Goal: Task Accomplishment & Management: Manage account settings

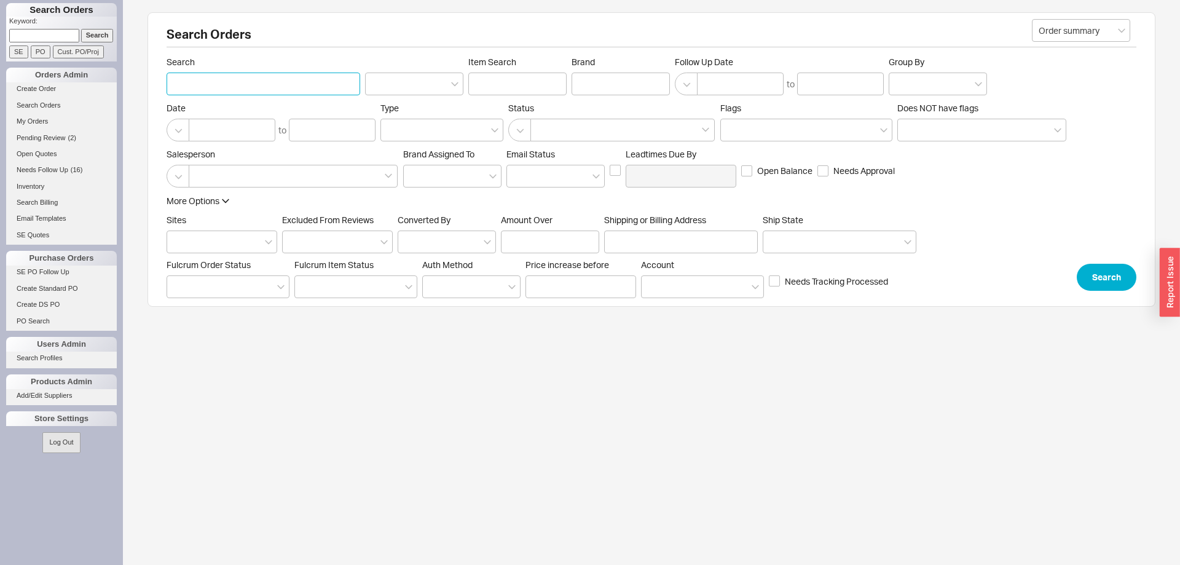
click at [224, 82] on input "Search" at bounding box center [263, 83] width 194 height 23
type input "plotkin"
click at [1109, 274] on button "Search" at bounding box center [1106, 277] width 60 height 27
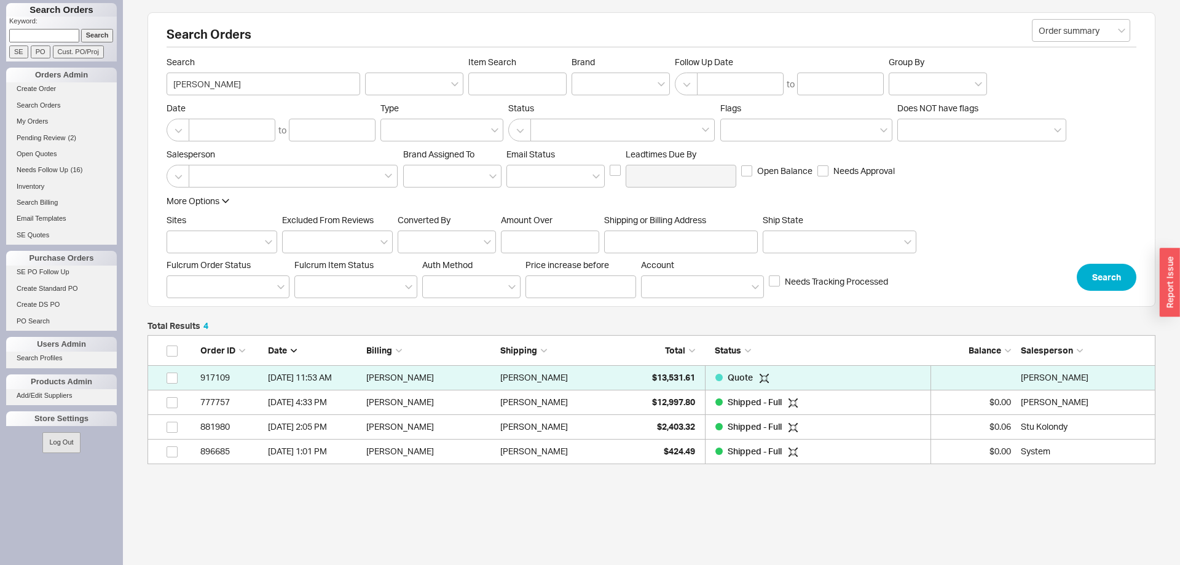
scroll to position [1, 1]
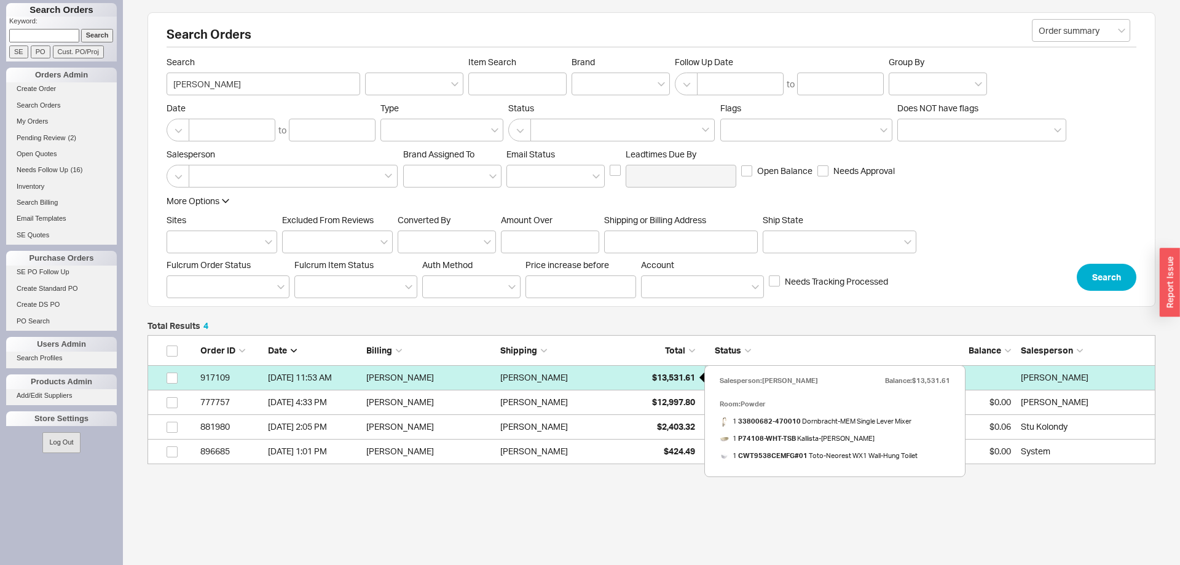
click at [691, 383] on div "$13,531.61" at bounding box center [663, 377] width 61 height 25
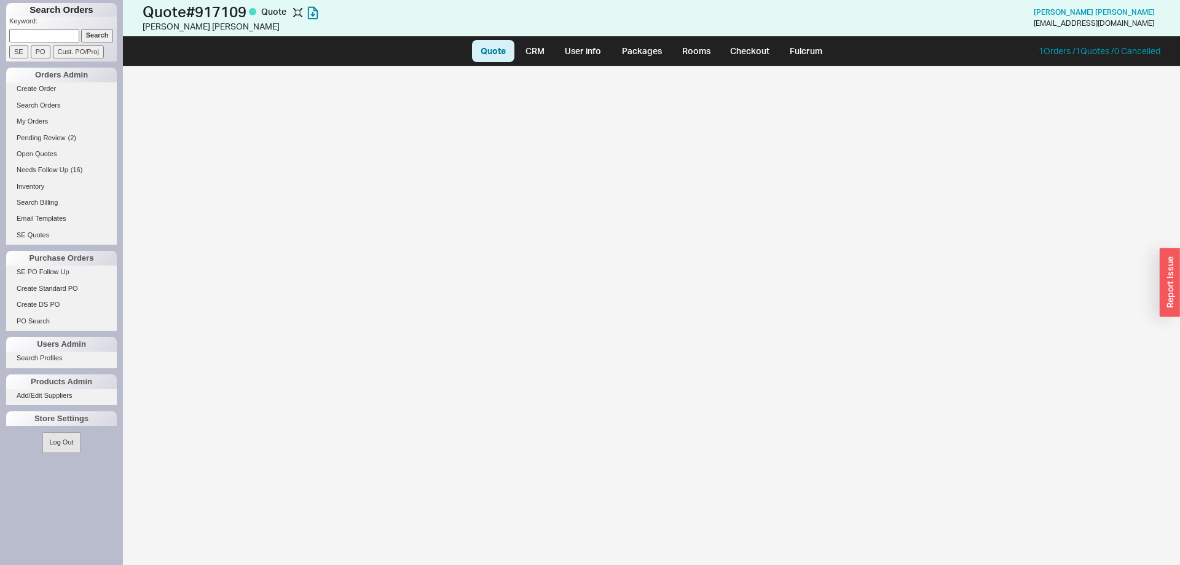
select select "LOW"
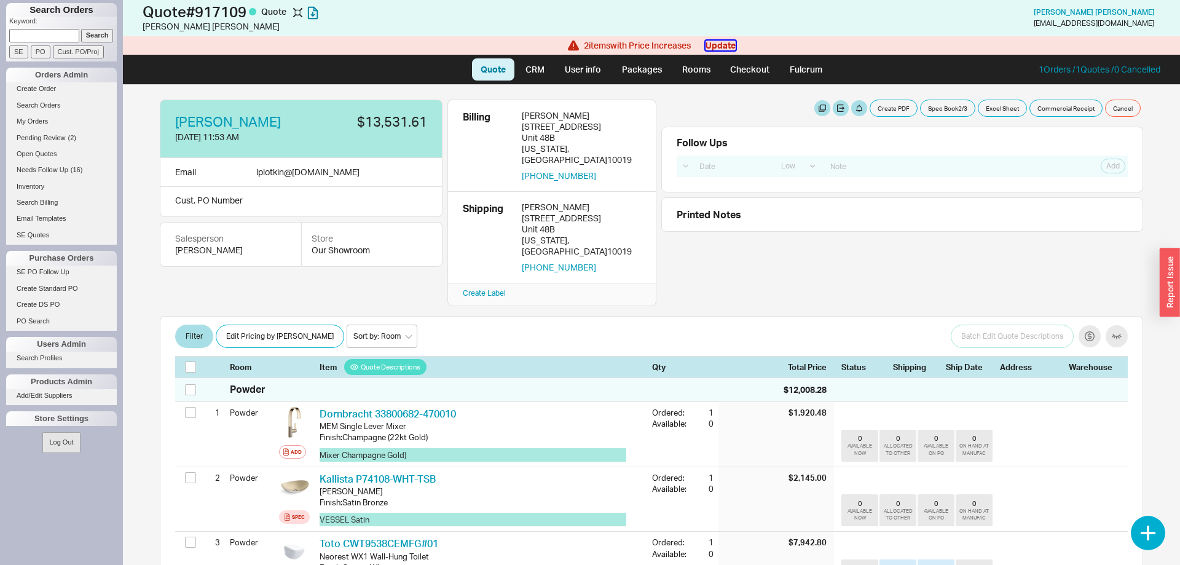
click at [720, 46] on button "Update" at bounding box center [720, 46] width 30 height 10
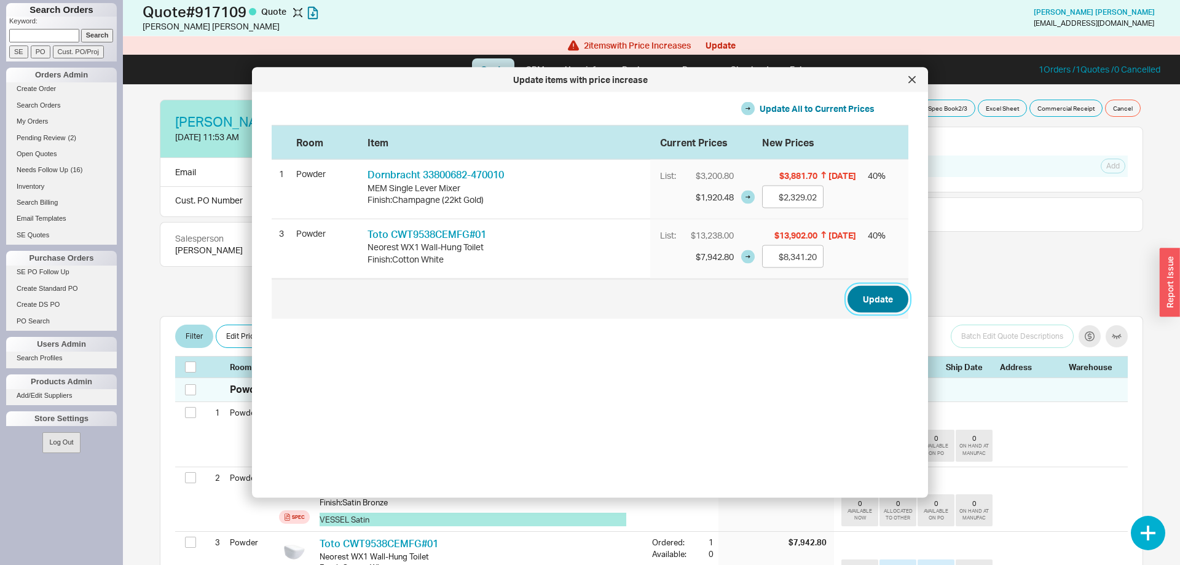
click at [864, 302] on button "Update" at bounding box center [877, 298] width 61 height 27
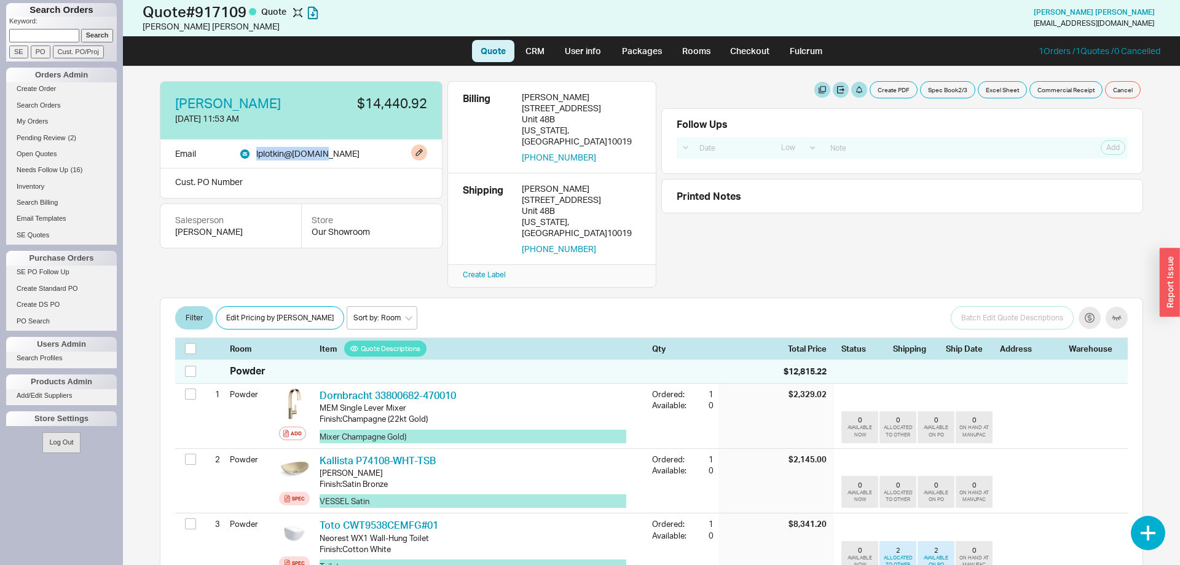
drag, startPoint x: 257, startPoint y: 155, endPoint x: 227, endPoint y: 157, distance: 30.1
click at [227, 157] on div "Email lplotkin @ mac.com" at bounding box center [301, 153] width 283 height 29
copy div "lplotkin @ mac.com"
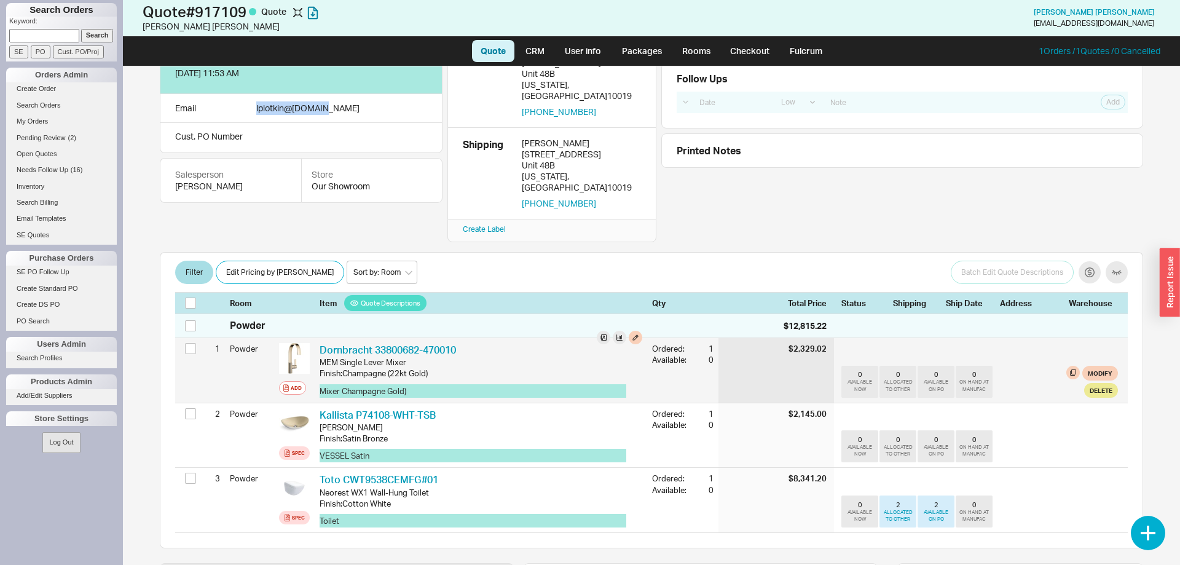
scroll to position [63, 0]
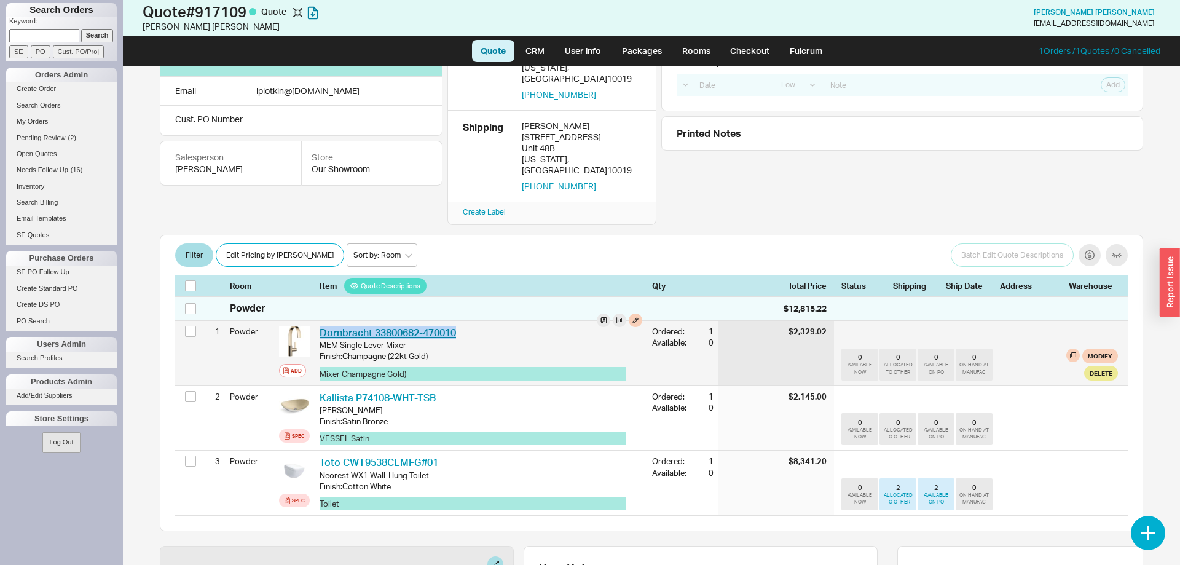
drag, startPoint x: 466, startPoint y: 310, endPoint x: 321, endPoint y: 315, distance: 145.0
click at [321, 326] on div "Dornbracht 33800682-470010 DRN 33800682-470010" at bounding box center [480, 333] width 323 height 14
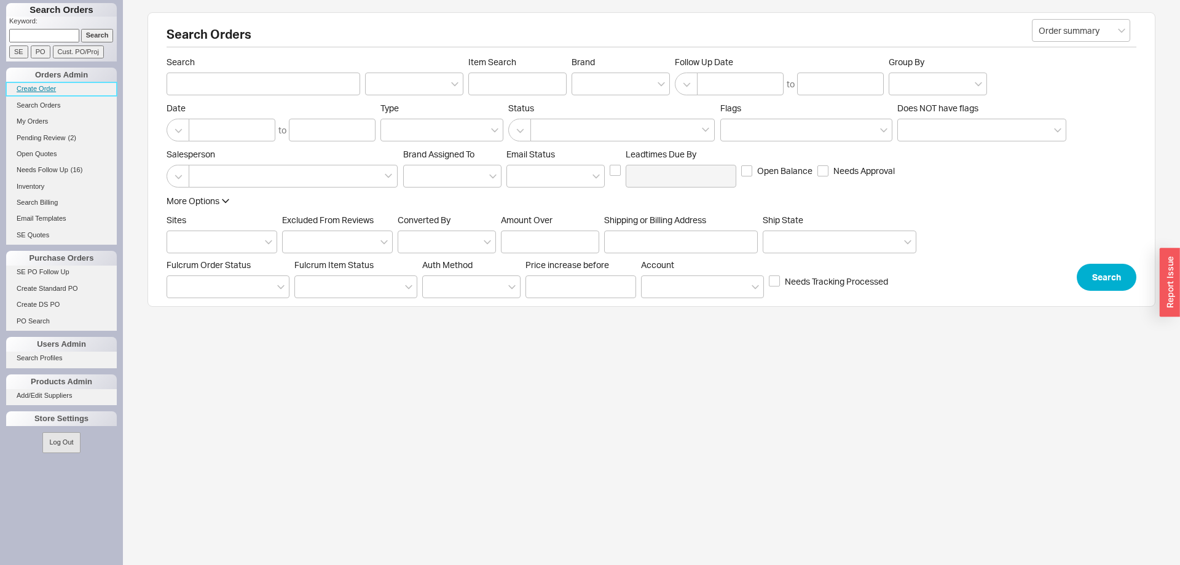
click at [57, 83] on link "Create Order" at bounding box center [61, 88] width 111 height 13
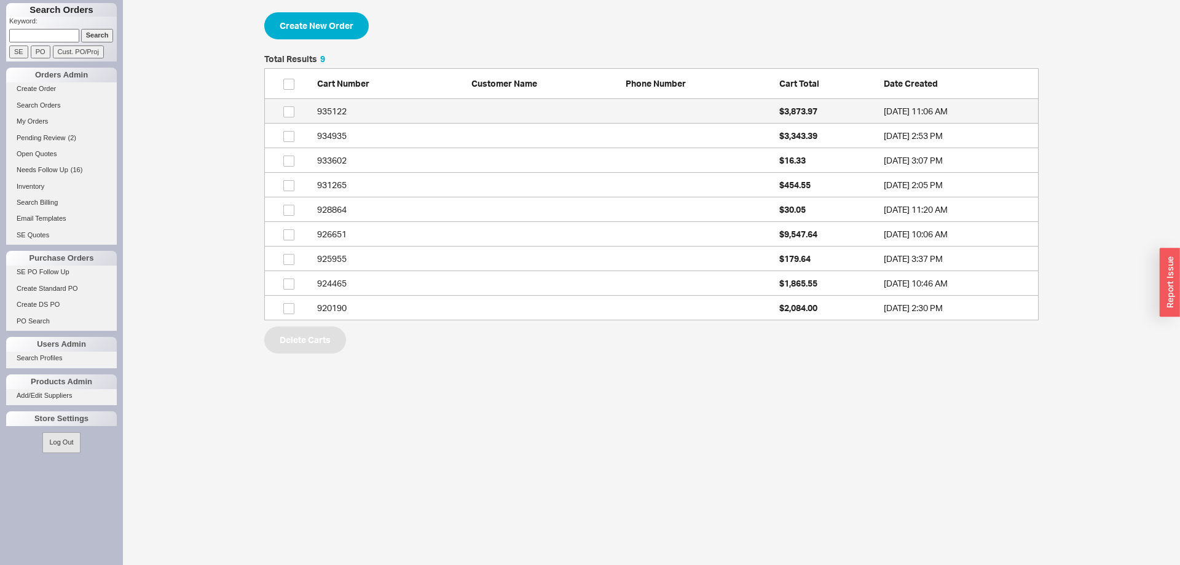
scroll to position [265, 774]
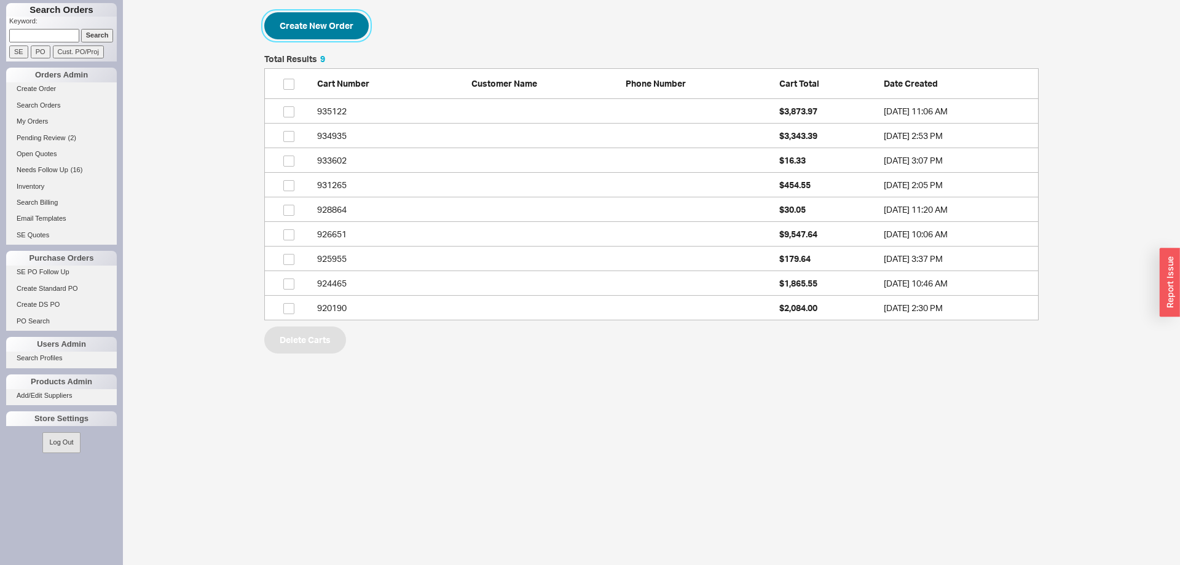
click at [288, 26] on button "Create New Order" at bounding box center [316, 25] width 104 height 27
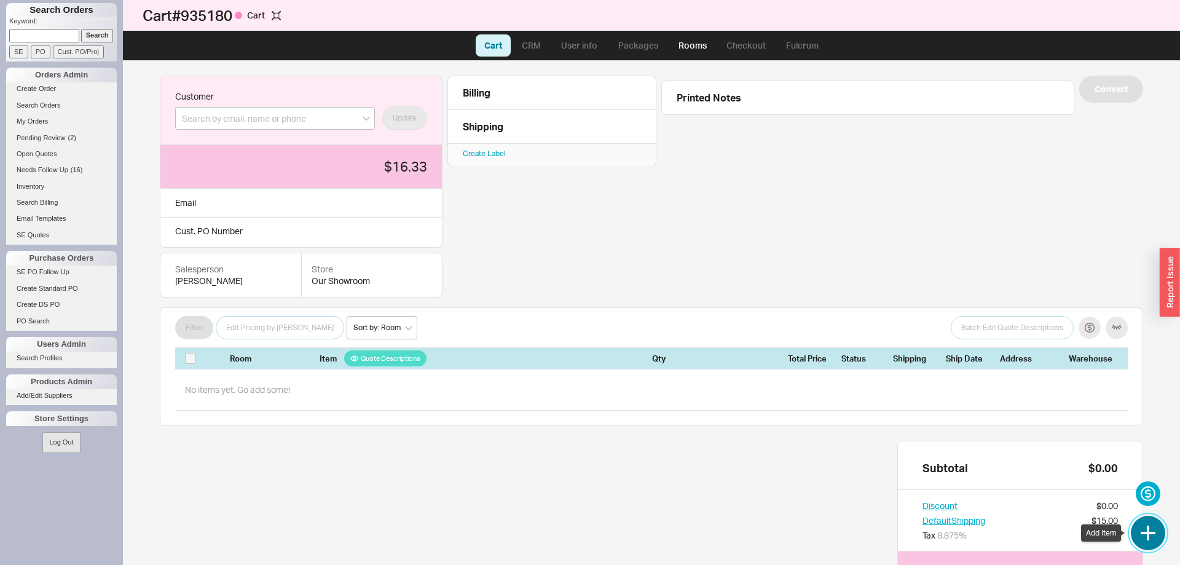
click at [1151, 537] on button "button" at bounding box center [1147, 532] width 34 height 34
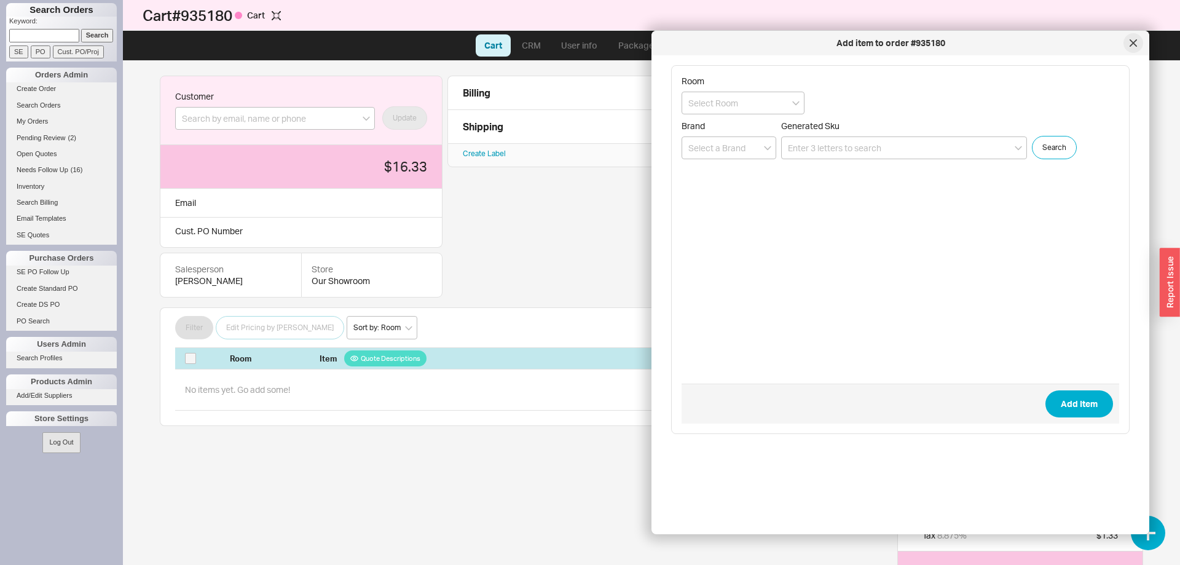
click at [1140, 45] on div at bounding box center [1133, 43] width 20 height 20
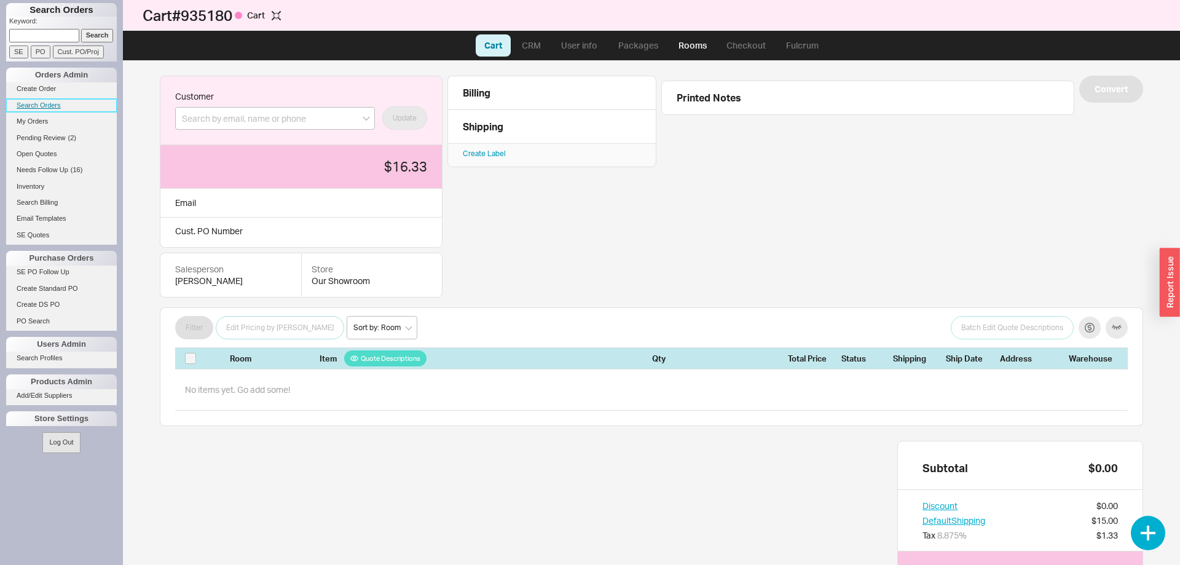
click at [47, 104] on link "Search Orders" at bounding box center [61, 105] width 111 height 13
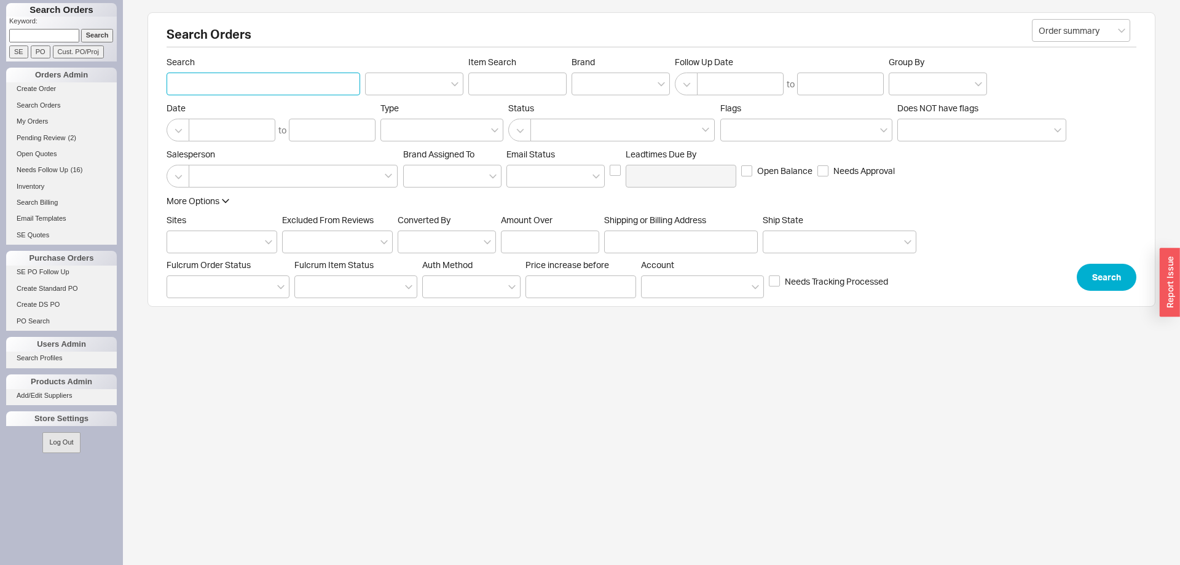
click at [264, 87] on input "Search" at bounding box center [263, 83] width 194 height 23
type input "jaffa"
click at [1122, 275] on button "Search" at bounding box center [1106, 277] width 60 height 27
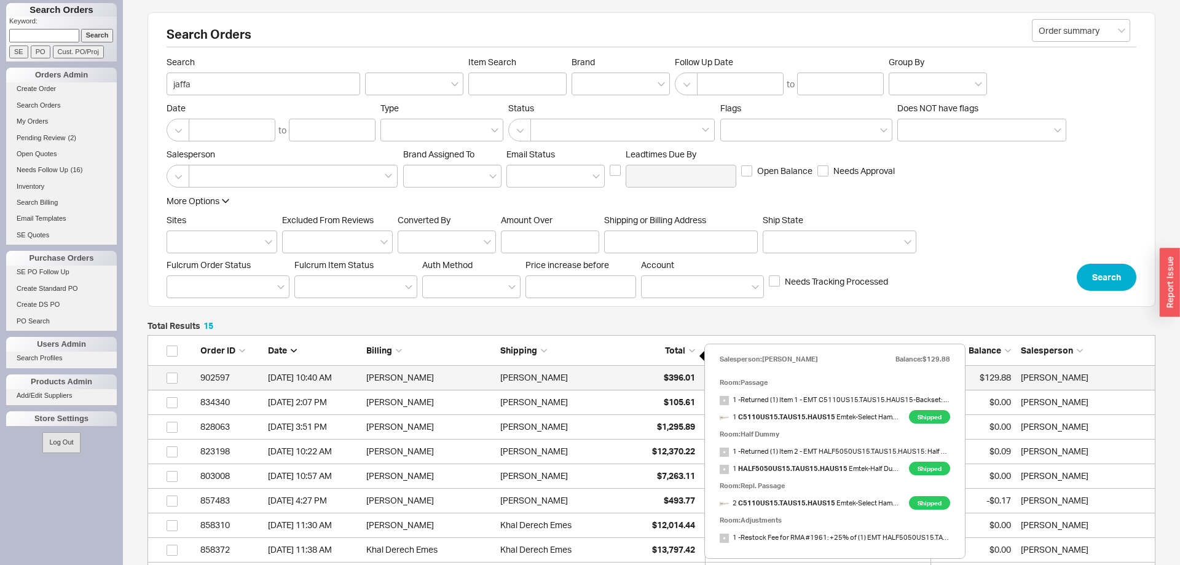
scroll to position [63, 0]
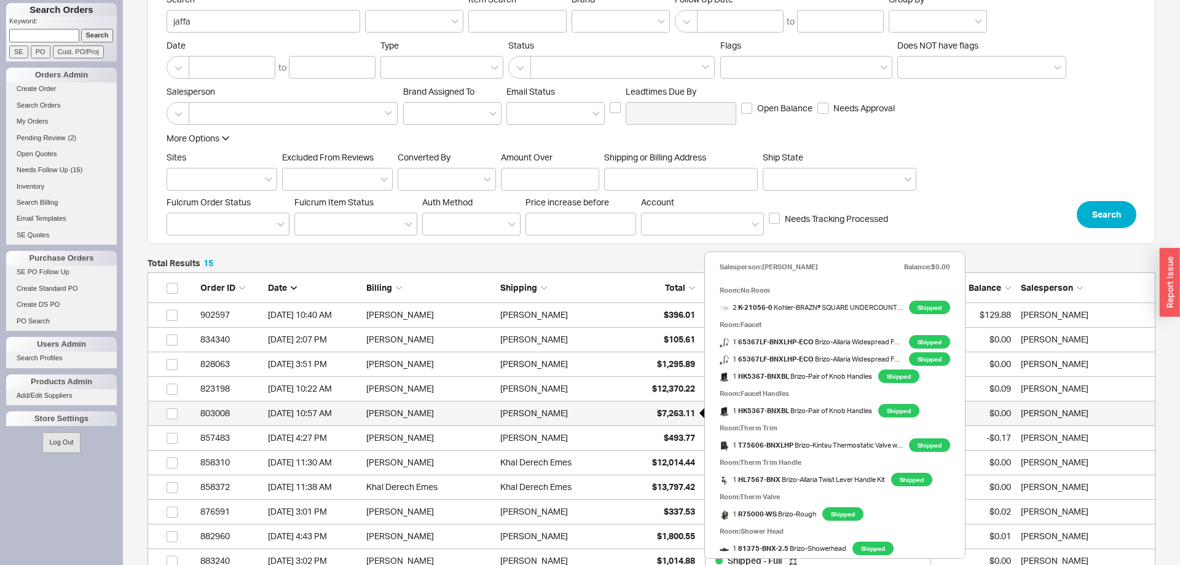
click at [678, 415] on span "$7,263.11" at bounding box center [676, 412] width 38 height 10
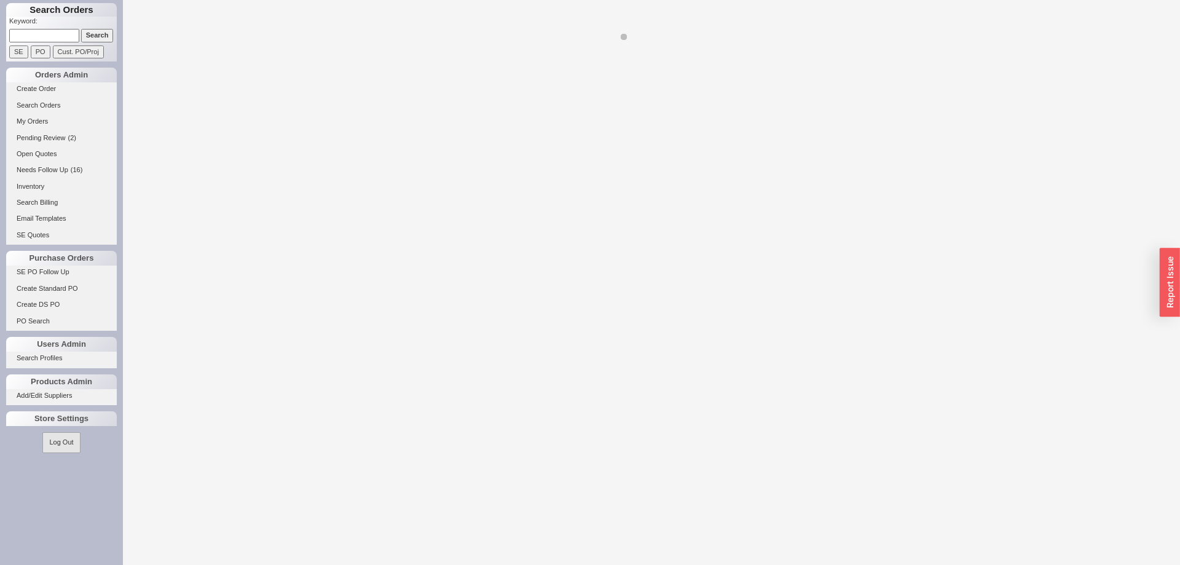
select select "LOW"
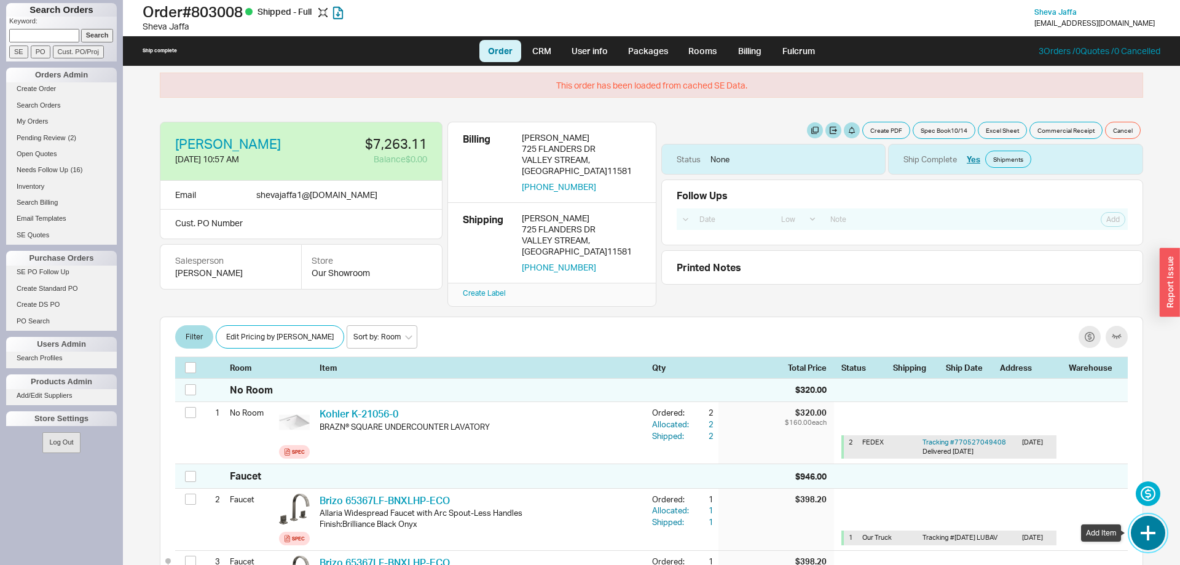
click at [1156, 536] on button "button" at bounding box center [1147, 532] width 34 height 34
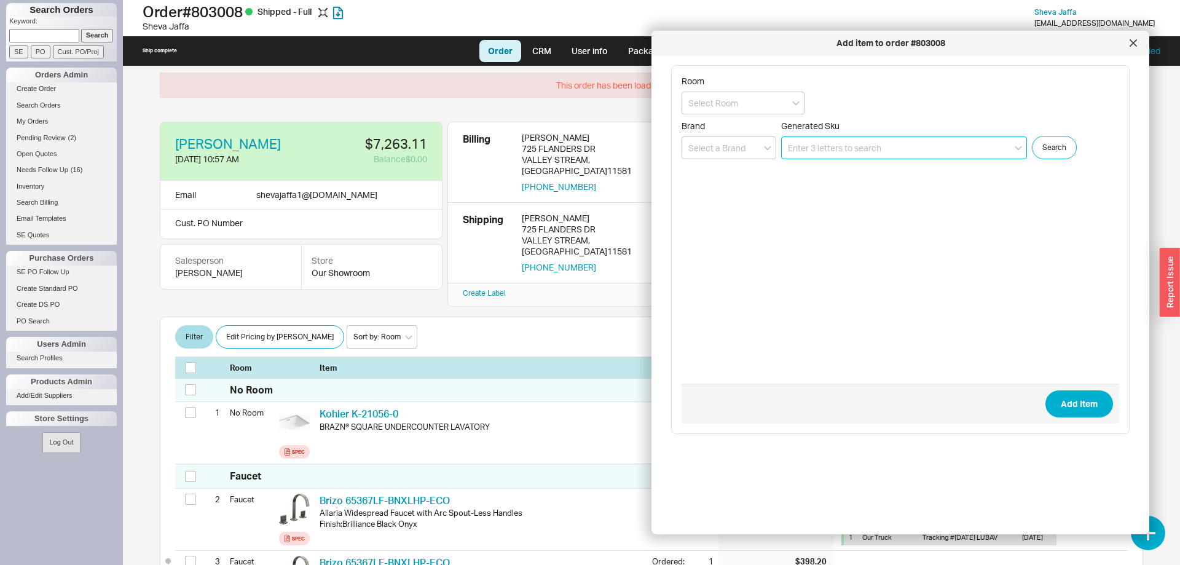
click at [862, 158] on input at bounding box center [904, 147] width 246 height 23
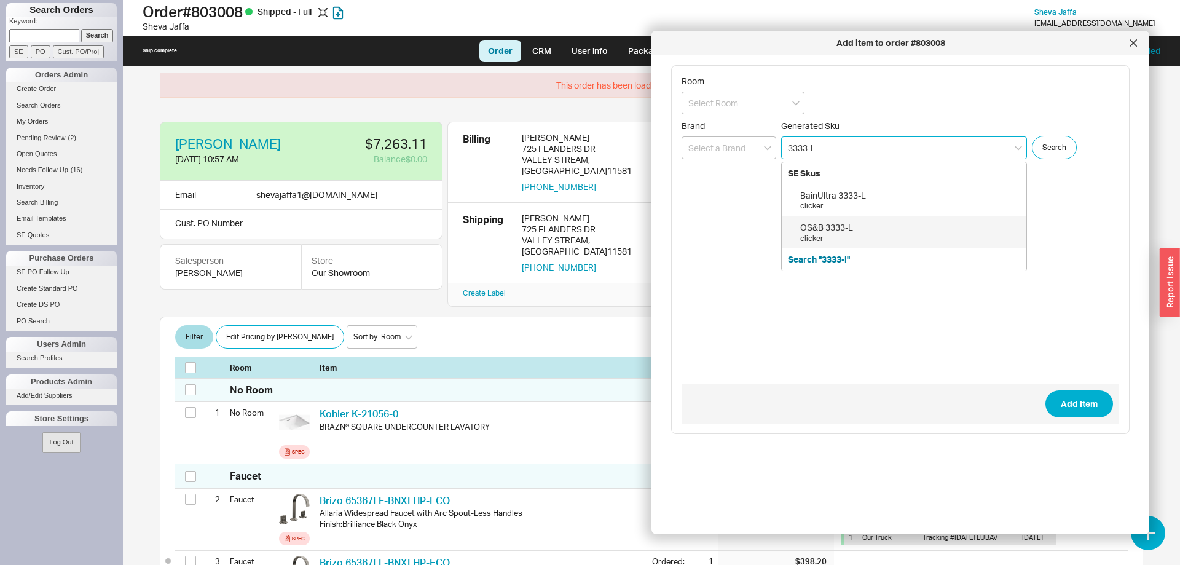
click at [885, 230] on div "OS&B 3333-L" at bounding box center [910, 227] width 220 height 12
type input "3333-L"
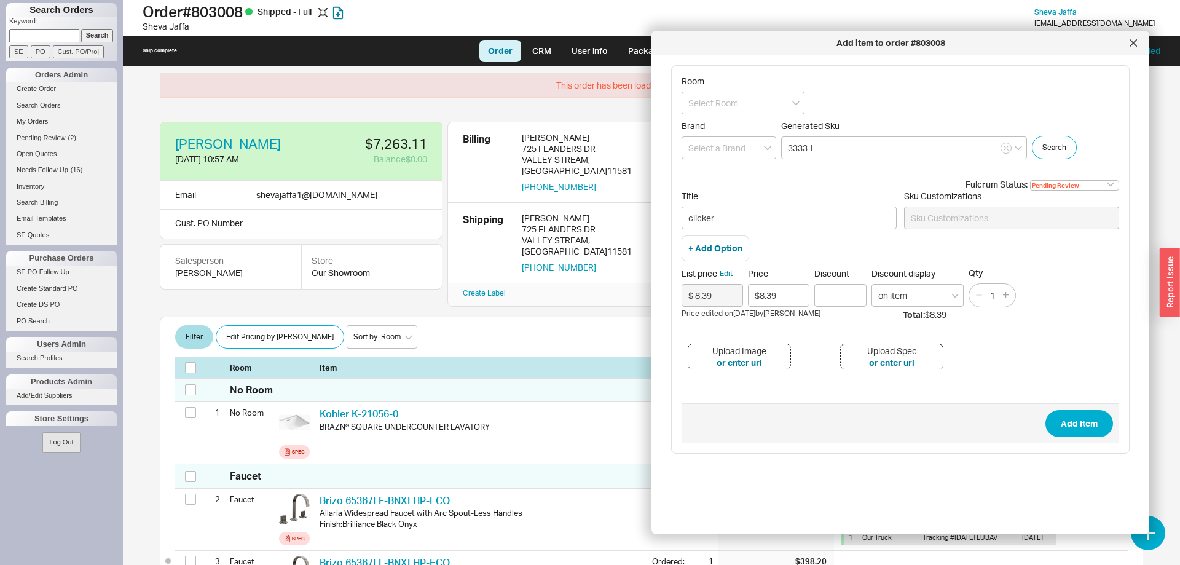
drag, startPoint x: 783, startPoint y: 292, endPoint x: 675, endPoint y: 278, distance: 108.4
click at [748, 284] on input "$8.39" at bounding box center [778, 295] width 61 height 23
type input "$0.00"
click at [1030, 180] on select "Pending Review None On Hold Call Before Ship Hold for Balance Wait For Cust. Ca…" at bounding box center [1074, 185] width 89 height 10
select select
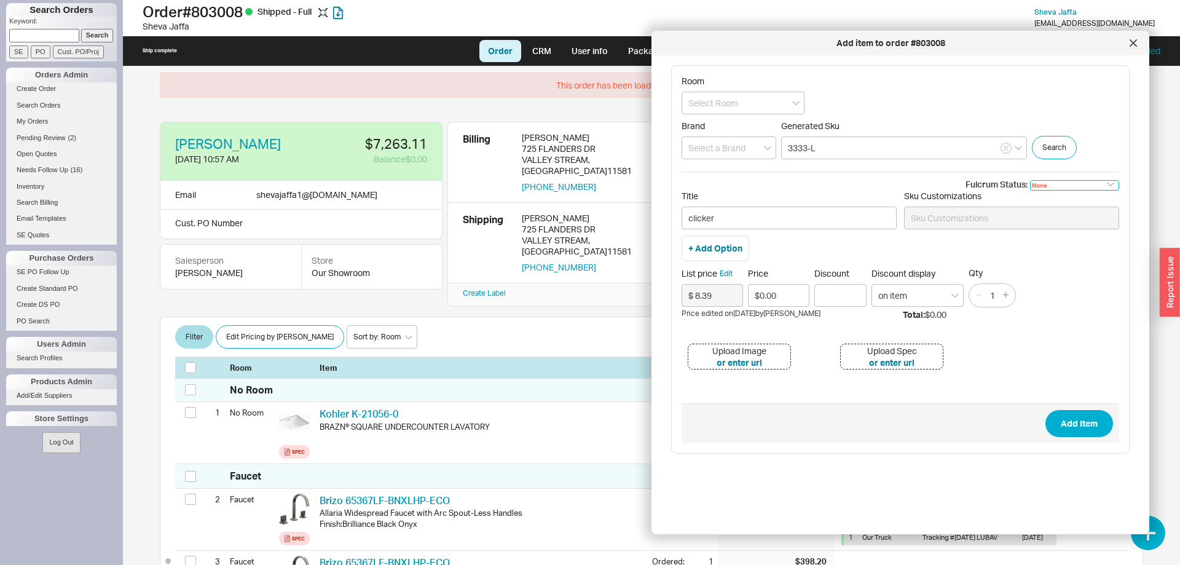
click option "None" at bounding box center [0, 0] width 0 height 0
click at [1074, 417] on button "Add Item" at bounding box center [1079, 423] width 68 height 27
click at [710, 145] on input at bounding box center [728, 147] width 95 height 23
click at [710, 168] on div "OS & B" at bounding box center [728, 173] width 93 height 22
type input "OS & B"
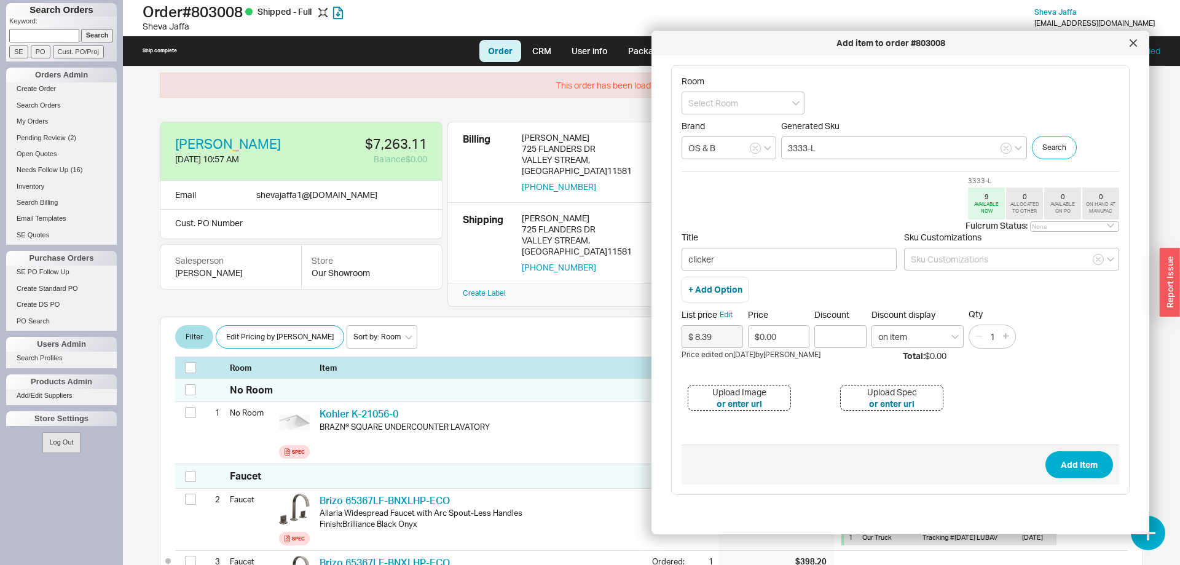
click at [1028, 453] on span "Add Item" at bounding box center [899, 464] width 437 height 40
click at [1066, 464] on button "Add Item" at bounding box center [1079, 464] width 68 height 27
type input "clicker"
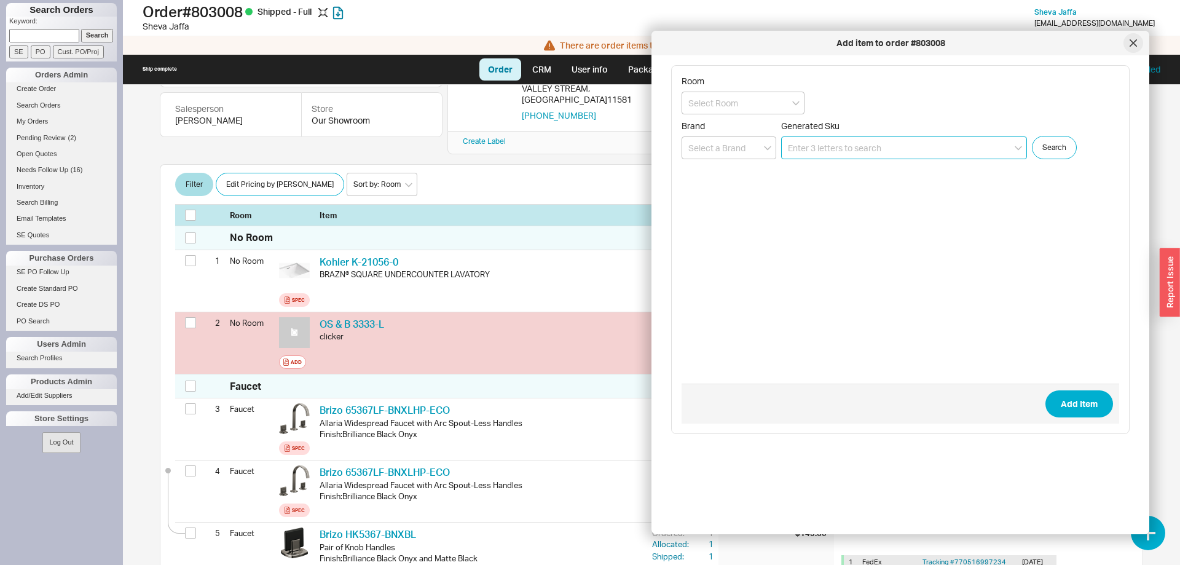
scroll to position [130, 0]
click at [1135, 41] on icon at bounding box center [1133, 43] width 6 height 6
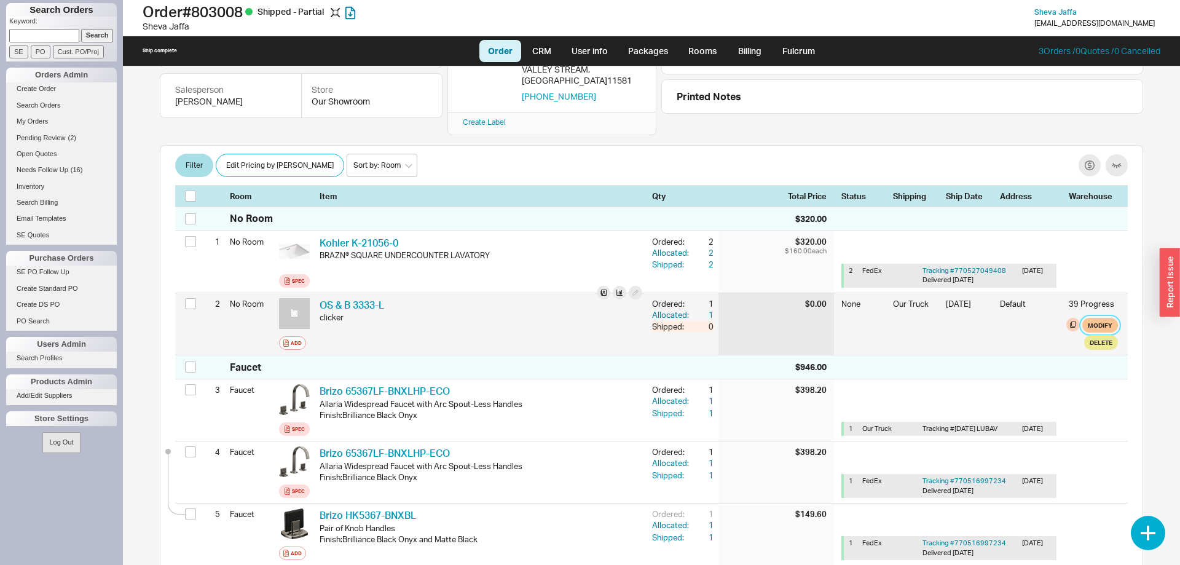
click at [1100, 318] on button "Modify" at bounding box center [1100, 325] width 36 height 15
select select "8"
select select "3"
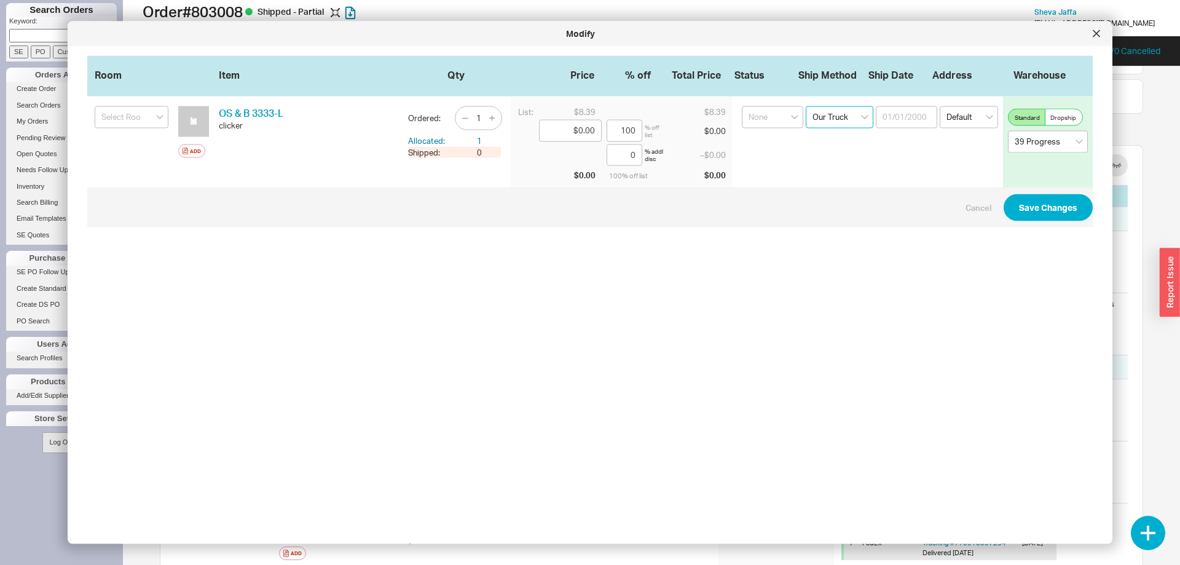
click at [805, 106] on select "Select an option Ground LTL Our Truck --------------- Customer Pickup - Showroo…" at bounding box center [839, 117] width 68 height 22
select select "1"
click option "Ground" at bounding box center [0, 0] width 0 height 0
click at [892, 122] on input at bounding box center [905, 117] width 61 height 22
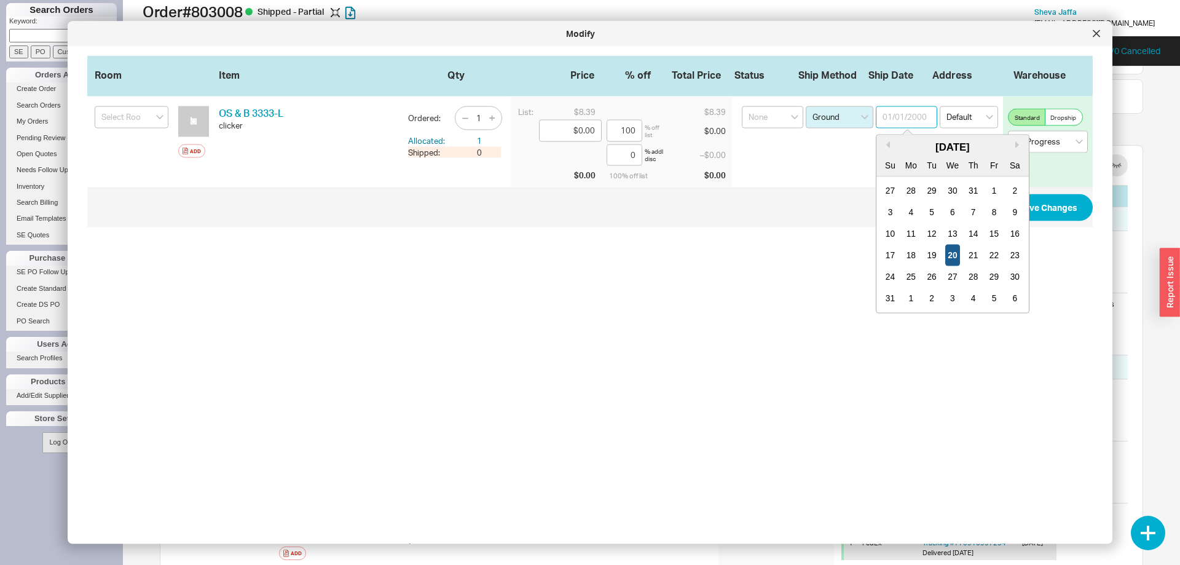
click at [955, 255] on div "20" at bounding box center [952, 256] width 15 height 22
type input "08/20/2025"
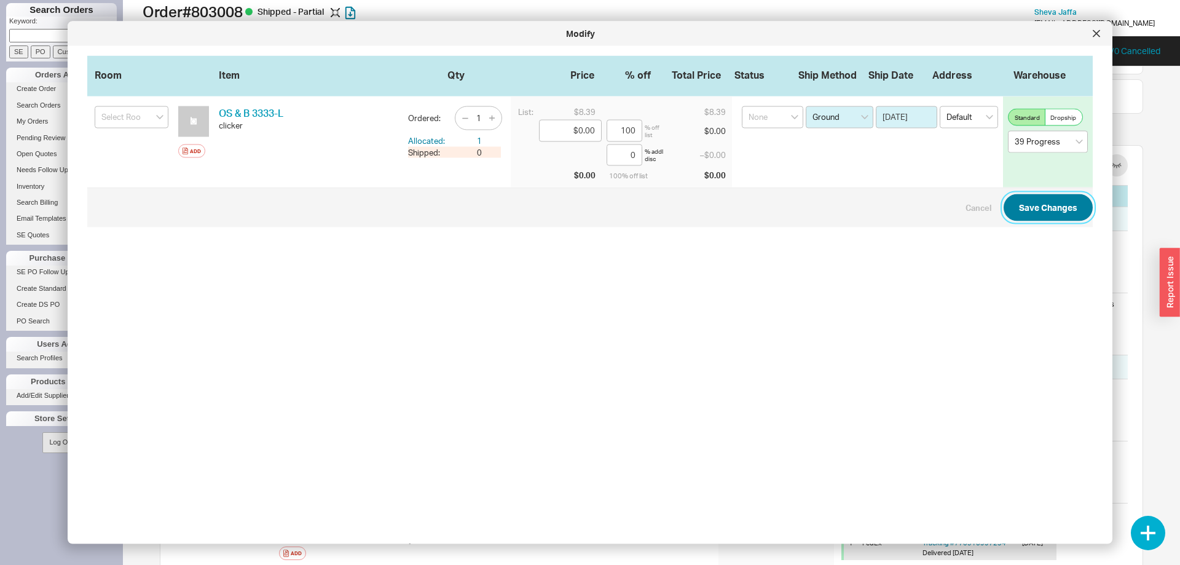
click at [1080, 206] on button "Save Changes" at bounding box center [1047, 207] width 89 height 27
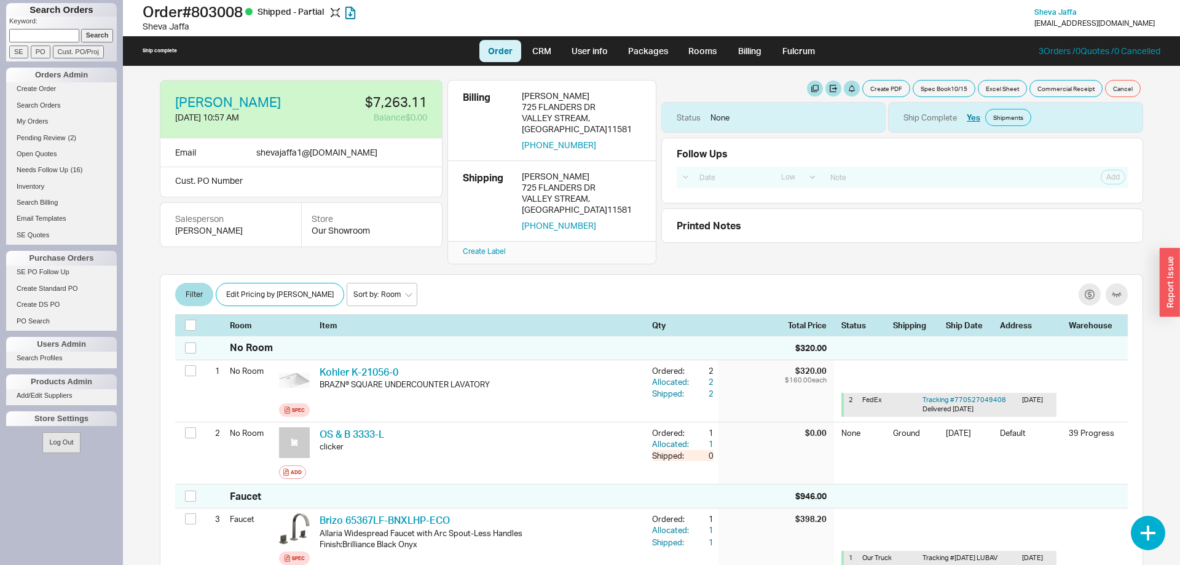
scroll to position [0, 0]
click at [640, 52] on link "Packages" at bounding box center [648, 51] width 58 height 22
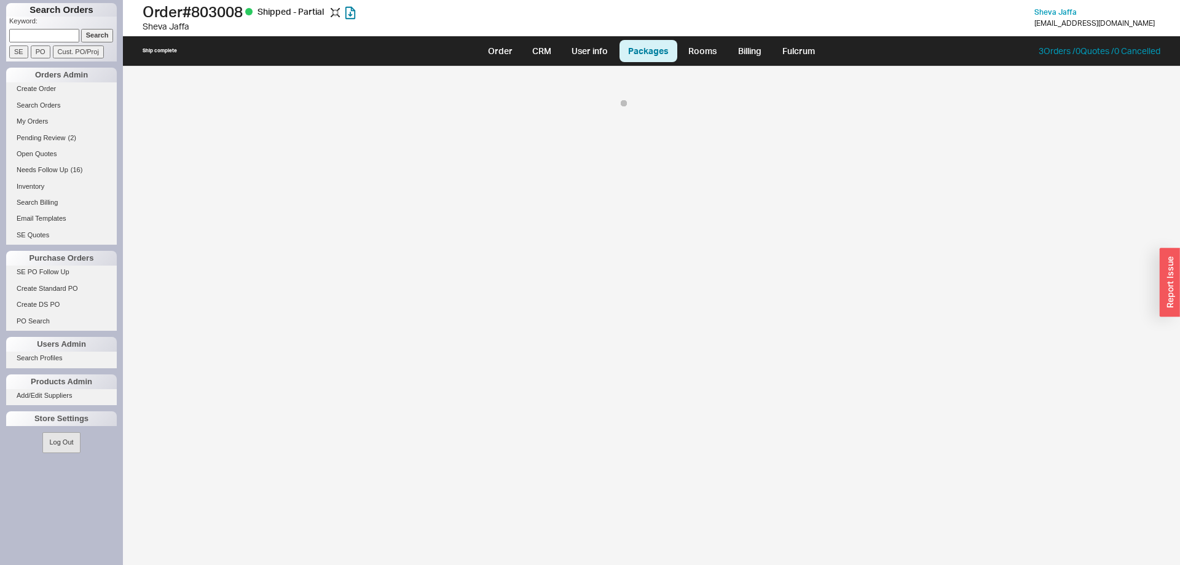
select select "1"
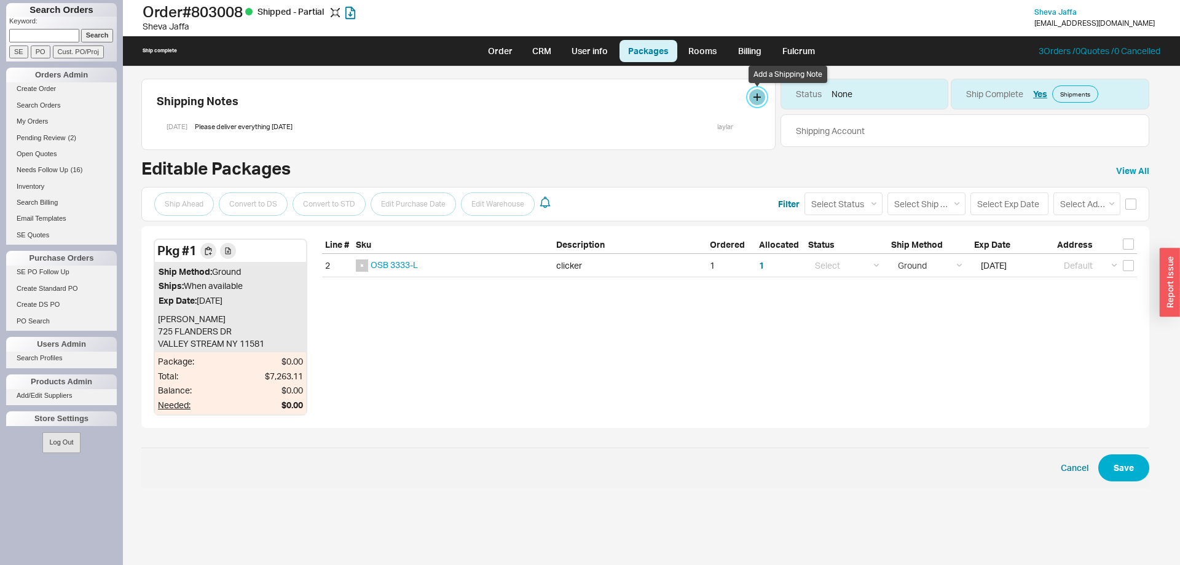
click at [751, 100] on button at bounding box center [757, 97] width 16 height 16
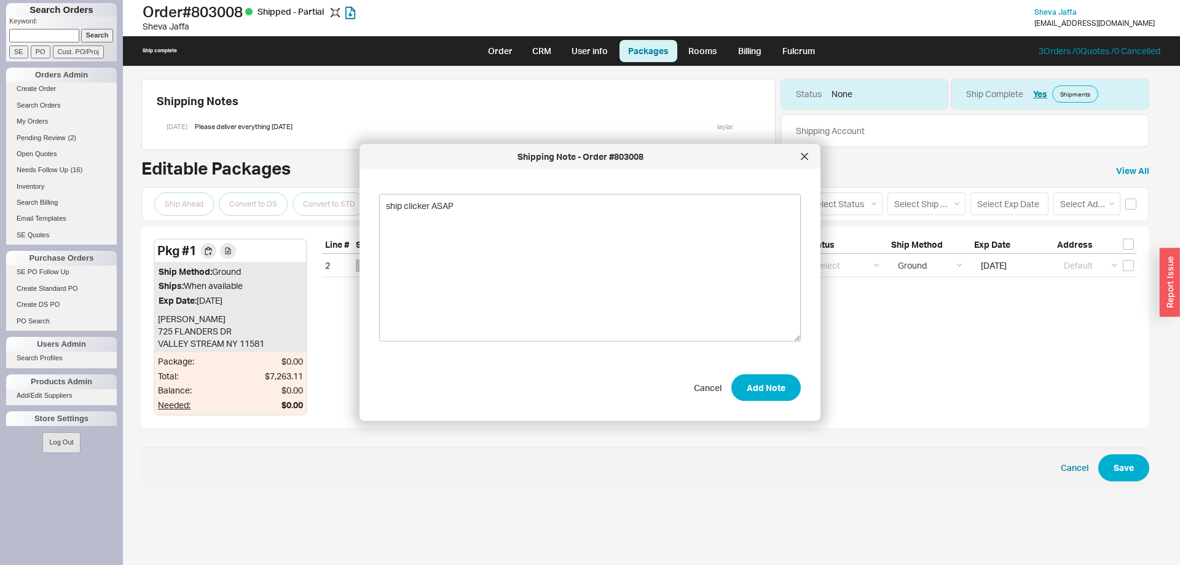
type textarea "ship clicker ASAP"
click at [783, 407] on div "Shipping Note - Order #803008 ship clicker ASAP Cancel Add Note" at bounding box center [589, 282] width 461 height 276
click at [766, 388] on button "Add Note" at bounding box center [765, 387] width 69 height 27
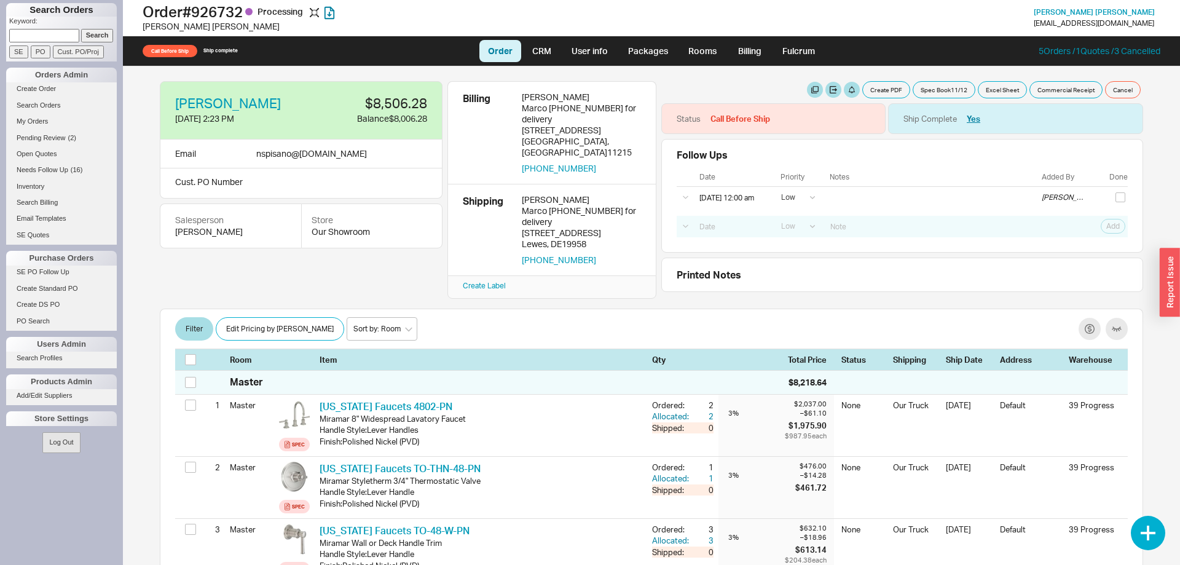
select select "LOW"
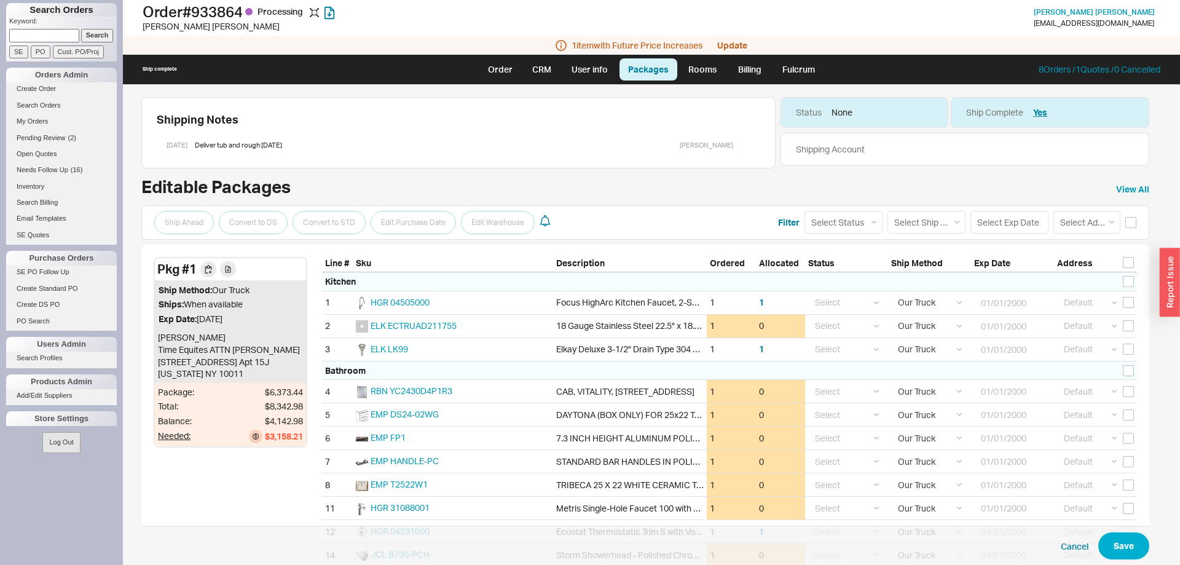
select select "8"
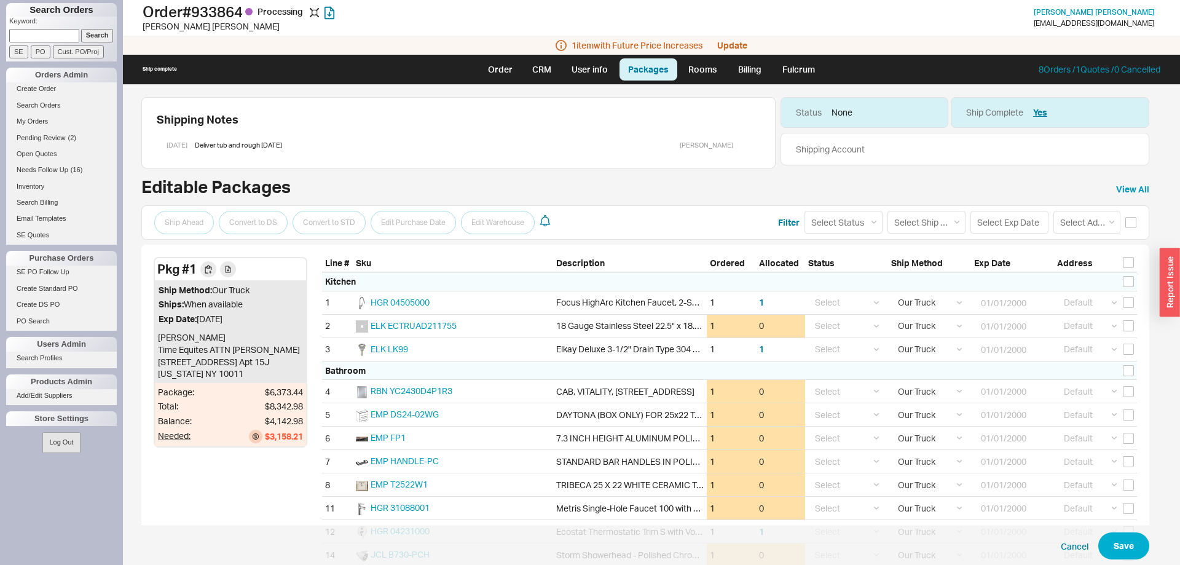
select select "8"
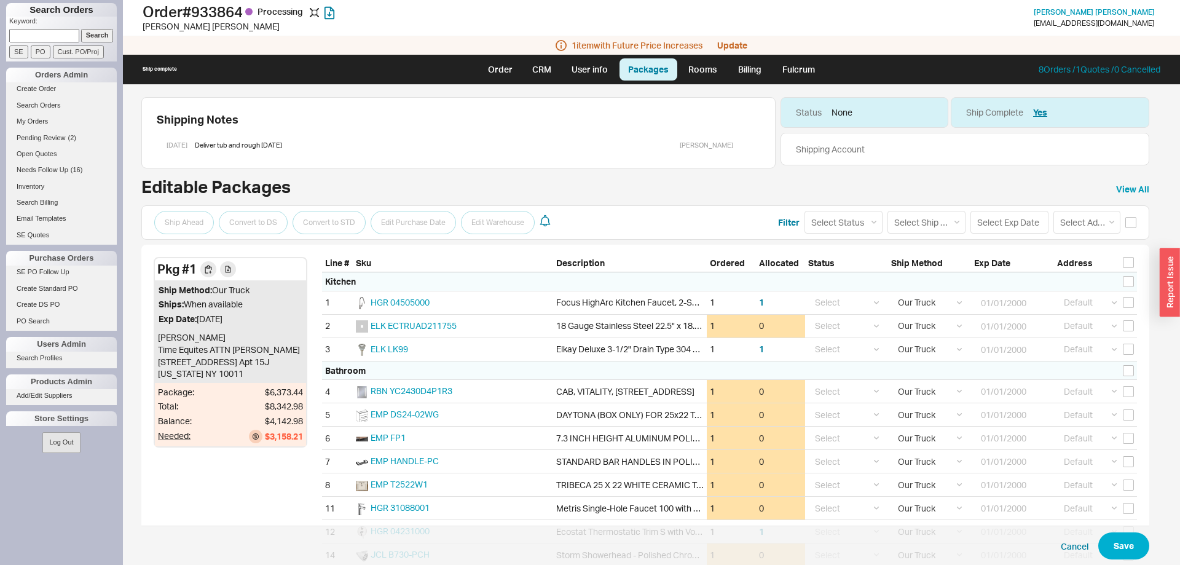
select select "8"
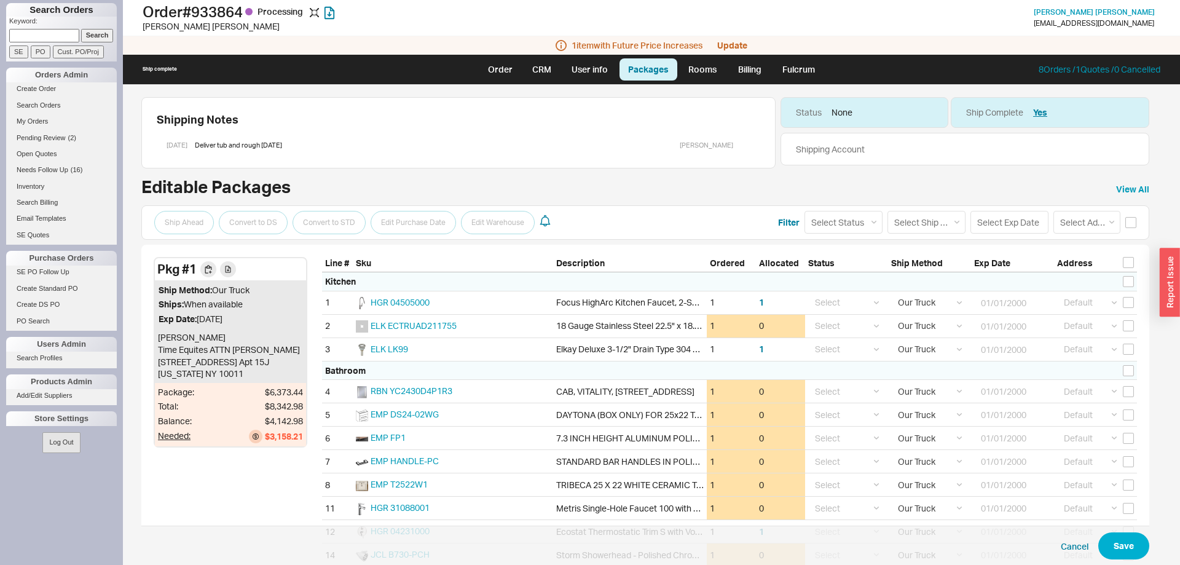
select select "8"
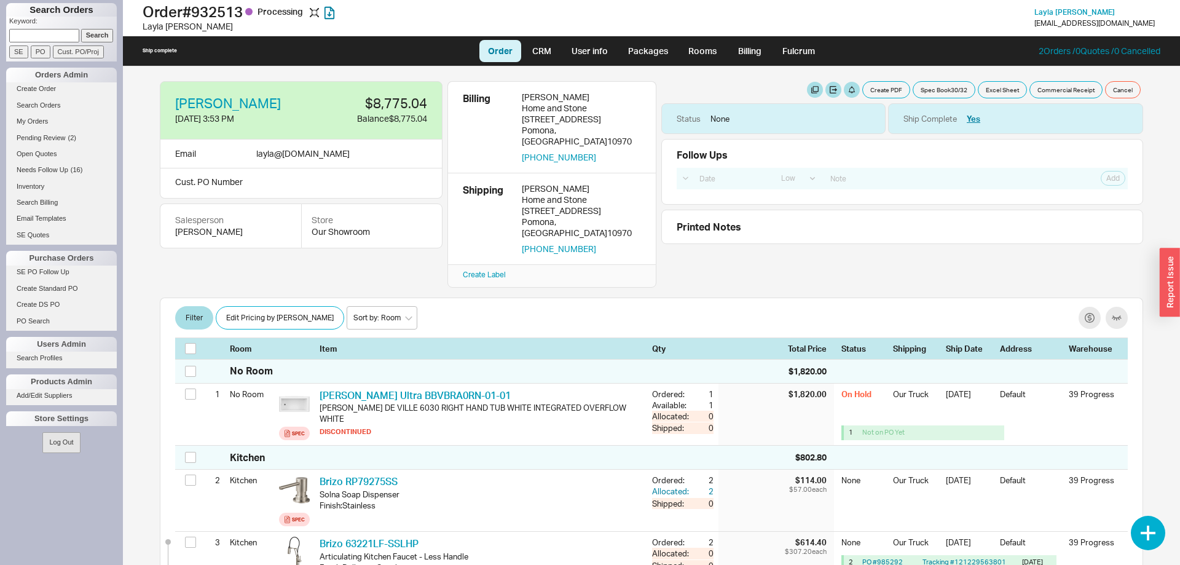
select select "LOW"
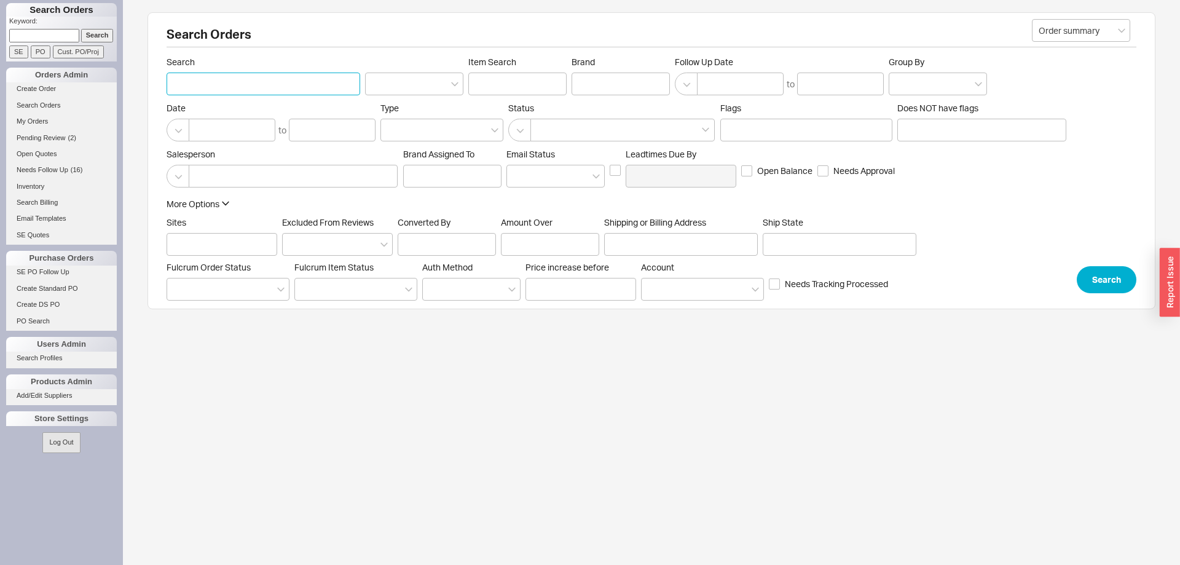
click at [257, 88] on input "Search" at bounding box center [263, 83] width 194 height 23
type input "chamani"
click at [1122, 288] on button "Search" at bounding box center [1106, 277] width 60 height 27
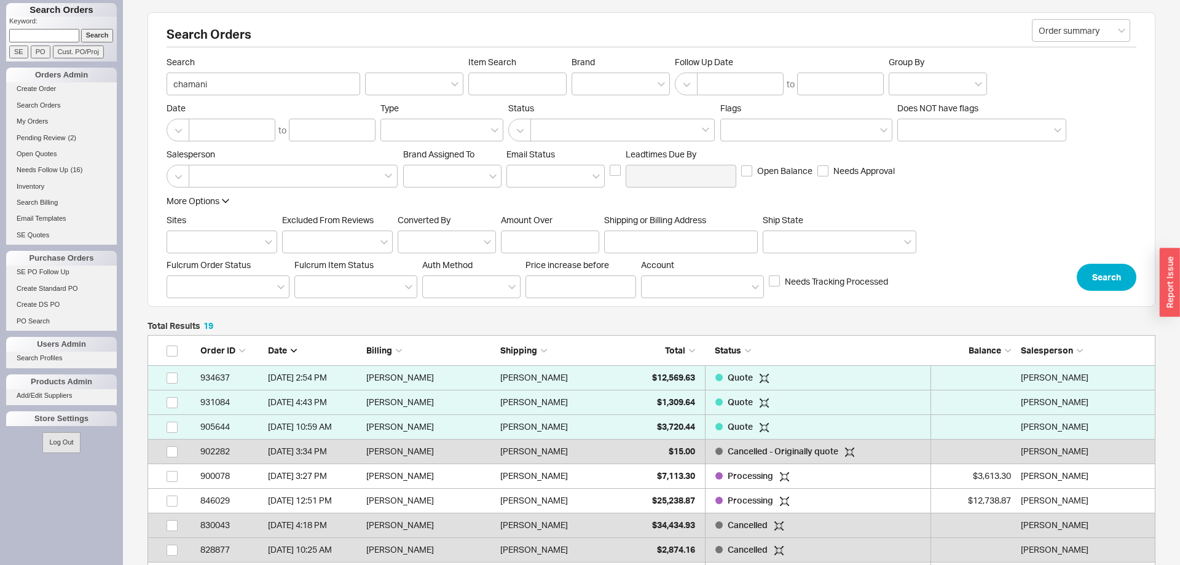
scroll to position [498, 1007]
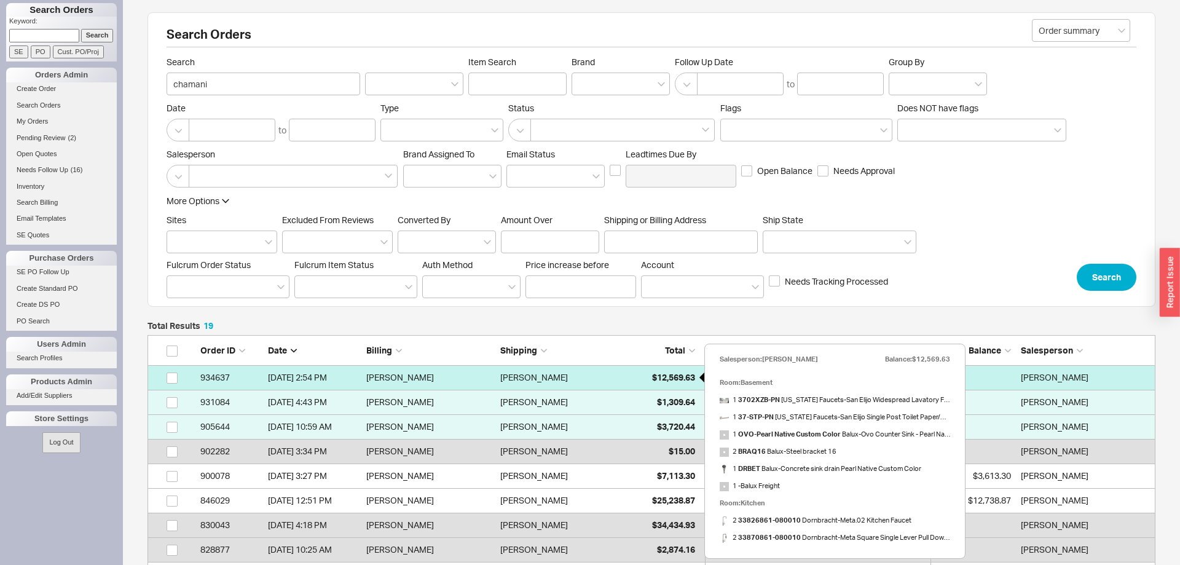
click at [668, 377] on span "$12,569.63" at bounding box center [673, 377] width 43 height 10
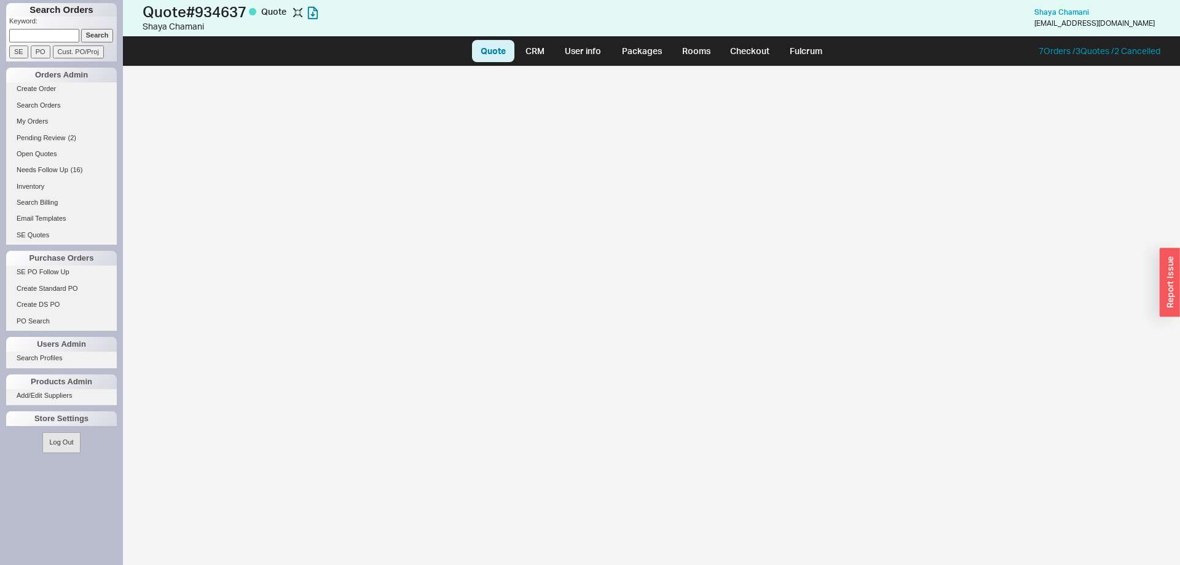
select select "LOW"
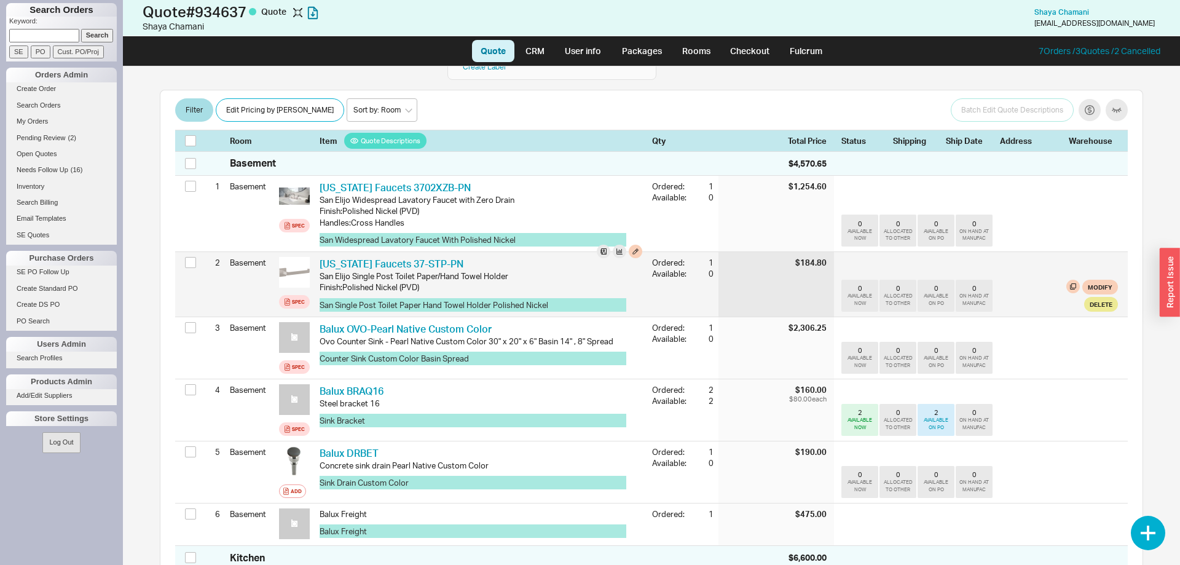
scroll to position [188, 0]
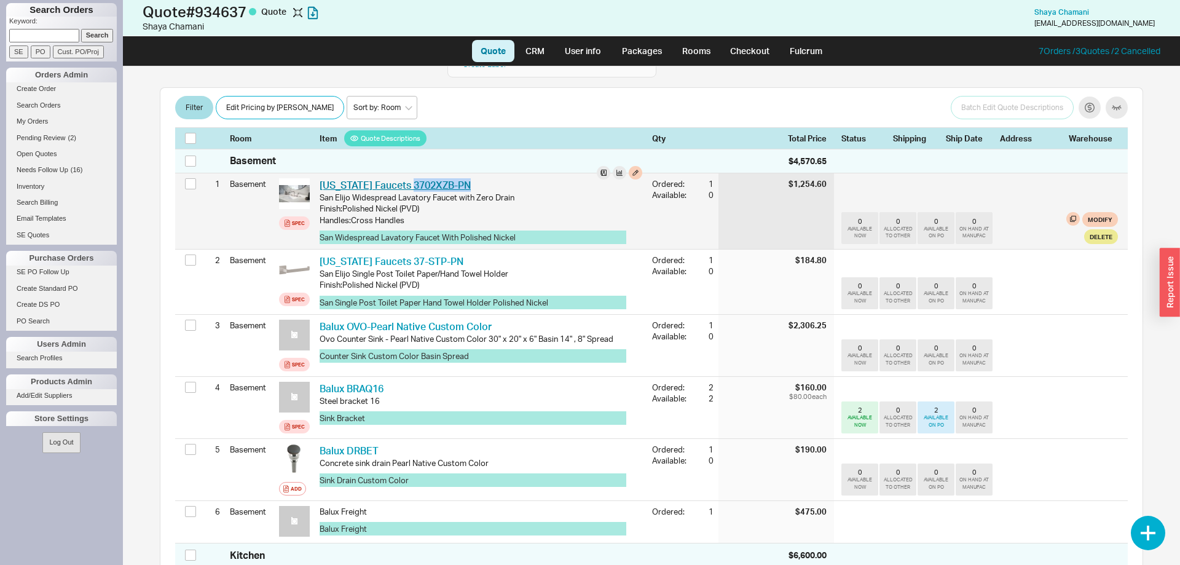
drag, startPoint x: 475, startPoint y: 166, endPoint x: 406, endPoint y: 166, distance: 69.4
click at [406, 178] on div "California Faucets 3702XZB-PN CAF 3702XZB-PN" at bounding box center [480, 185] width 323 height 14
copy link "3702XZB-PN"
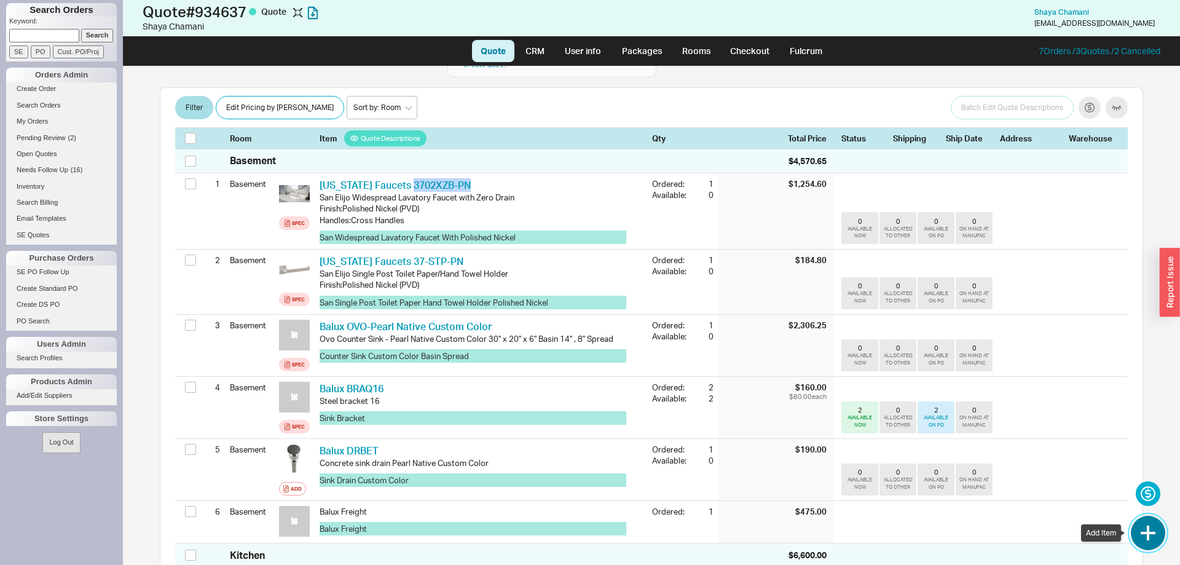
click at [1140, 546] on button "button" at bounding box center [1147, 532] width 34 height 34
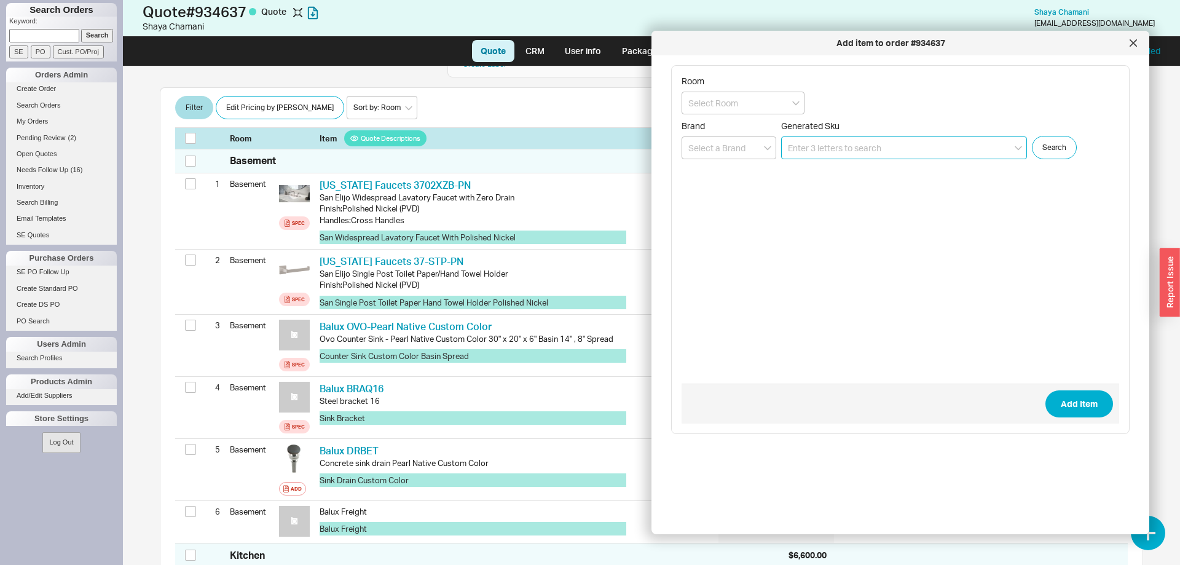
paste input "3702XZB-PN"
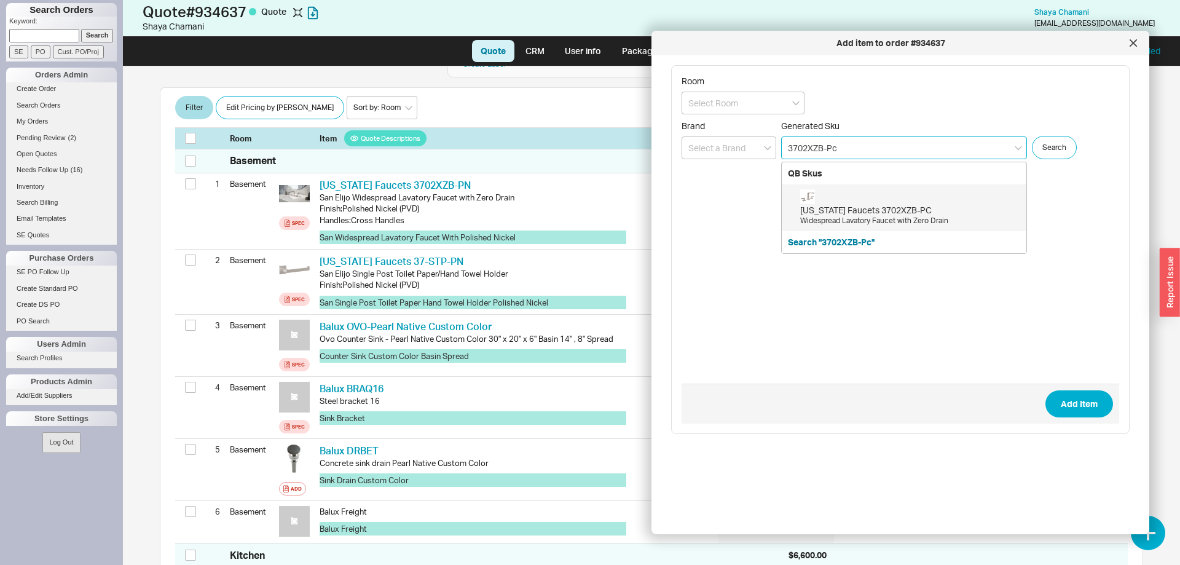
click at [882, 207] on div "California Faucets 3702XZB-PC" at bounding box center [910, 210] width 220 height 12
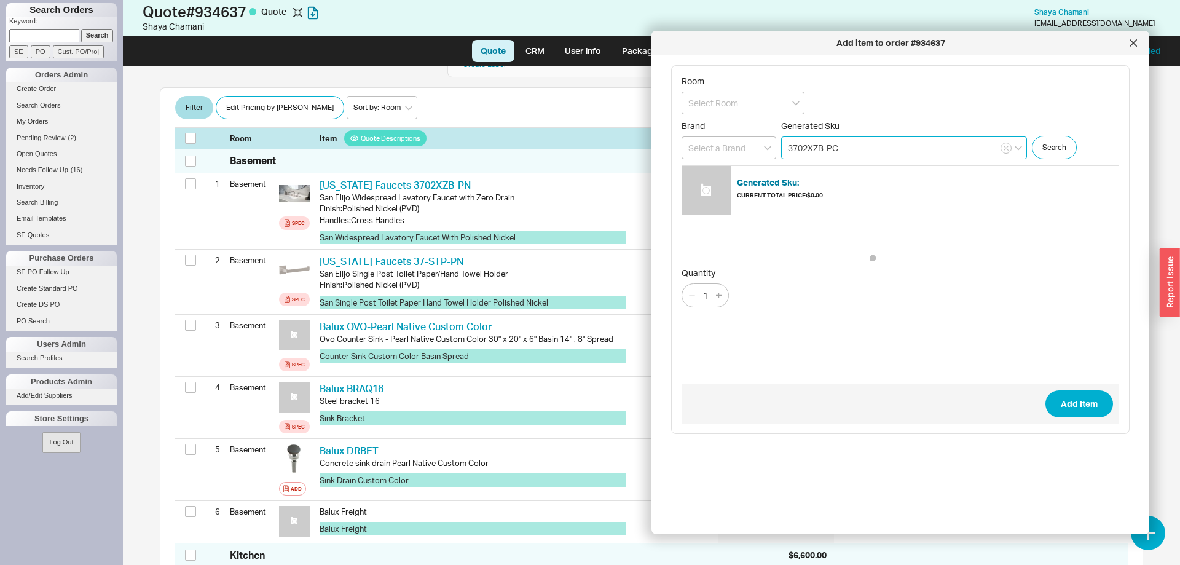
type input "3702XZB-PC"
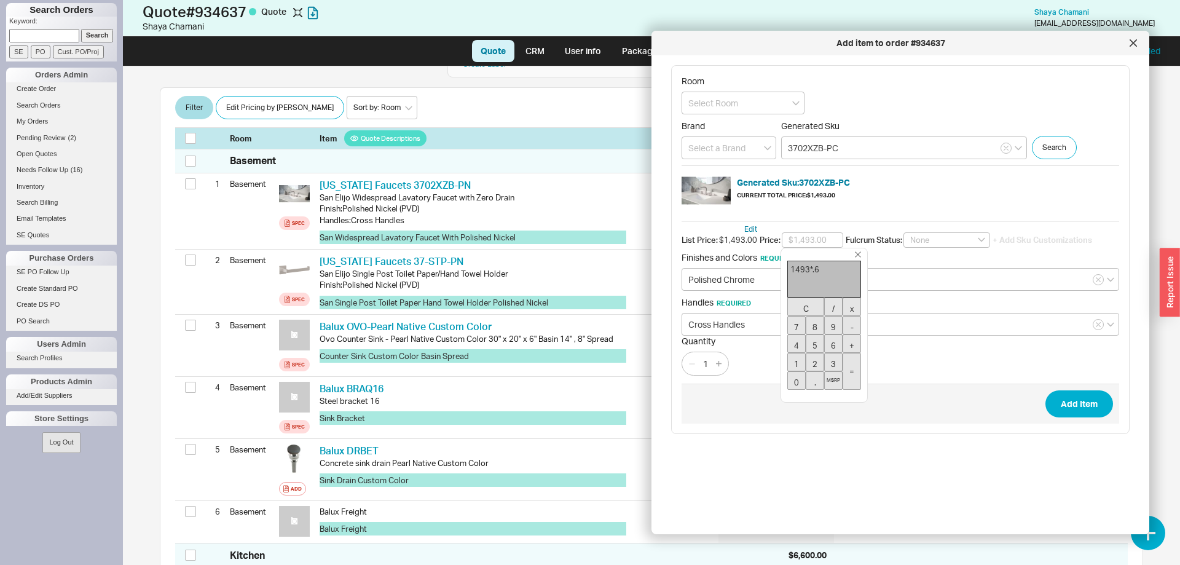
type input "$895.80"
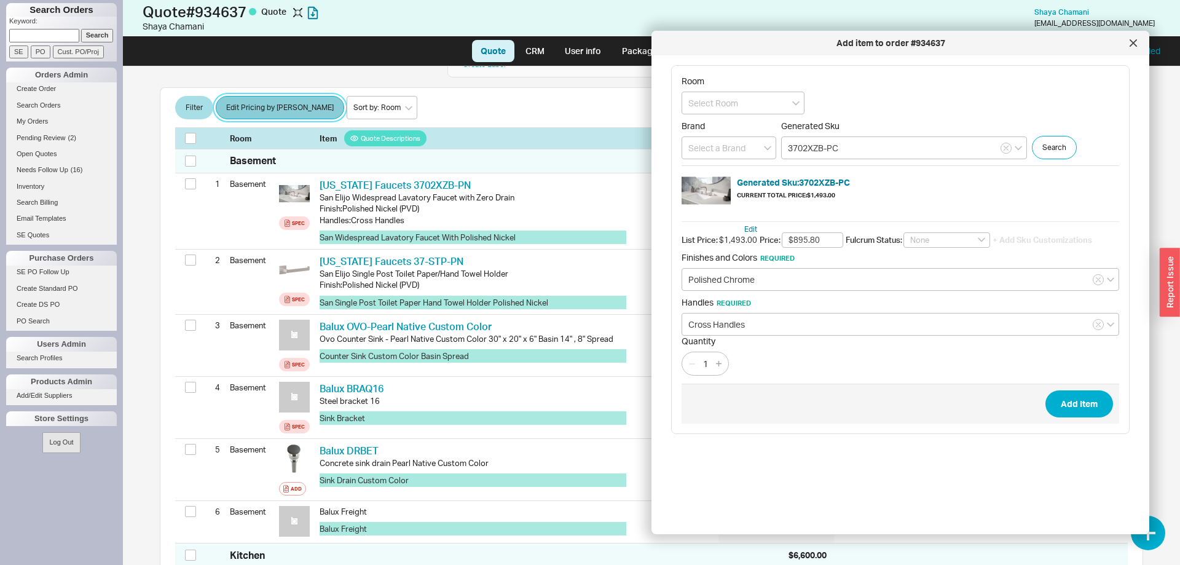
click at [277, 96] on button "Edit Pricing by [PERSON_NAME]" at bounding box center [280, 107] width 128 height 23
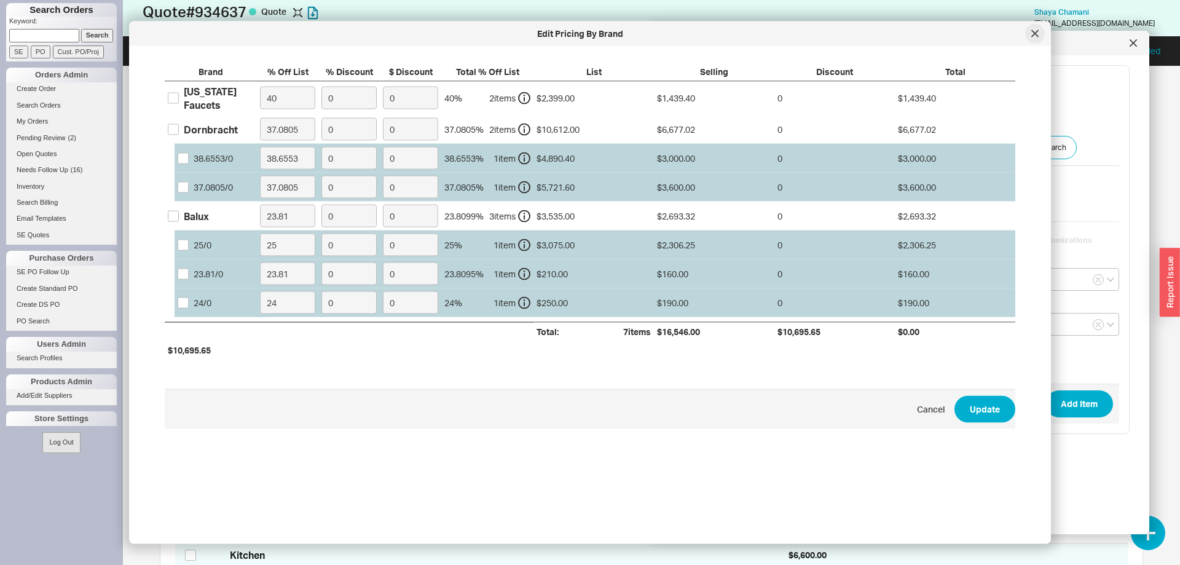
click at [1038, 33] on div at bounding box center [1035, 34] width 20 height 20
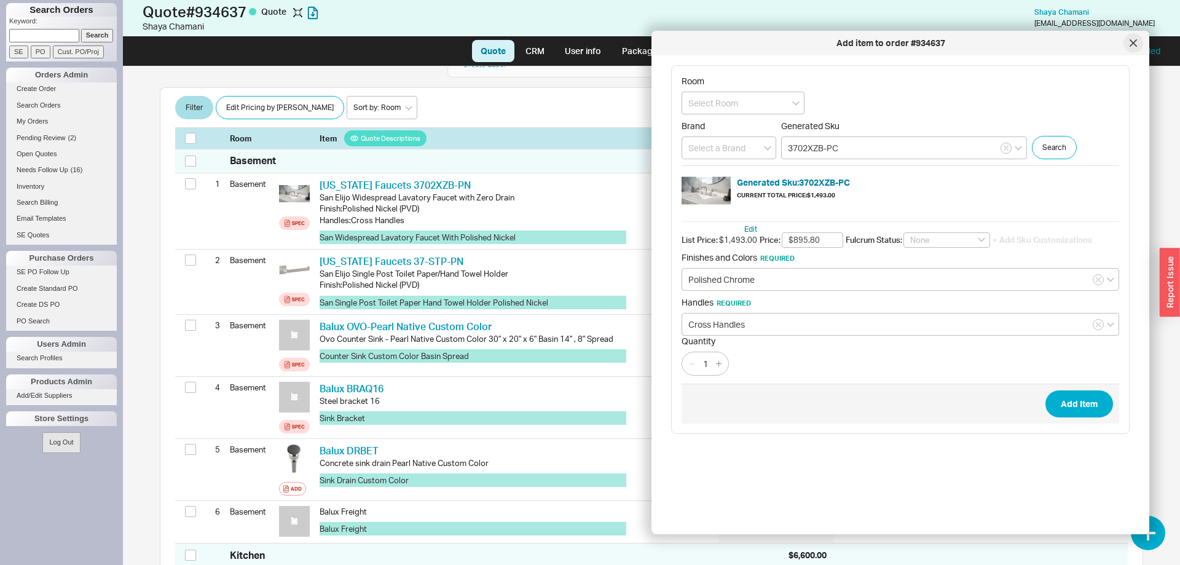
click at [1133, 44] on icon at bounding box center [1132, 42] width 7 height 7
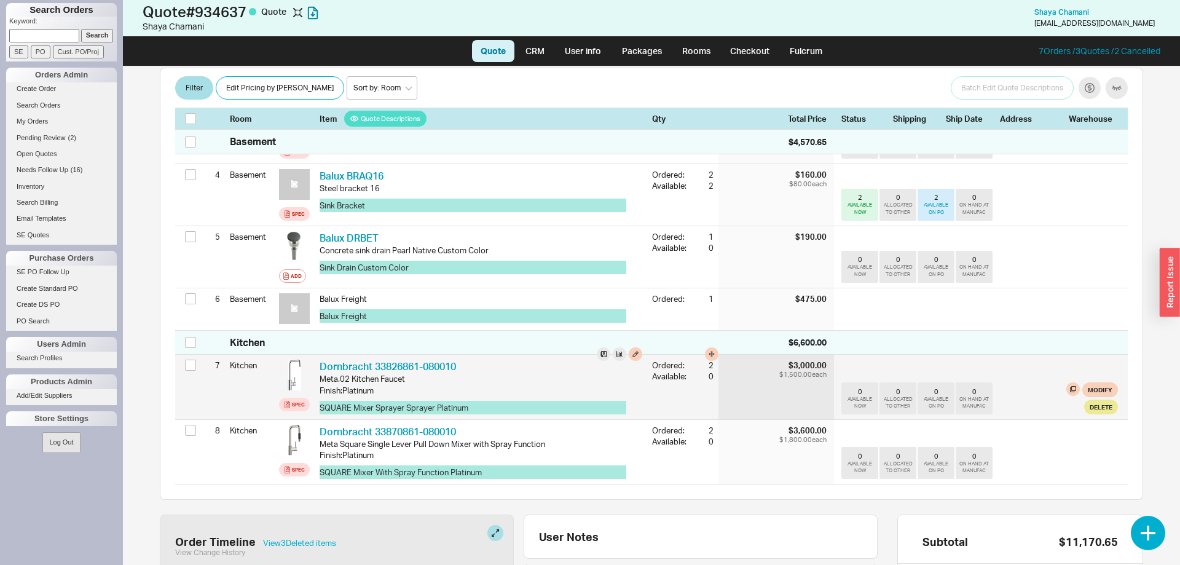
scroll to position [376, 0]
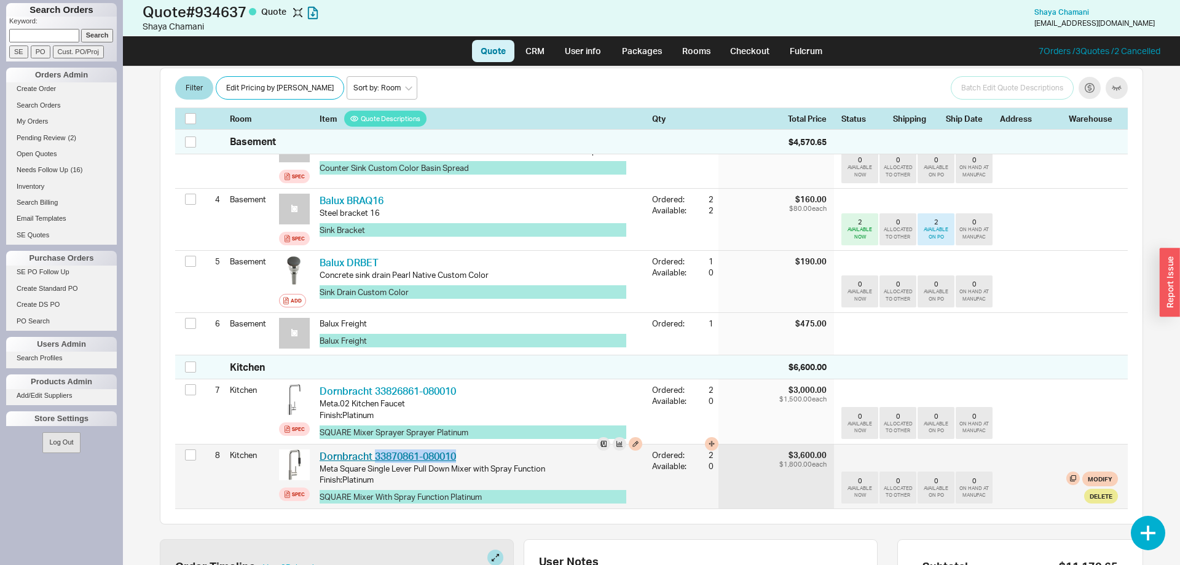
drag, startPoint x: 477, startPoint y: 439, endPoint x: 375, endPoint y: 440, distance: 102.6
click at [375, 449] on div "Dornbracht 33870861-080010 DRN 33870861-080010" at bounding box center [480, 456] width 323 height 14
copy link "33870861-080010"
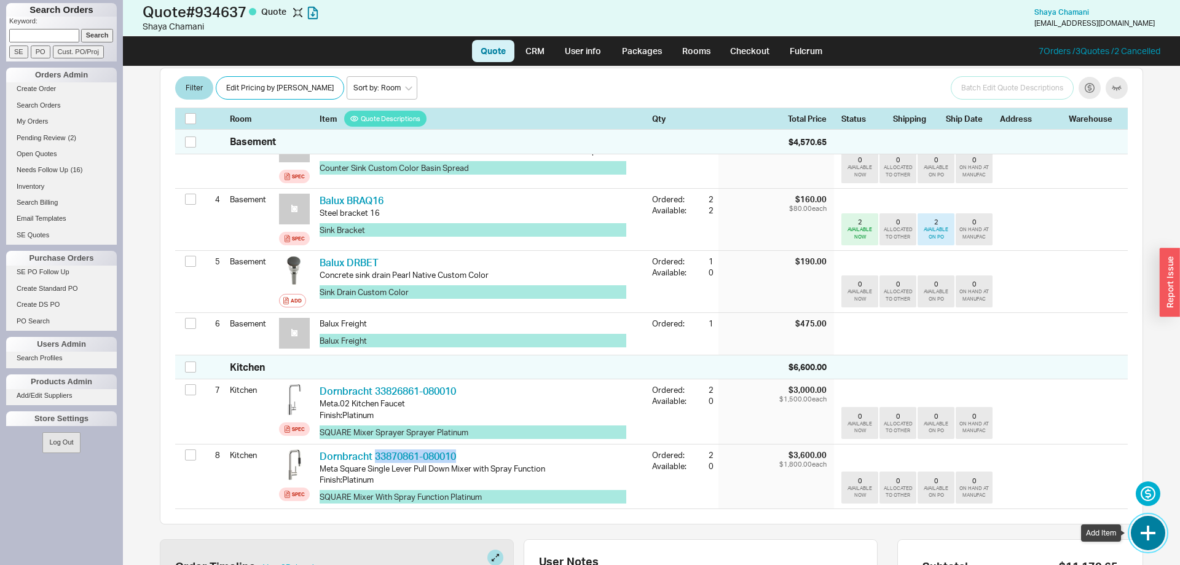
click at [1148, 539] on button "button" at bounding box center [1147, 532] width 34 height 34
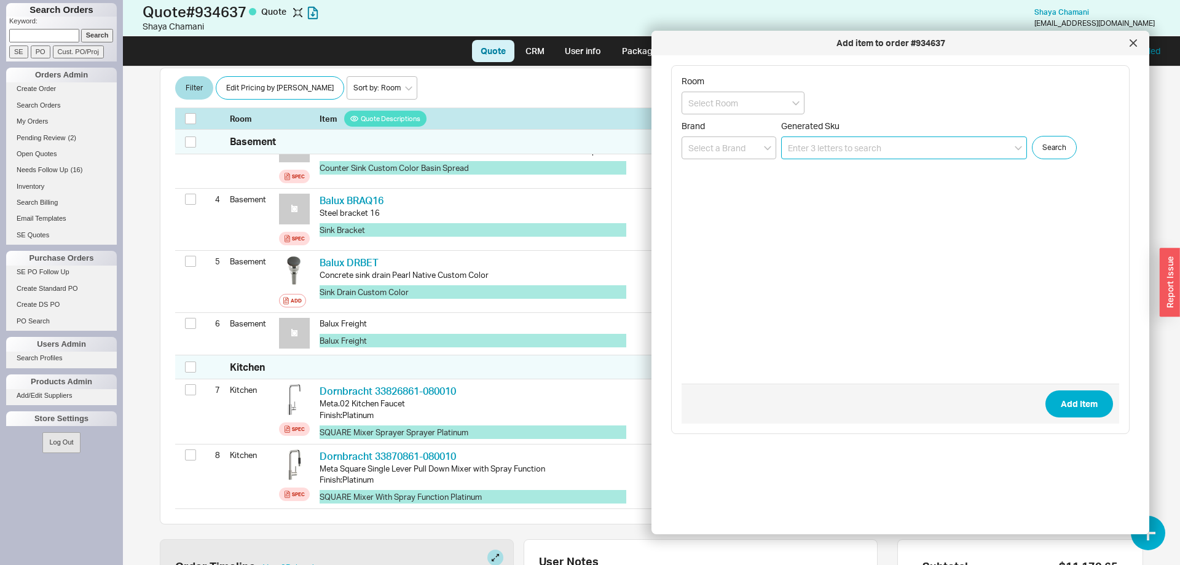
paste input "33870861-080010"
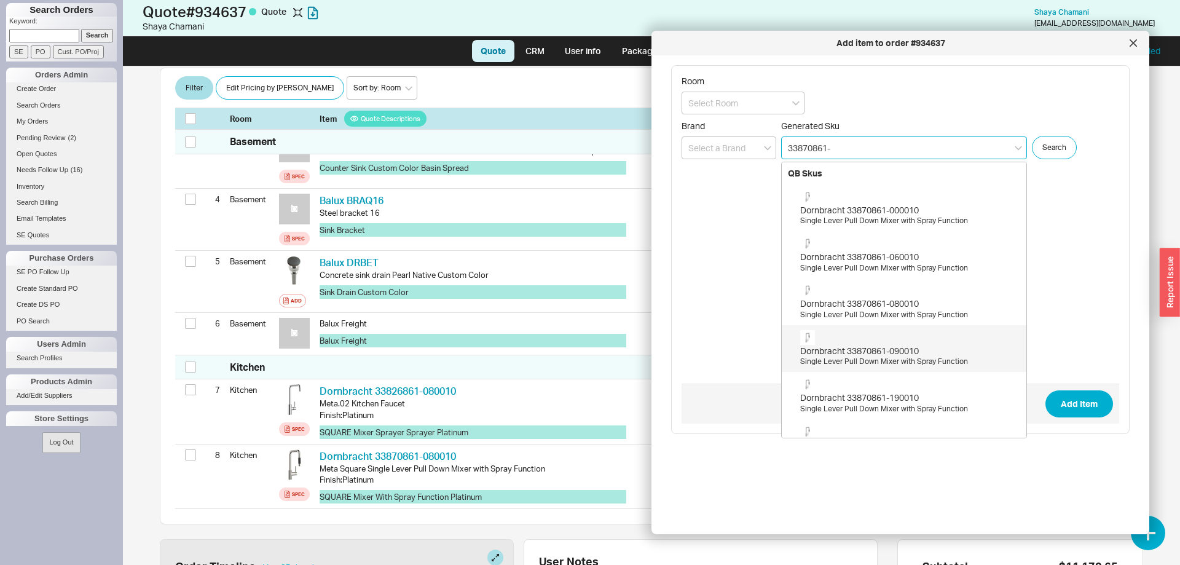
click at [945, 354] on div "Dornbracht 33870861-090010" at bounding box center [910, 351] width 220 height 12
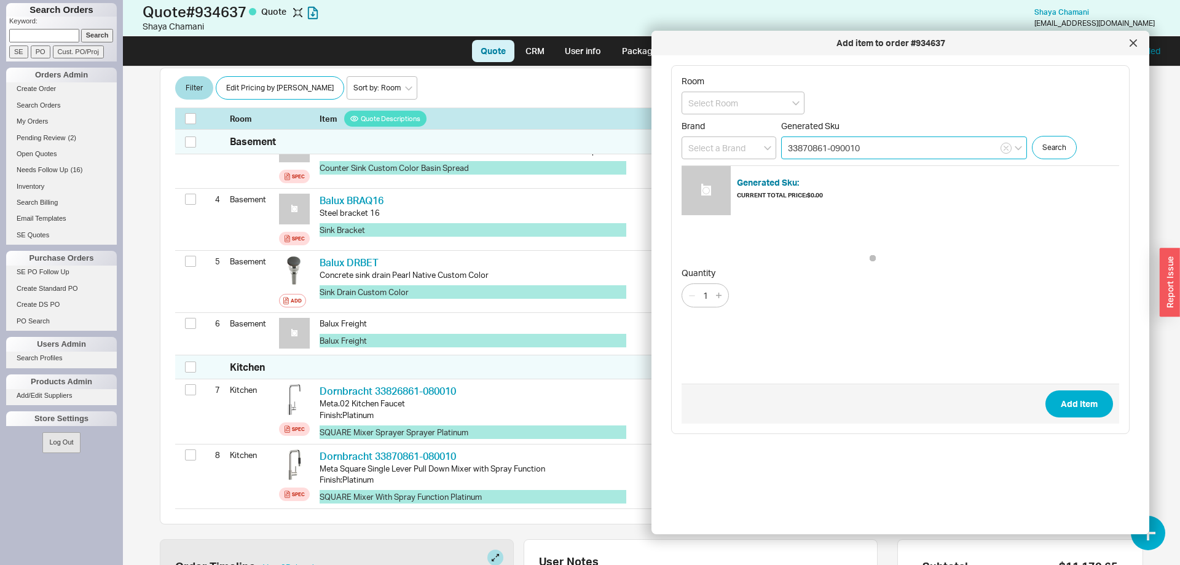
type input "33870861-090010"
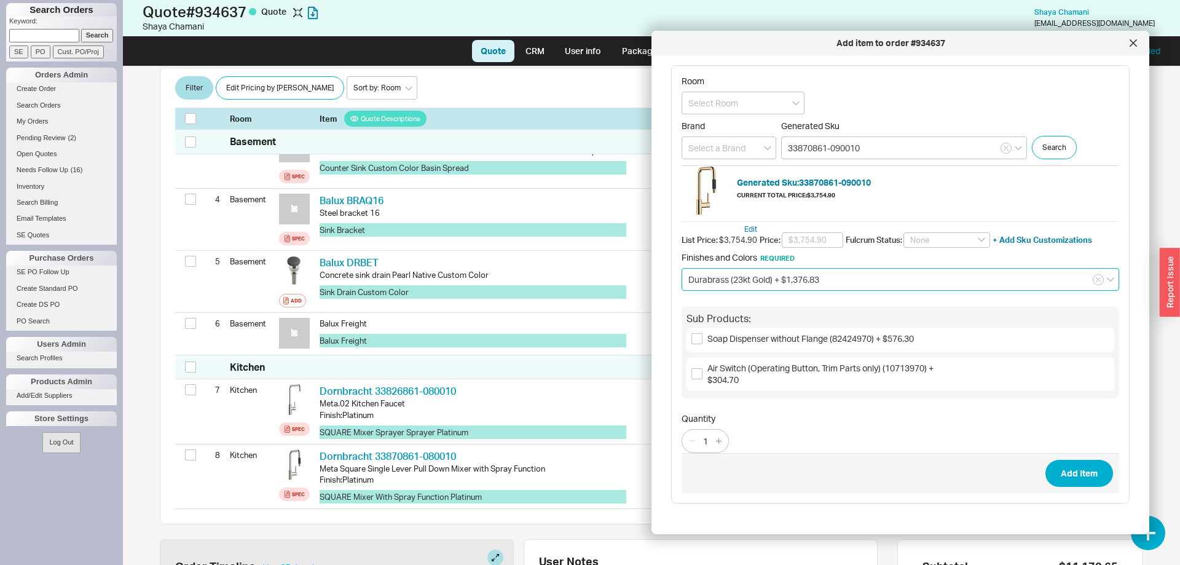
click at [844, 284] on input "Durabrass (23kt Gold) + $1,376.83" at bounding box center [899, 279] width 437 height 23
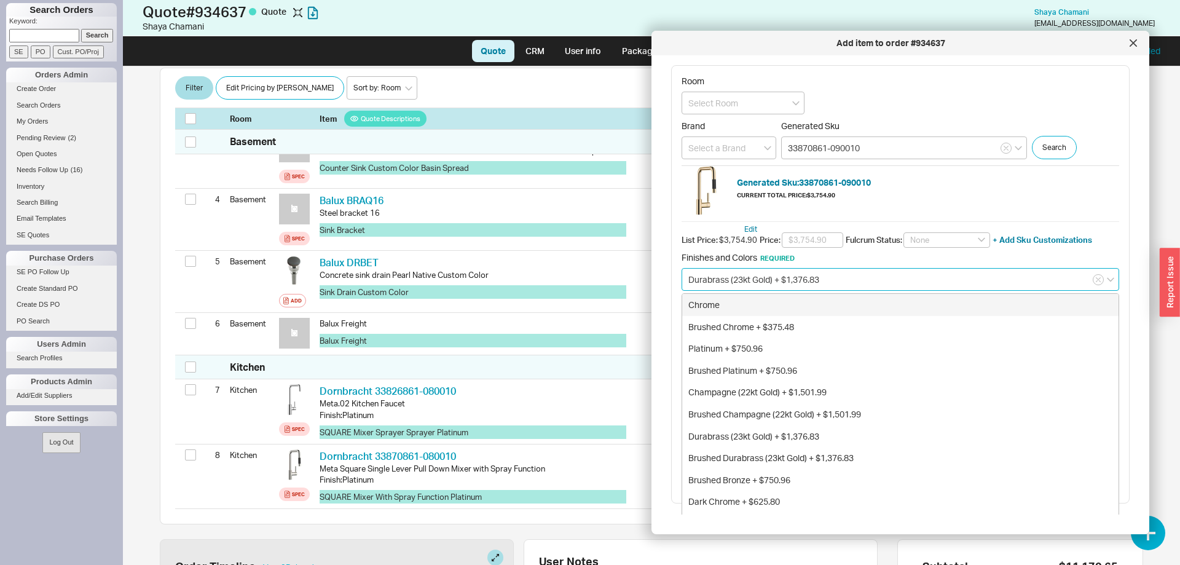
click at [839, 297] on div "Chrome" at bounding box center [900, 305] width 436 height 22
type input "Chrome"
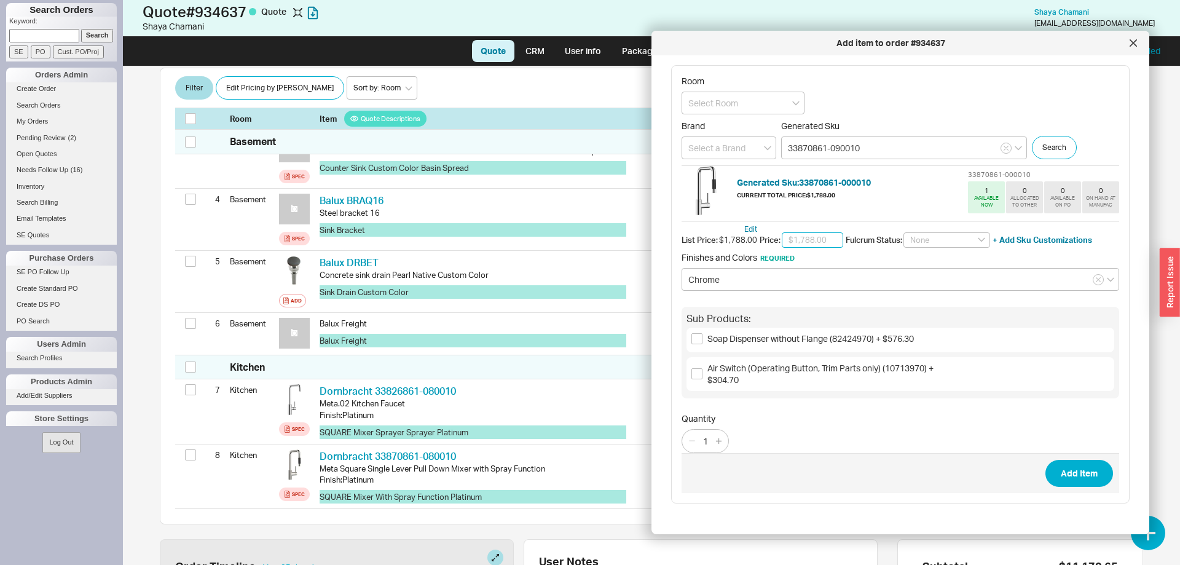
click at [820, 240] on input "text" at bounding box center [811, 240] width 61 height 16
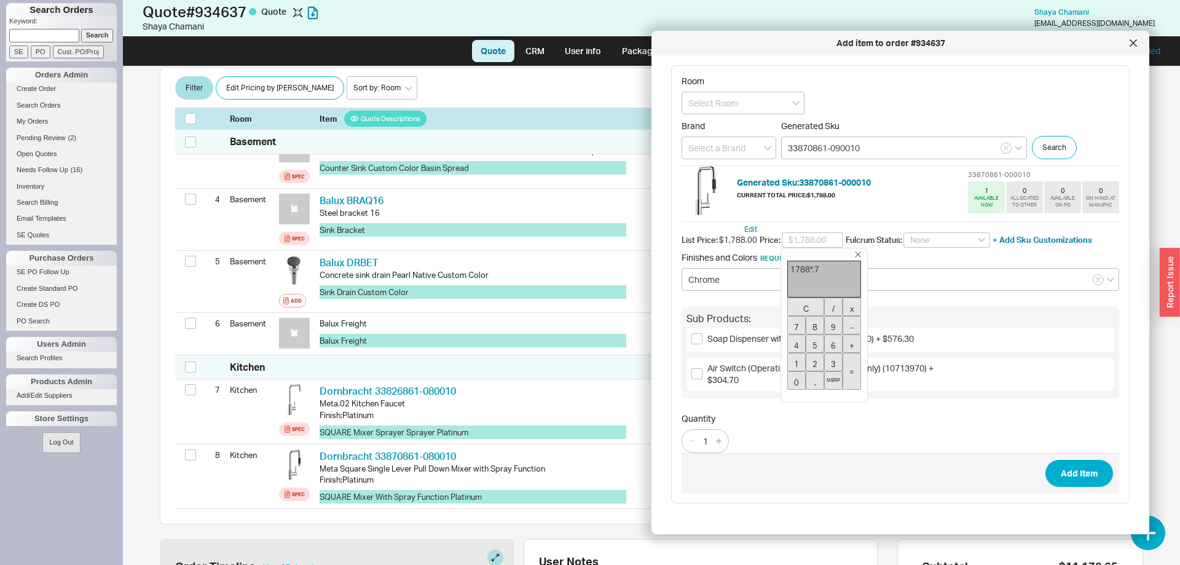
click at [833, 378] on button "MSRP" at bounding box center [833, 380] width 18 height 18
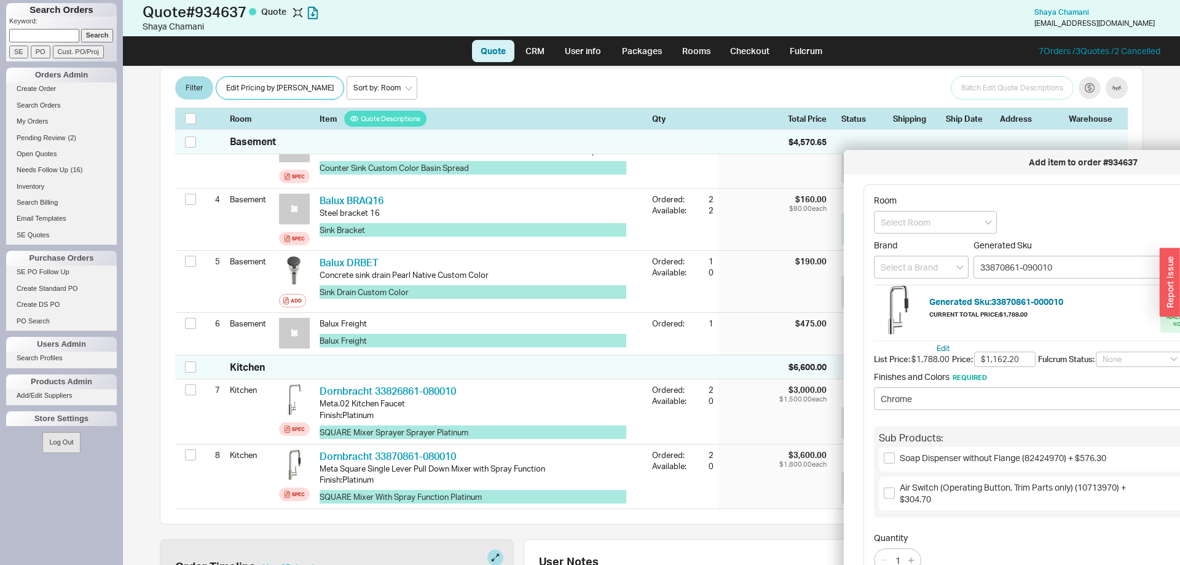
drag, startPoint x: 914, startPoint y: 46, endPoint x: 1106, endPoint y: 165, distance: 226.2
click at [1106, 165] on div "Add item to order #934637" at bounding box center [1083, 162] width 466 height 12
click at [1035, 358] on input "$1,162.20" at bounding box center [1004, 359] width 61 height 16
type input "$1,160.00"
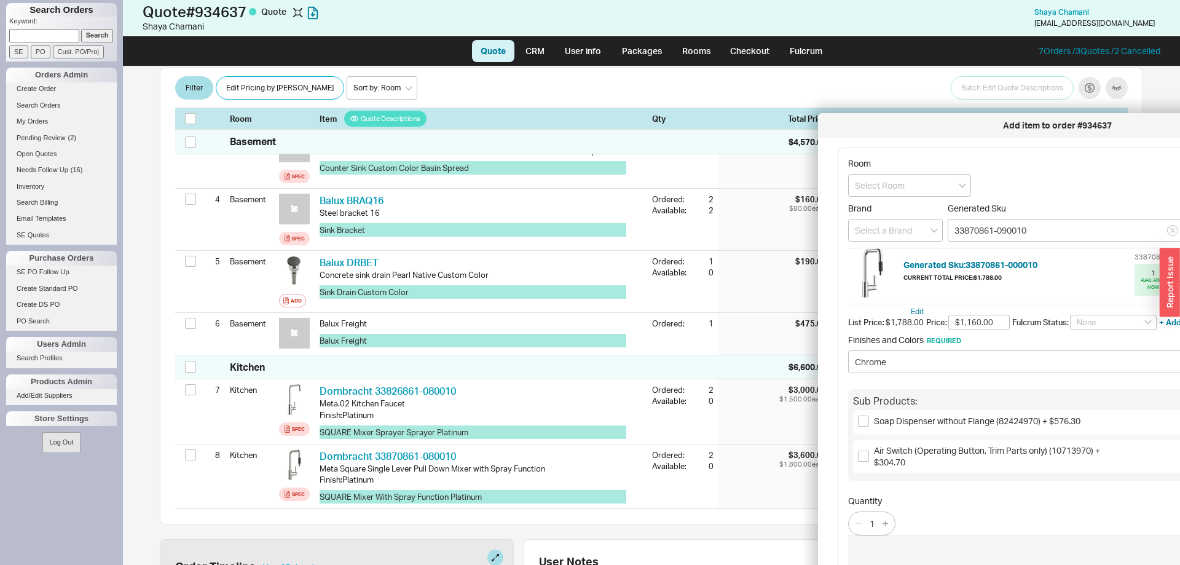
drag, startPoint x: 1125, startPoint y: 256, endPoint x: 967, endPoint y: 127, distance: 204.3
click at [967, 127] on div "Add item to order #934637" at bounding box center [1057, 125] width 466 height 12
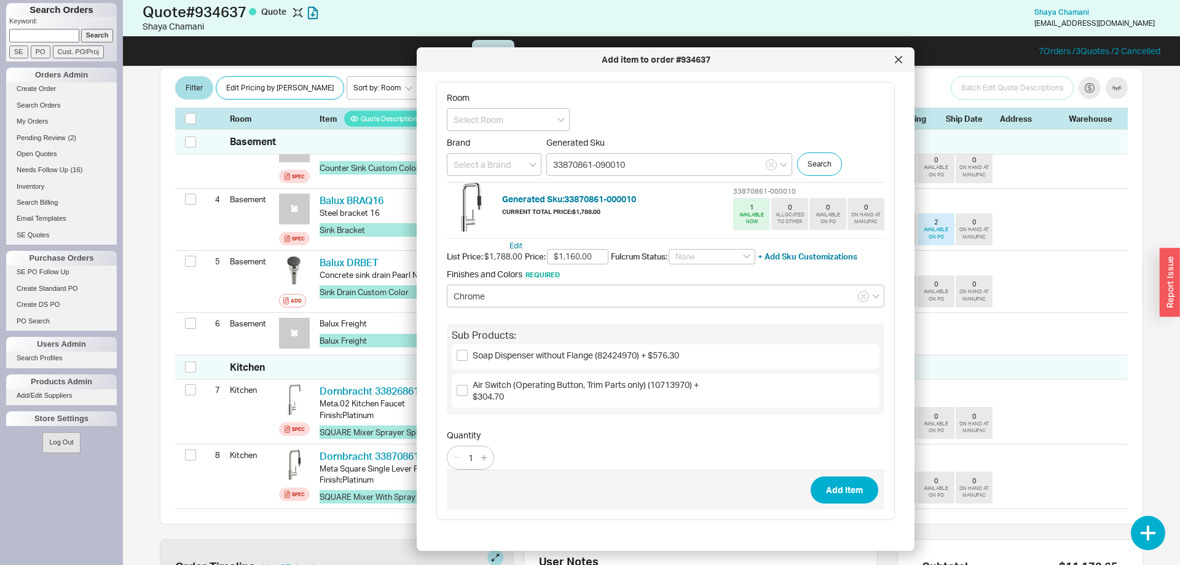
drag, startPoint x: 931, startPoint y: 121, endPoint x: 530, endPoint y: 55, distance: 406.5
click at [530, 55] on div "Add item to order #934637" at bounding box center [656, 59] width 466 height 12
click at [530, 122] on input at bounding box center [508, 119] width 123 height 23
click at [514, 164] on div "Kitchen" at bounding box center [508, 167] width 122 height 22
type input "Kitchen"
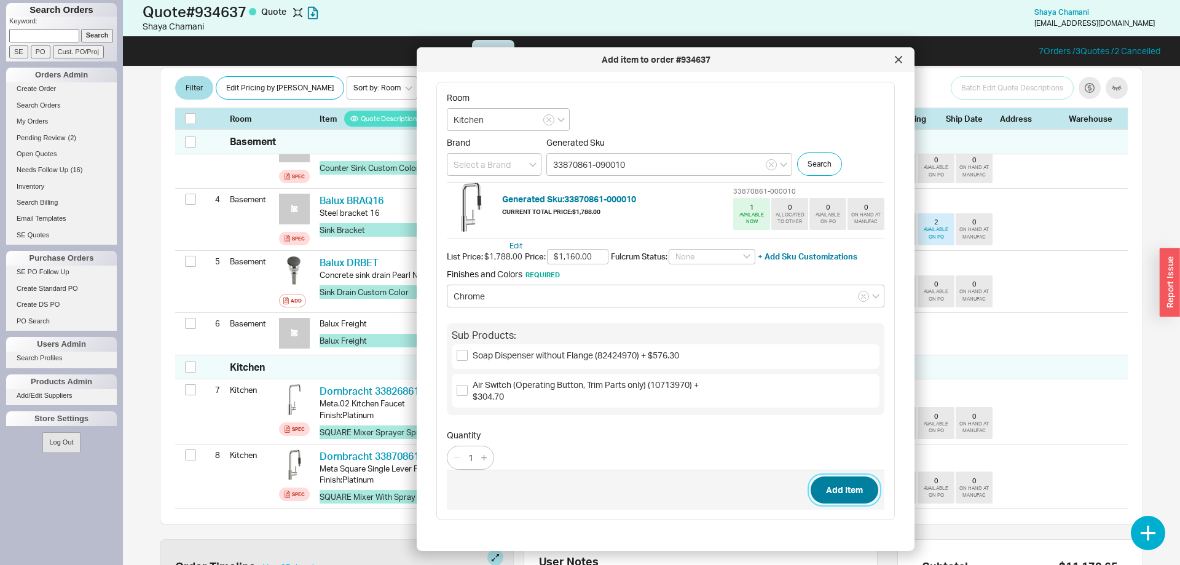
click at [849, 490] on button "Add Item" at bounding box center [844, 489] width 68 height 27
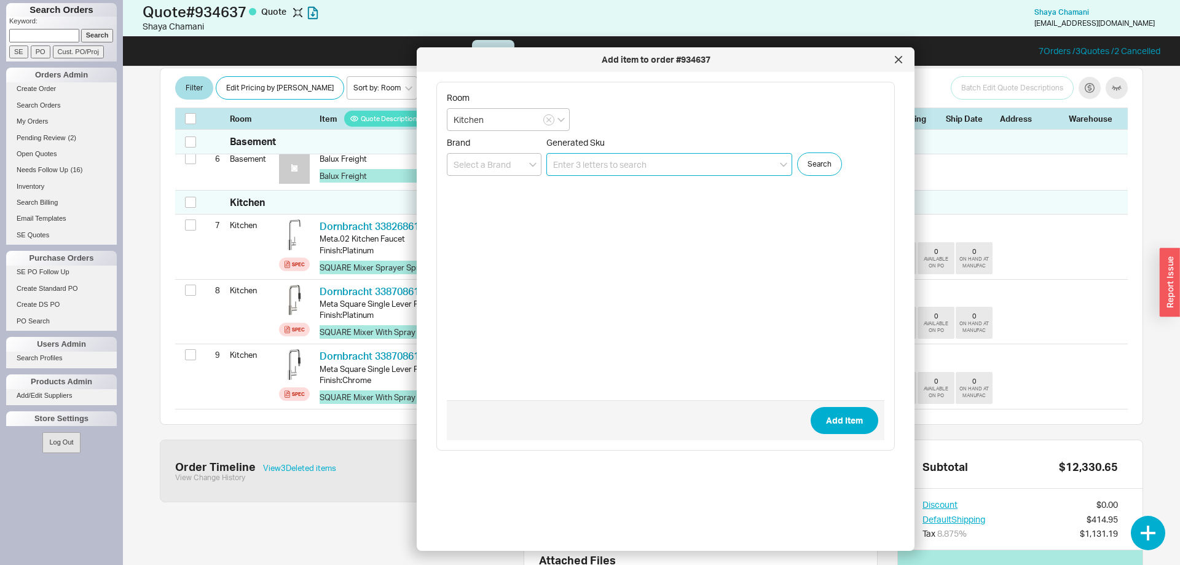
scroll to position [522, 0]
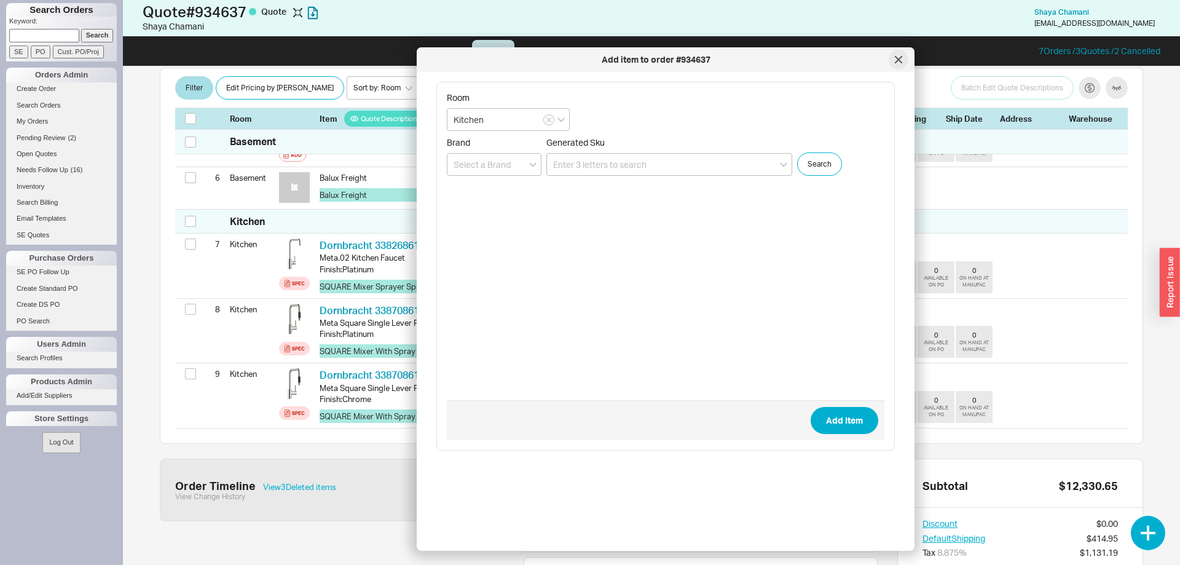
click at [898, 63] on icon at bounding box center [897, 59] width 7 height 7
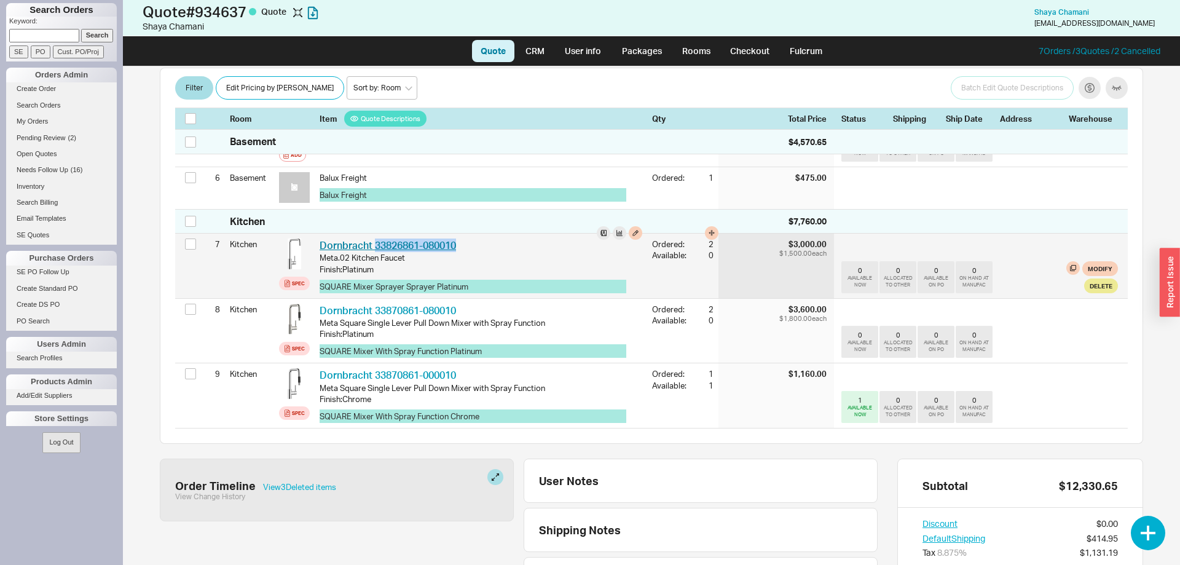
drag, startPoint x: 480, startPoint y: 229, endPoint x: 377, endPoint y: 227, distance: 103.8
click at [377, 238] on div "Dornbracht 33826861-080010 DRN 33826861-080010" at bounding box center [480, 245] width 323 height 14
copy link "33826861-080010"
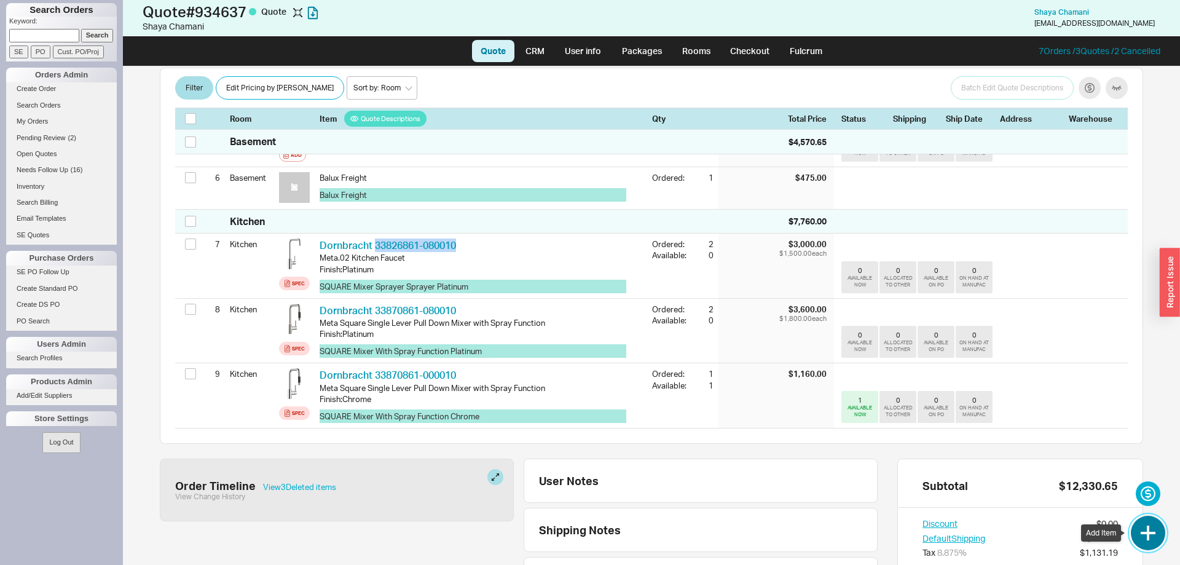
click at [1151, 534] on button "button" at bounding box center [1147, 532] width 34 height 34
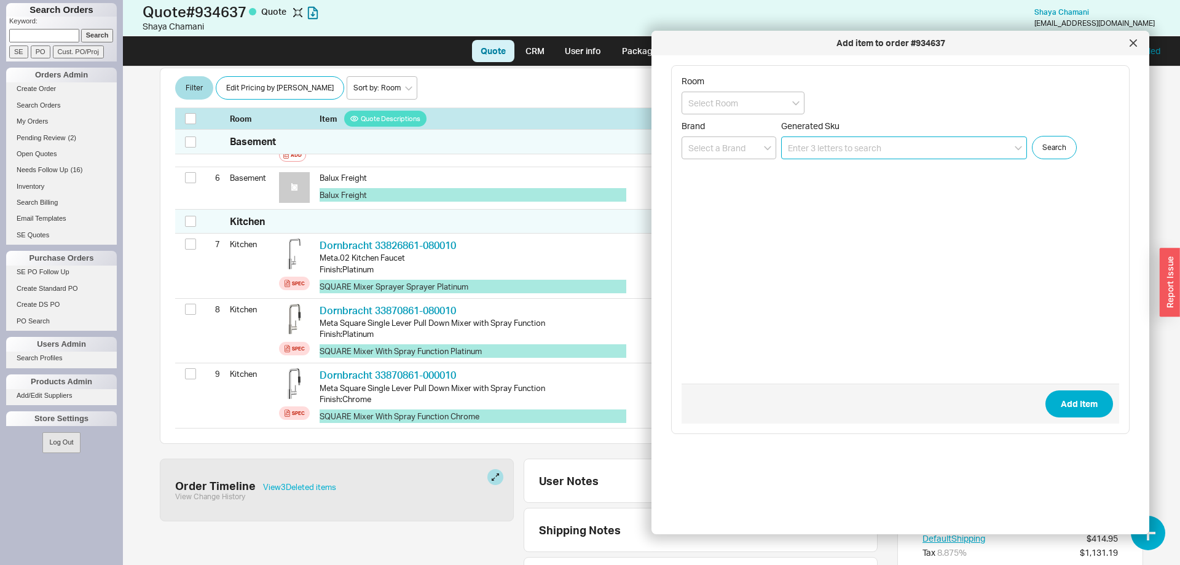
paste input "33826861-080010"
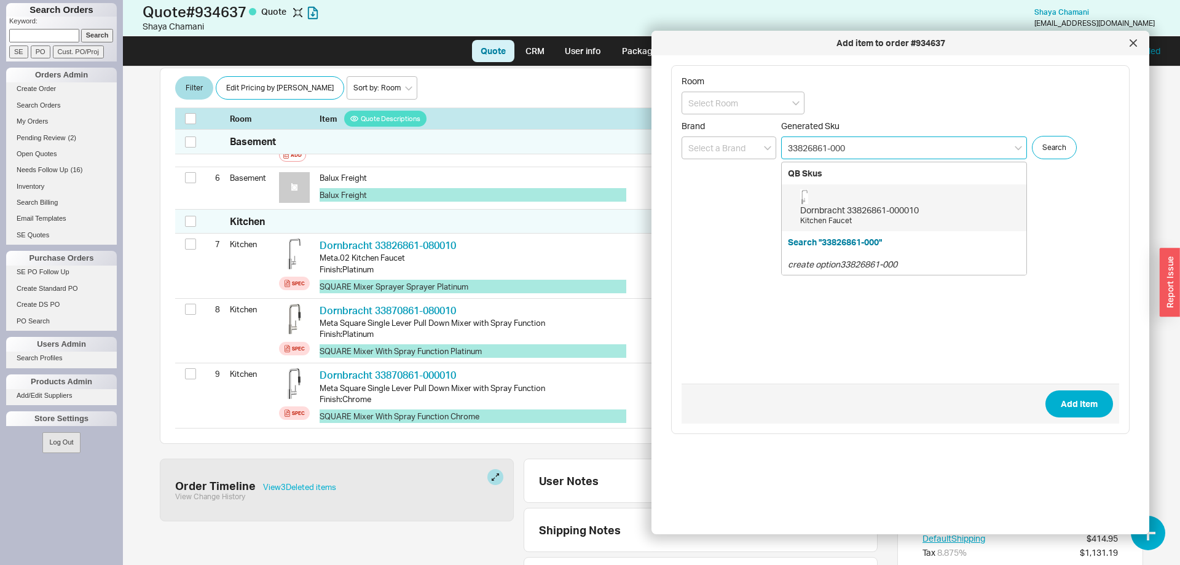
click at [828, 206] on div "Dornbracht 33826861-000010" at bounding box center [910, 210] width 220 height 12
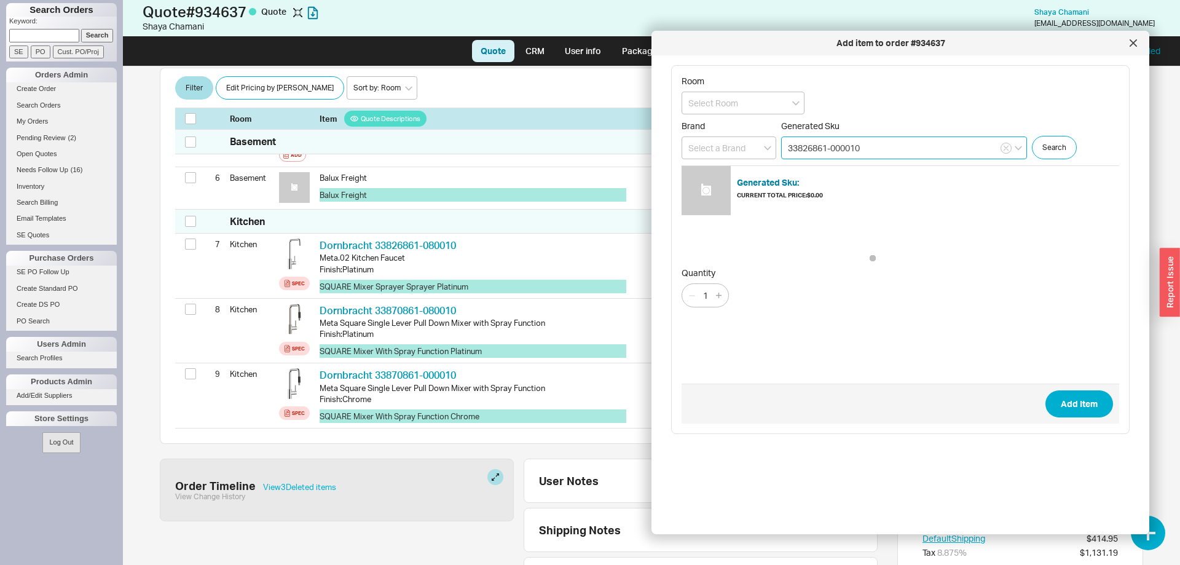
type input "33826861-000010"
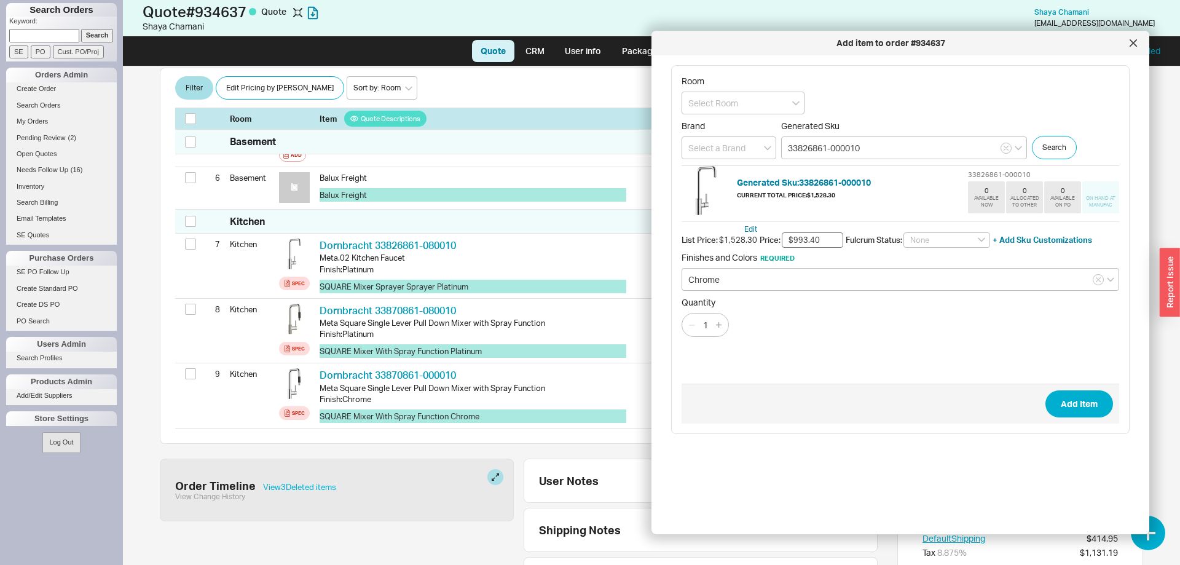
drag, startPoint x: 827, startPoint y: 244, endPoint x: 800, endPoint y: 237, distance: 27.4
click at [800, 237] on input "$993.40" at bounding box center [811, 240] width 61 height 16
type input "$995.00"
click at [1063, 396] on button "Add Item" at bounding box center [1079, 403] width 68 height 27
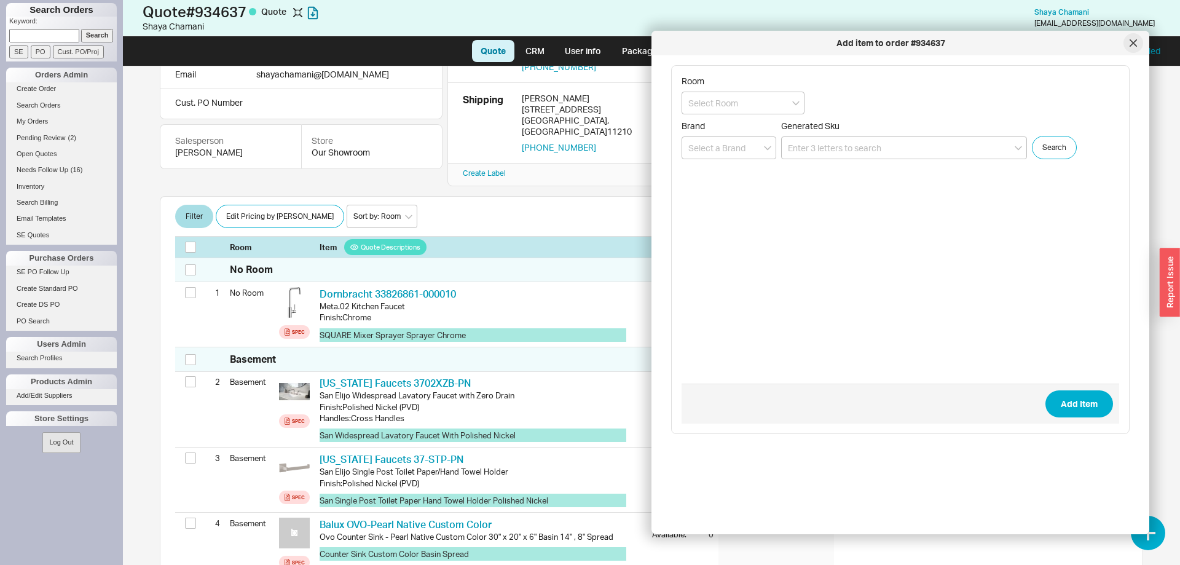
click at [1136, 45] on icon at bounding box center [1133, 43] width 6 height 6
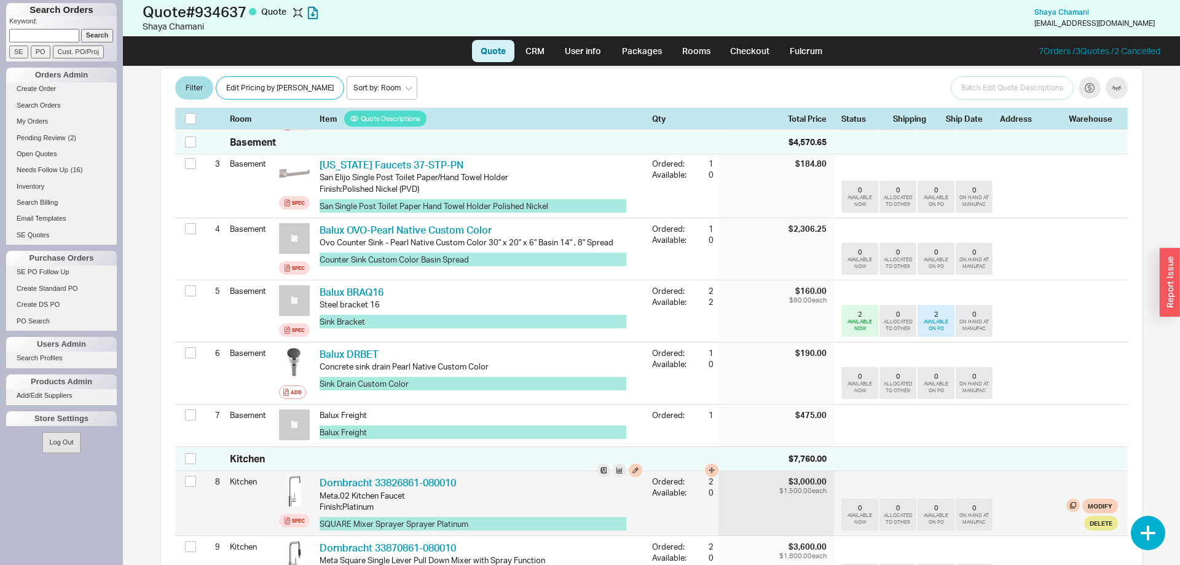
scroll to position [561, 0]
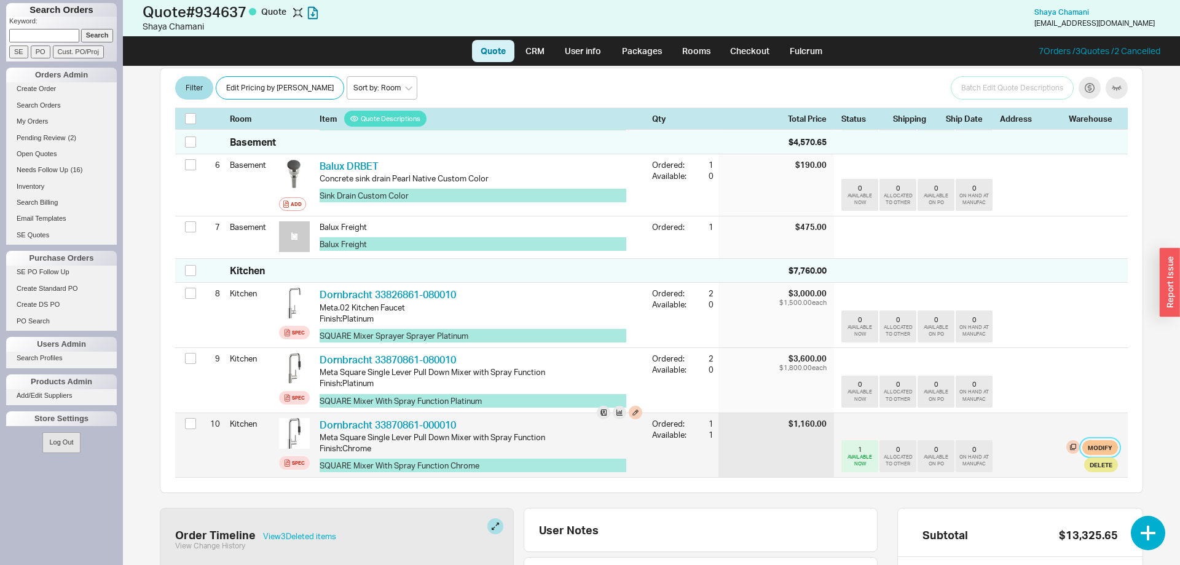
click at [1109, 440] on button "Modify" at bounding box center [1100, 447] width 36 height 15
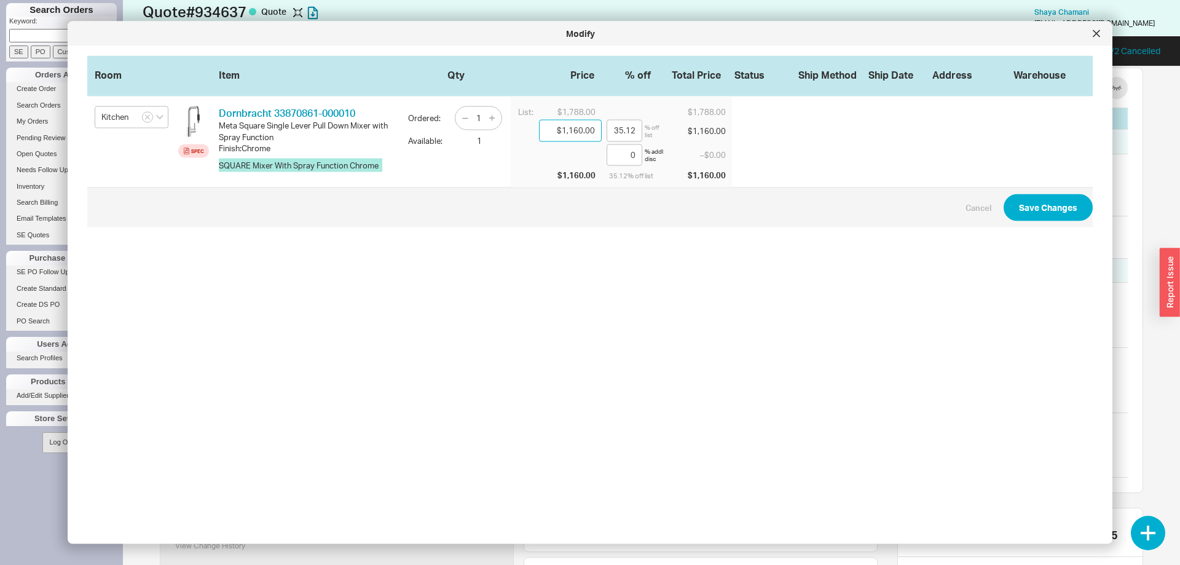
drag, startPoint x: 576, startPoint y: 132, endPoint x: 608, endPoint y: 143, distance: 33.2
click at [601, 142] on input "$1,160.00" at bounding box center [570, 131] width 63 height 22
type input "$110.00"
type input "93.85"
type input "$1,100.00"
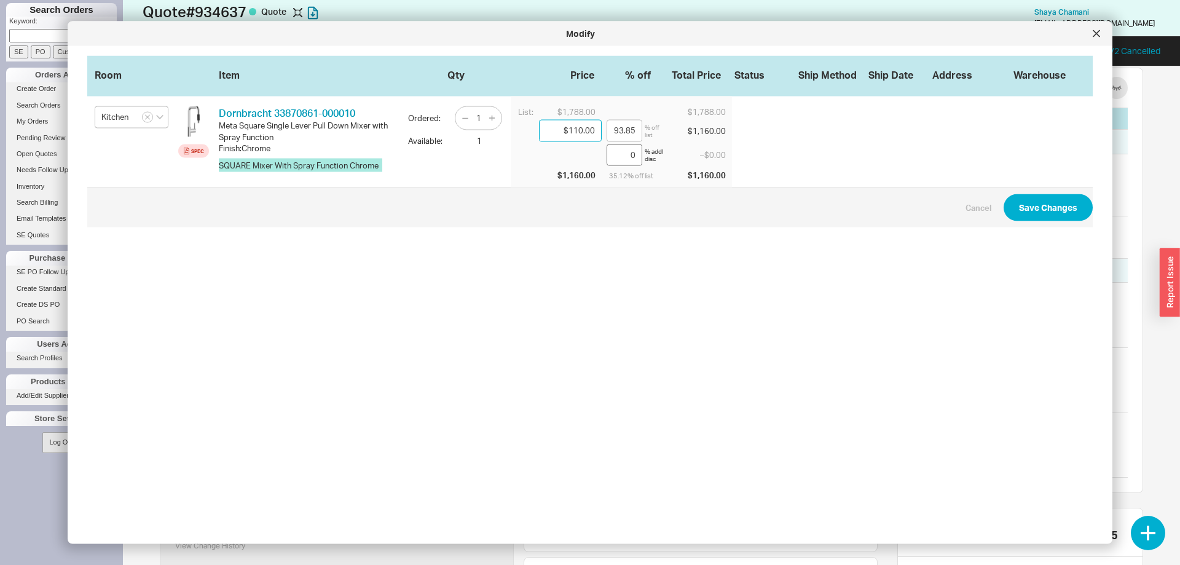
type input "38.48"
type input "$1,100.00"
click at [1079, 190] on span "Cancel Save Changes" at bounding box center [589, 207] width 1005 height 40
click at [1061, 210] on button "Save Changes" at bounding box center [1047, 207] width 89 height 27
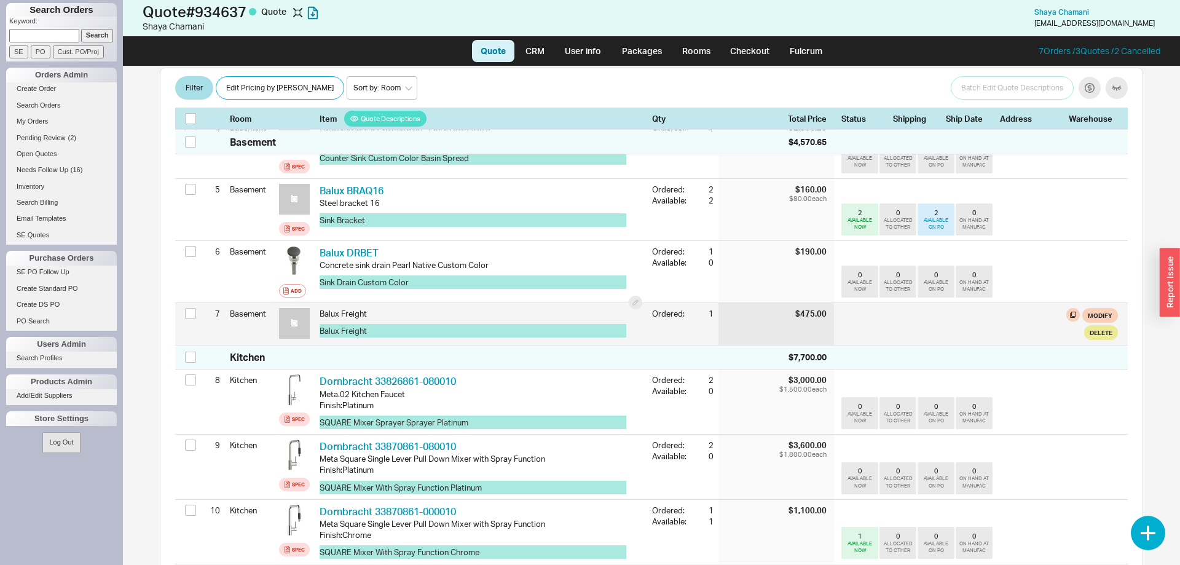
scroll to position [499, 0]
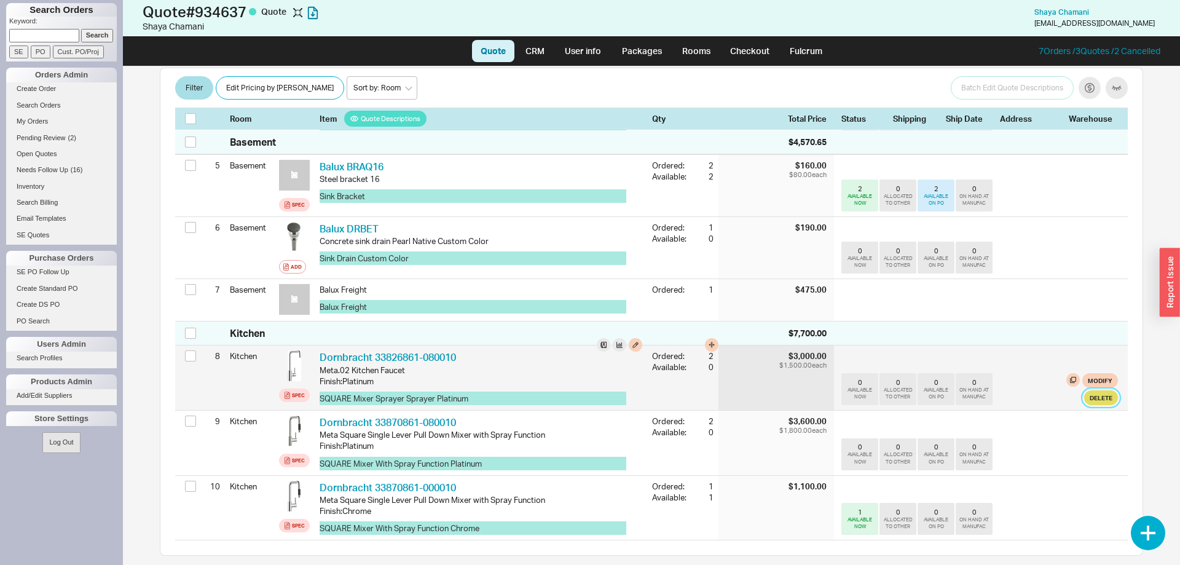
click at [1097, 390] on button "Delete" at bounding box center [1101, 397] width 34 height 15
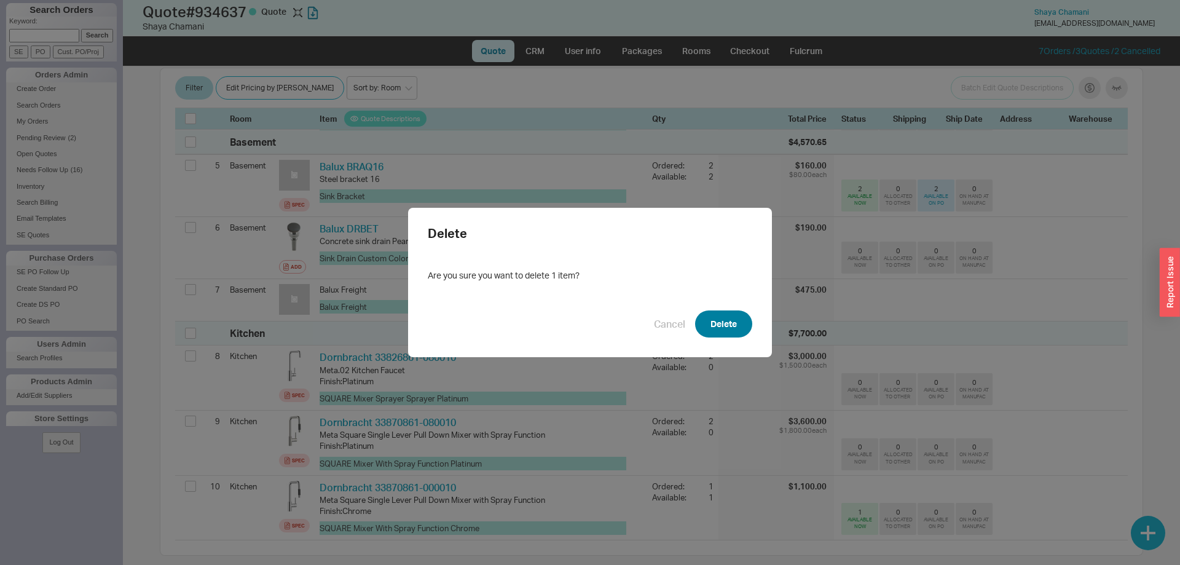
click at [723, 327] on button "Delete" at bounding box center [723, 323] width 57 height 27
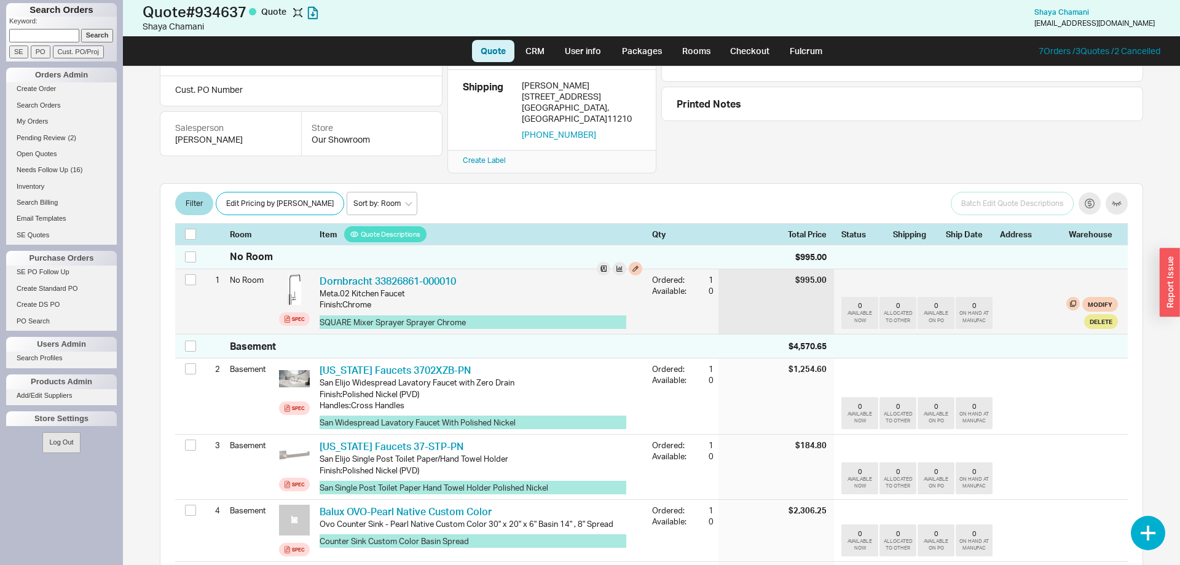
scroll to position [0, 0]
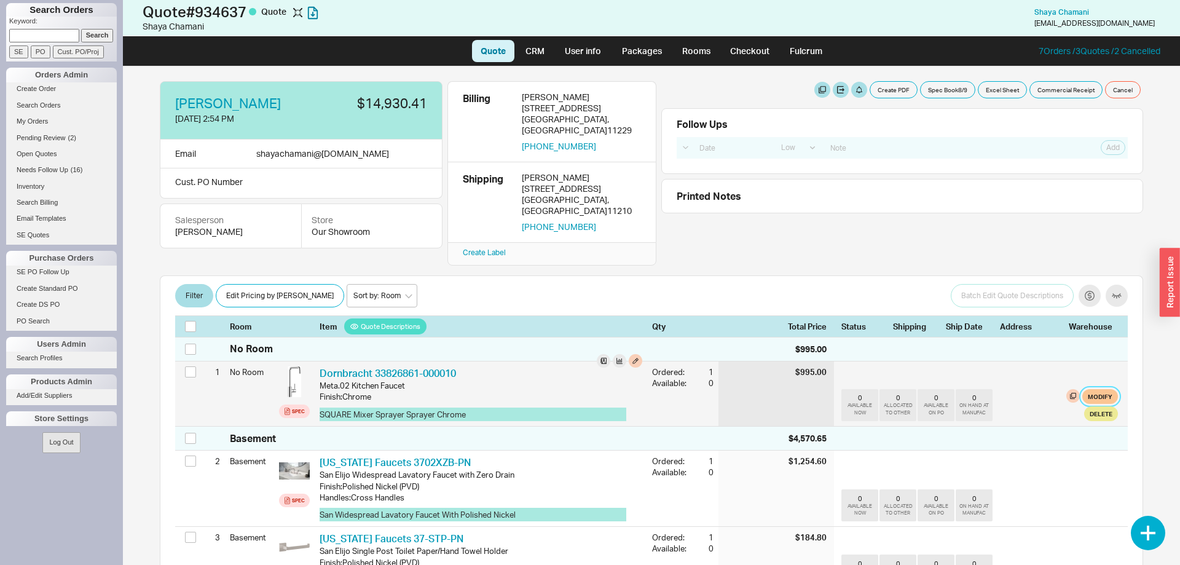
click at [1100, 389] on button "Modify" at bounding box center [1100, 396] width 36 height 15
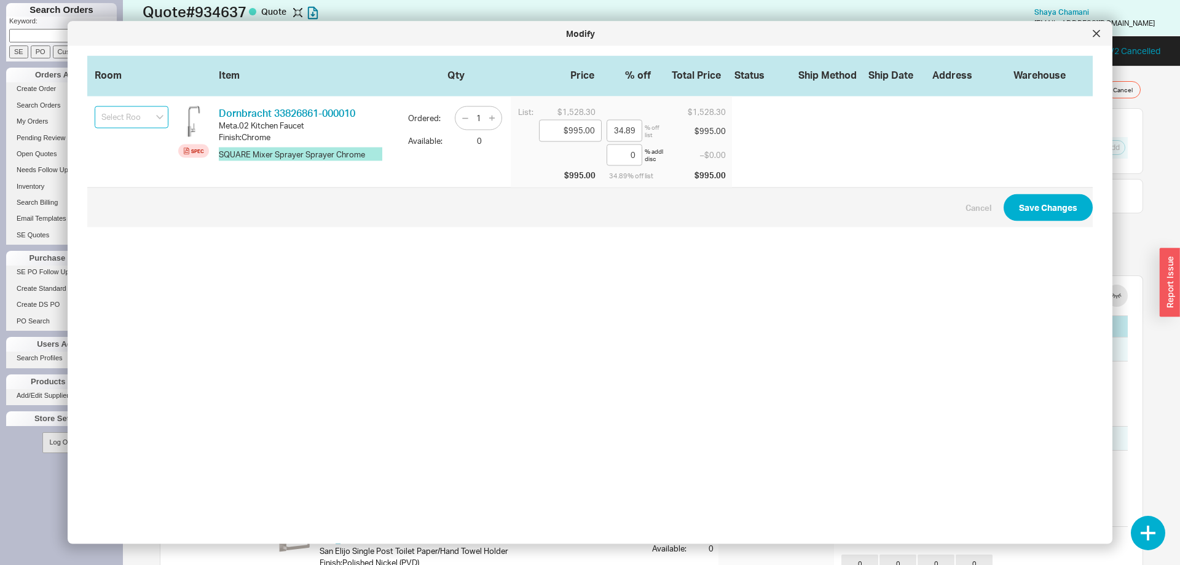
click at [157, 119] on input at bounding box center [132, 117] width 74 height 22
click at [135, 158] on div "Kitchen" at bounding box center [131, 162] width 72 height 21
type input "Kitchen"
click at [487, 121] on div "1" at bounding box center [478, 118] width 47 height 24
click at [491, 118] on icon "button" at bounding box center [492, 118] width 6 height 6
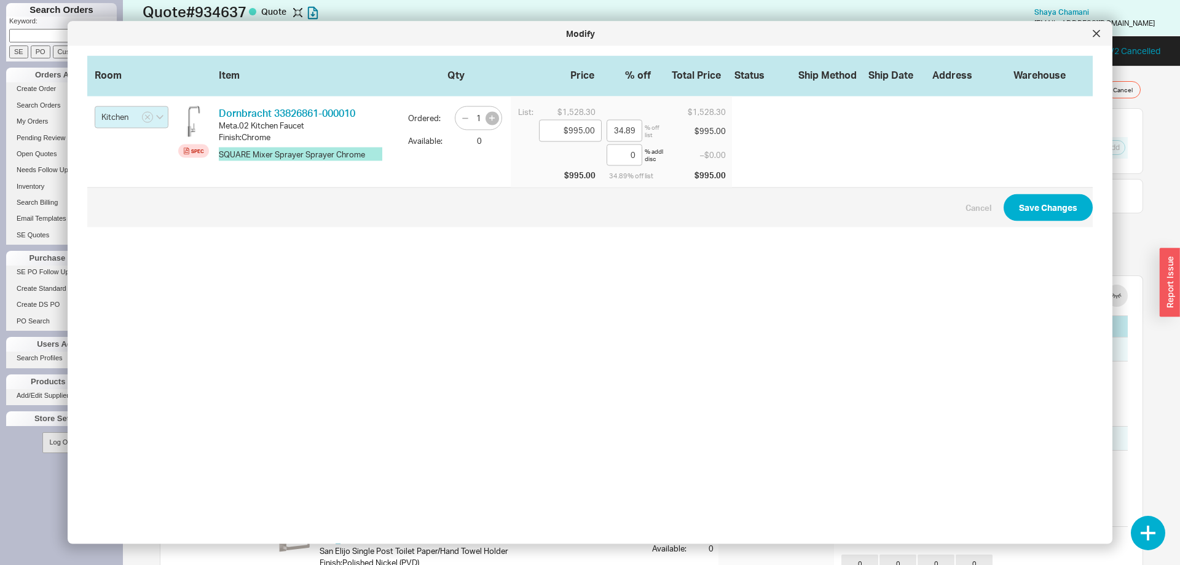
type input "2"
click at [1074, 206] on button "Save Changes" at bounding box center [1047, 207] width 89 height 27
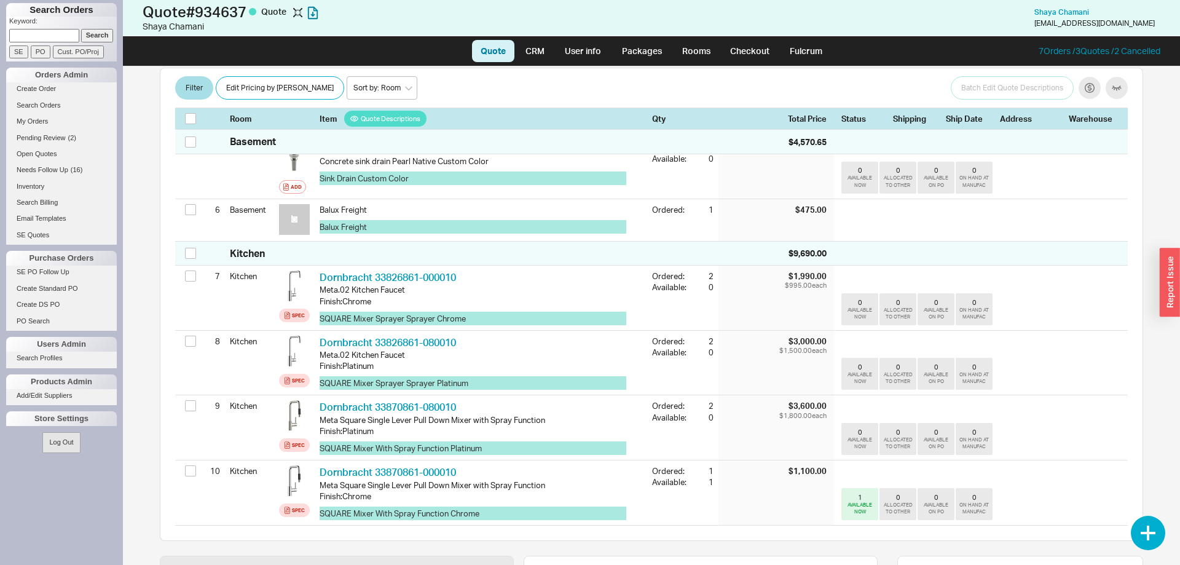
scroll to position [564, 0]
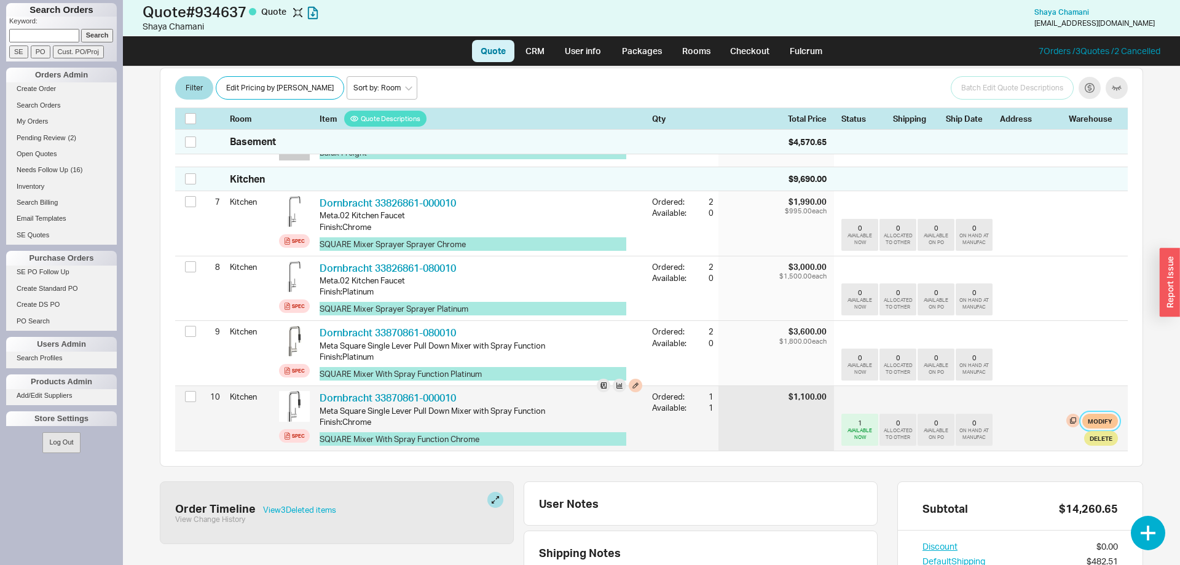
click at [1103, 413] on button "Modify" at bounding box center [1100, 420] width 36 height 15
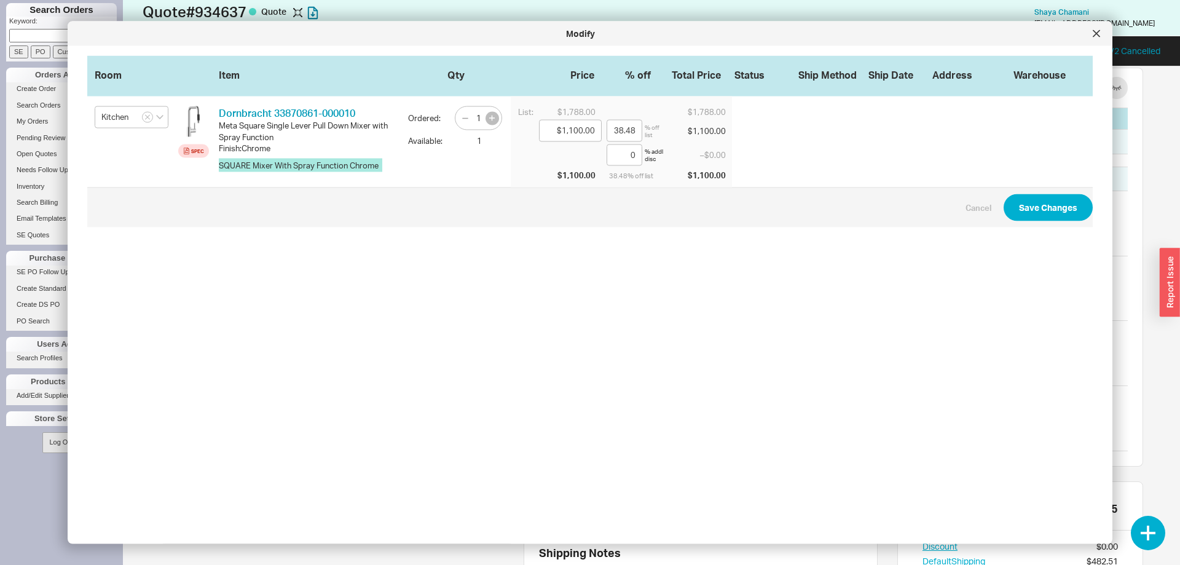
click at [491, 120] on icon "button" at bounding box center [492, 118] width 6 height 6
type input "2"
click at [1079, 212] on button "Save Changes" at bounding box center [1047, 207] width 89 height 27
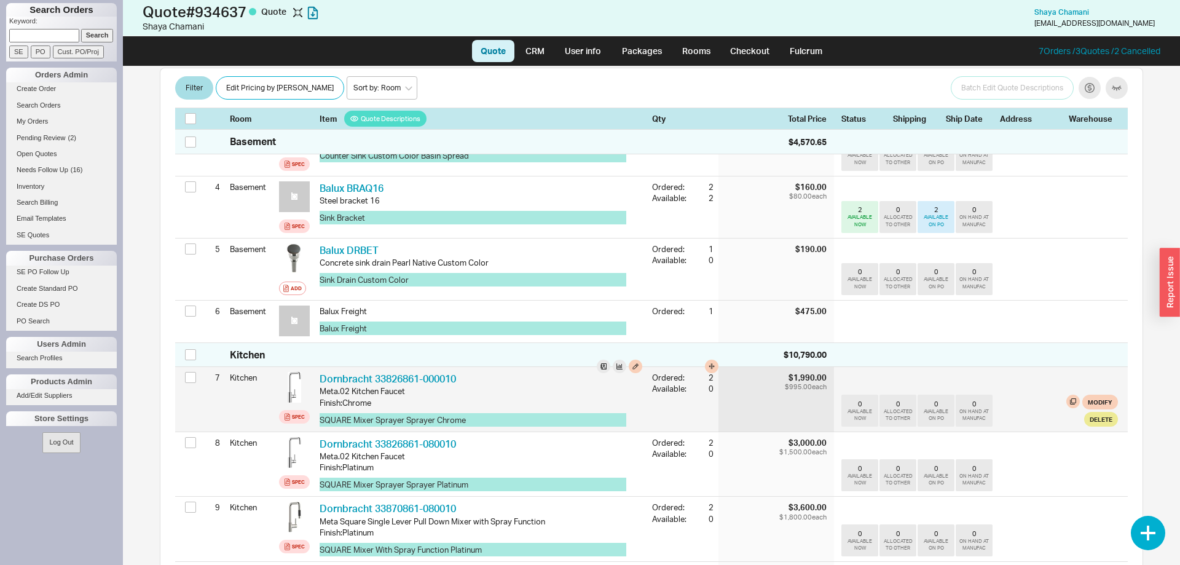
scroll to position [439, 0]
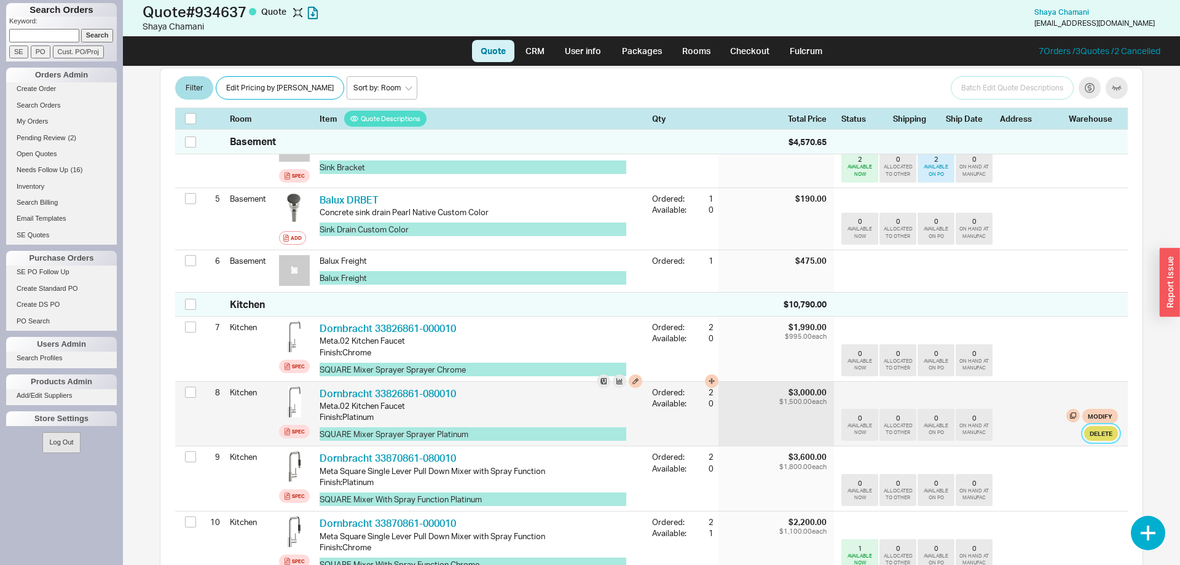
click at [1111, 426] on button "Delete" at bounding box center [1101, 433] width 34 height 15
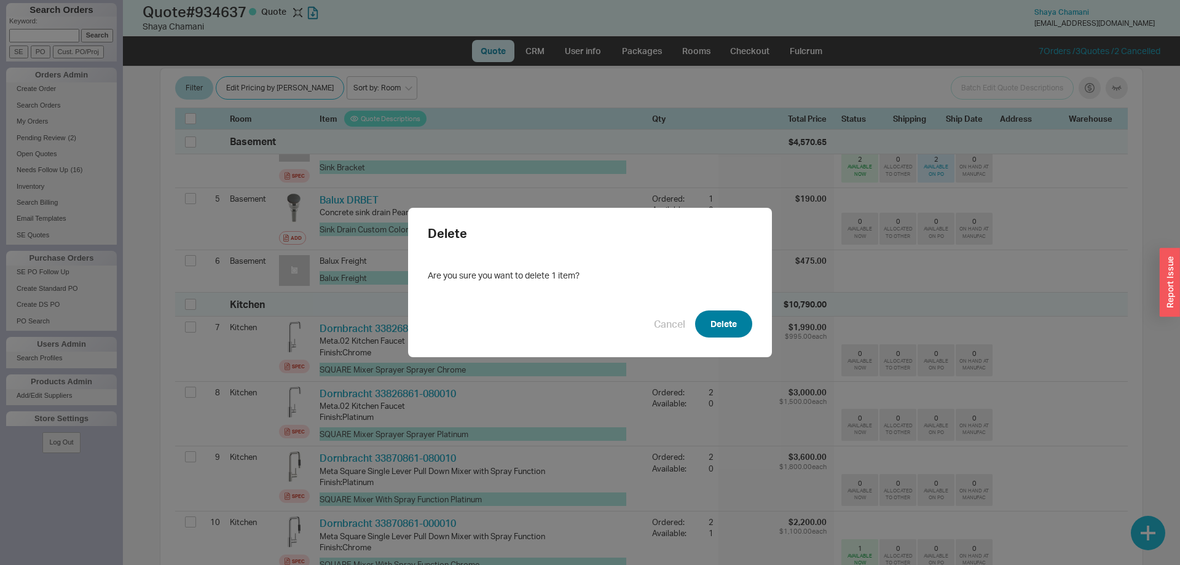
click at [731, 319] on button "Delete" at bounding box center [723, 323] width 57 height 27
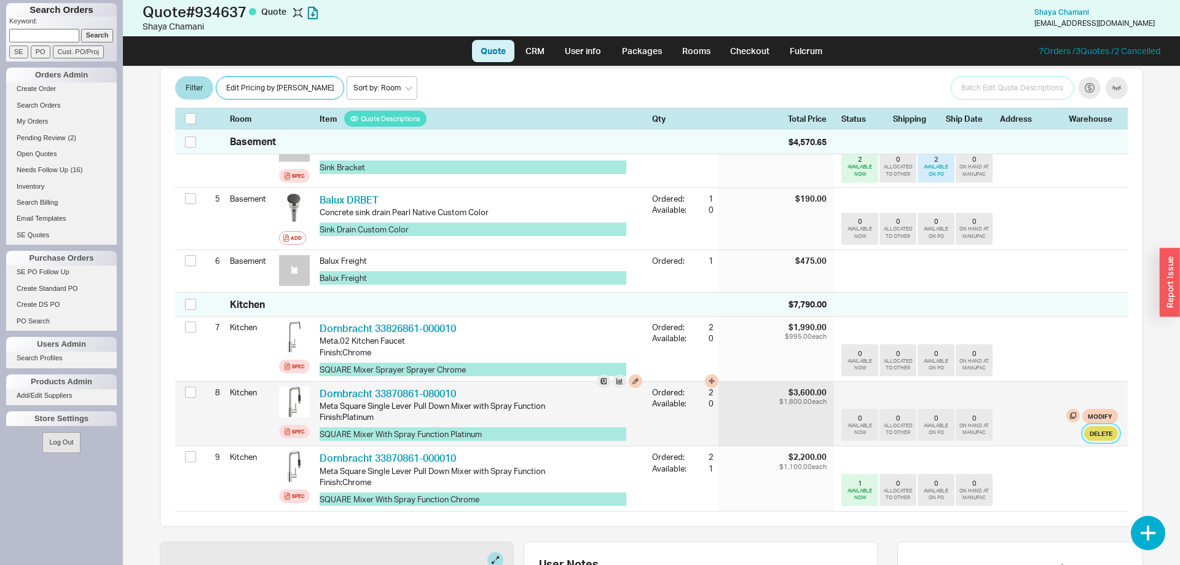
click at [1093, 426] on button "Delete" at bounding box center [1101, 433] width 34 height 15
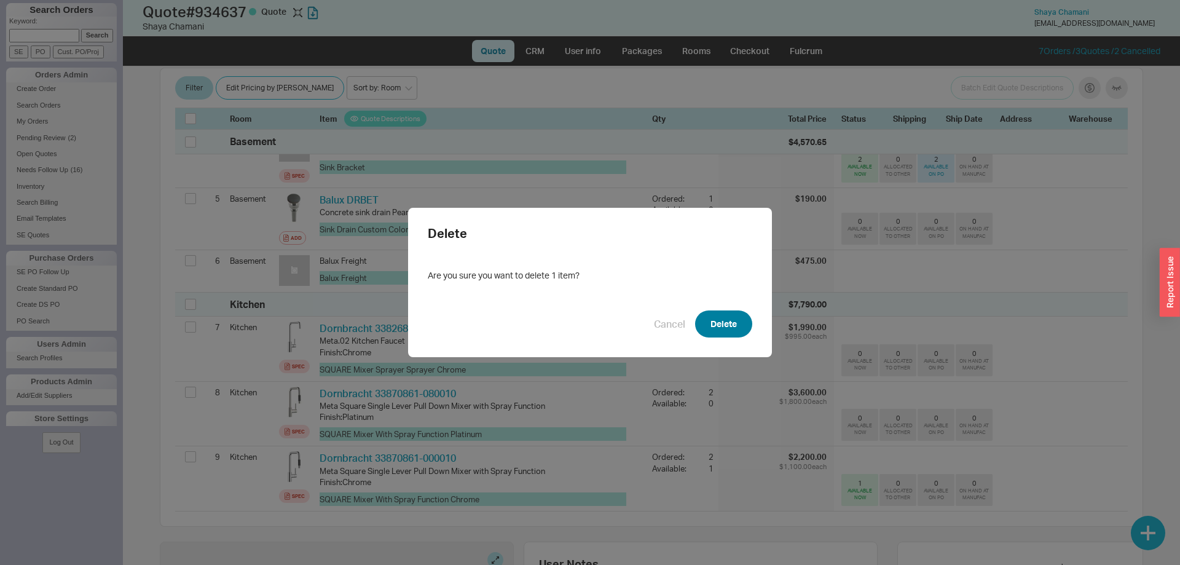
click at [704, 322] on button "Delete" at bounding box center [723, 323] width 57 height 27
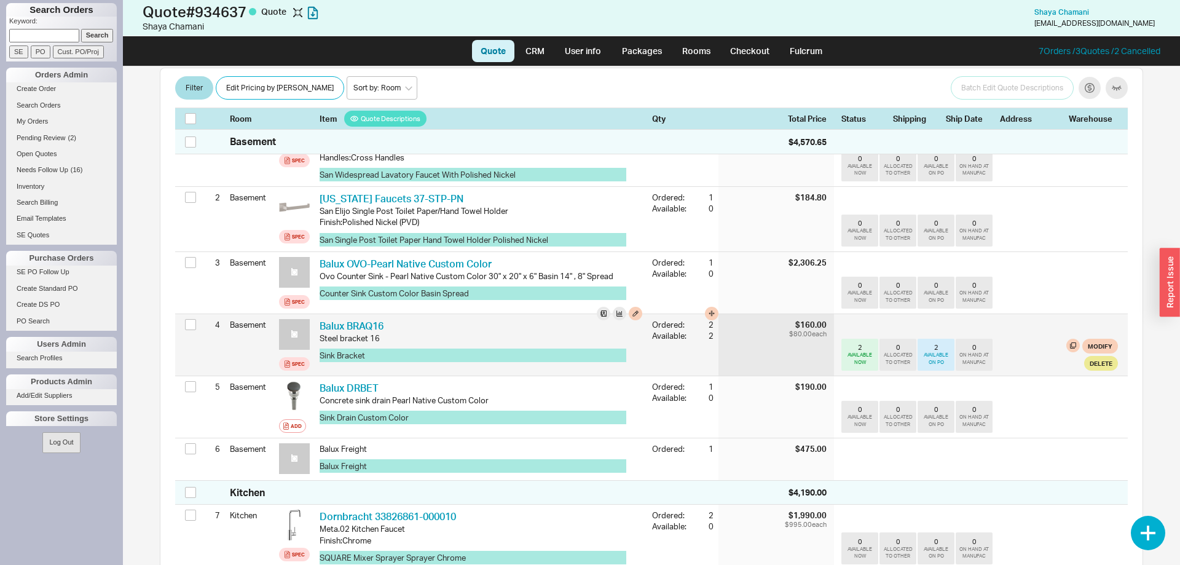
scroll to position [0, 0]
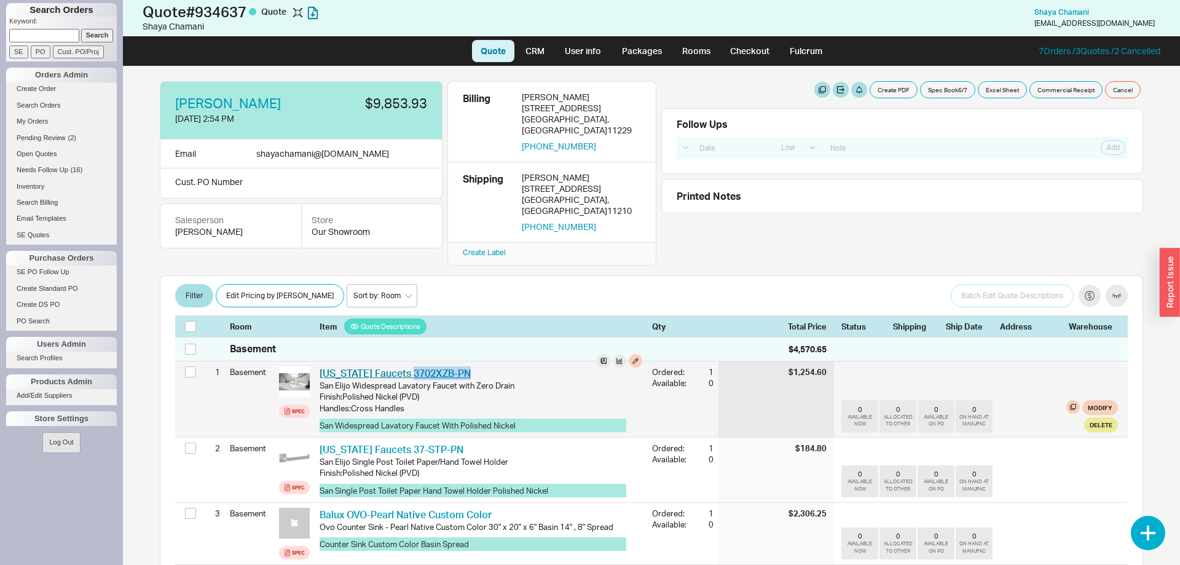
drag, startPoint x: 467, startPoint y: 355, endPoint x: 405, endPoint y: 356, distance: 61.4
click at [405, 366] on div "California Faucets 3702XZB-PN CAF 3702XZB-PN" at bounding box center [480, 373] width 323 height 14
copy link "3702XZB-PN"
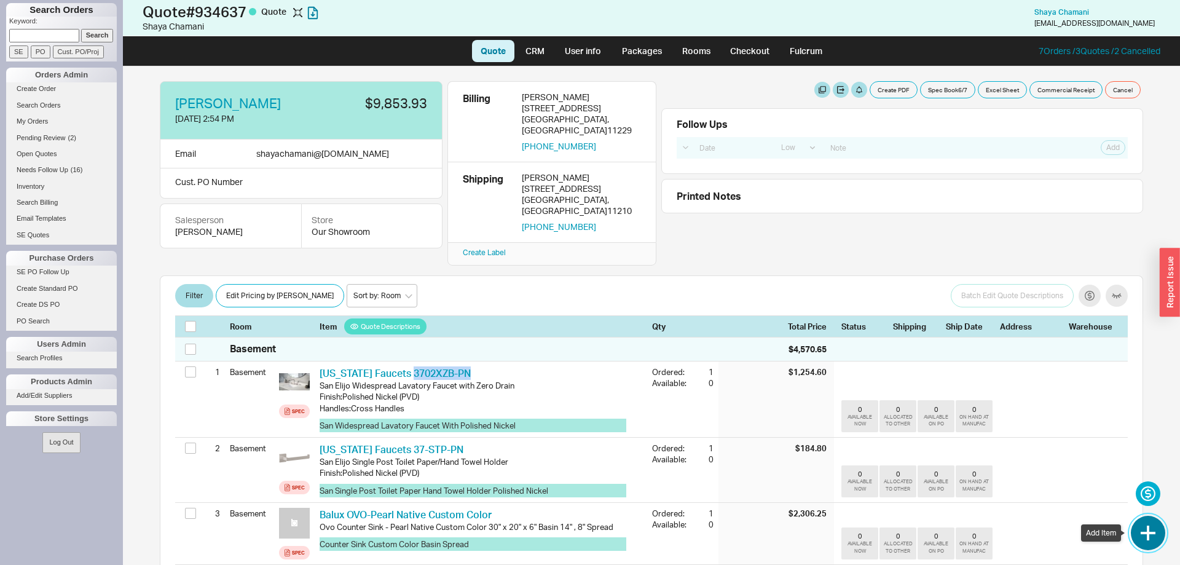
click at [1144, 533] on button "button" at bounding box center [1147, 532] width 34 height 34
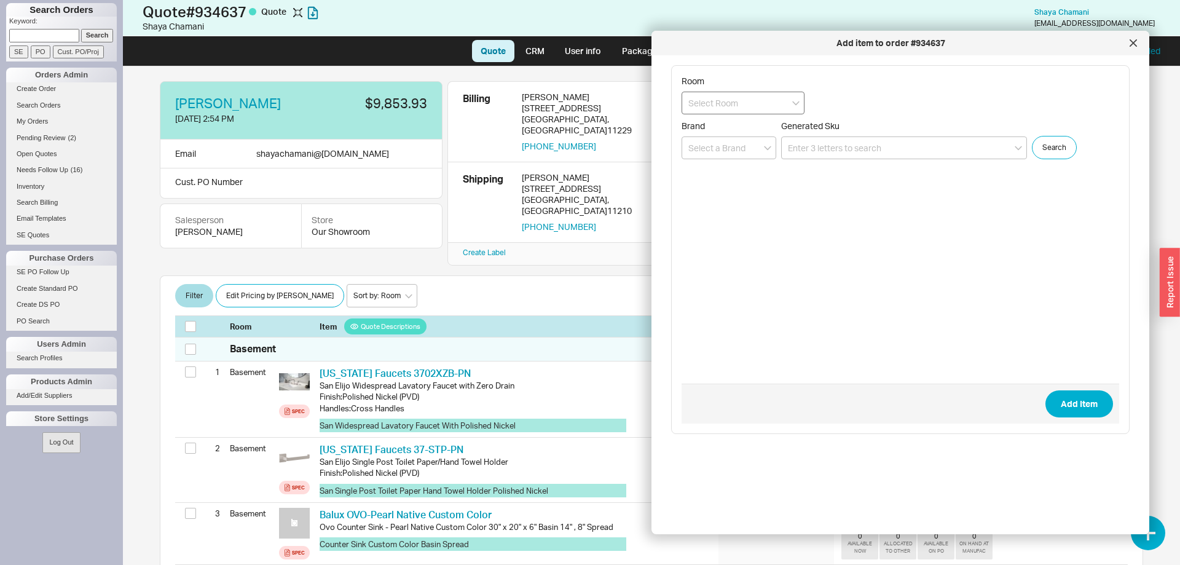
drag, startPoint x: 762, startPoint y: 117, endPoint x: 761, endPoint y: 111, distance: 6.3
click at [762, 117] on form "Room Brand Generated Sku Search Add Item" at bounding box center [899, 250] width 437 height 348
click at [761, 103] on input at bounding box center [742, 103] width 123 height 23
click at [749, 130] on div "Basement" at bounding box center [743, 128] width 122 height 22
type input "Basement"
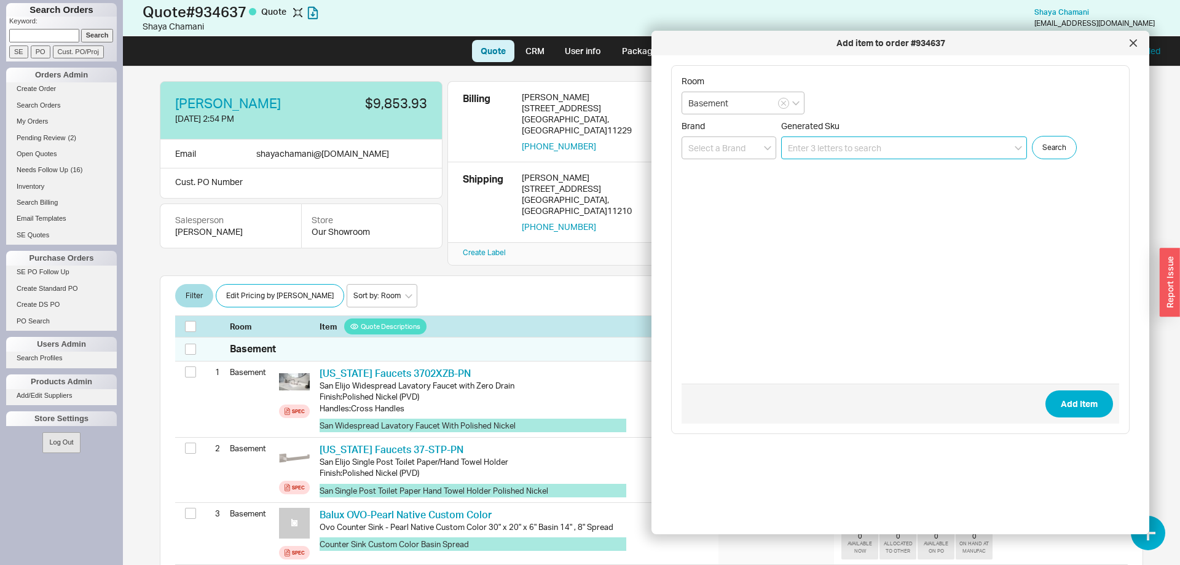
paste input "3702XZB-PN"
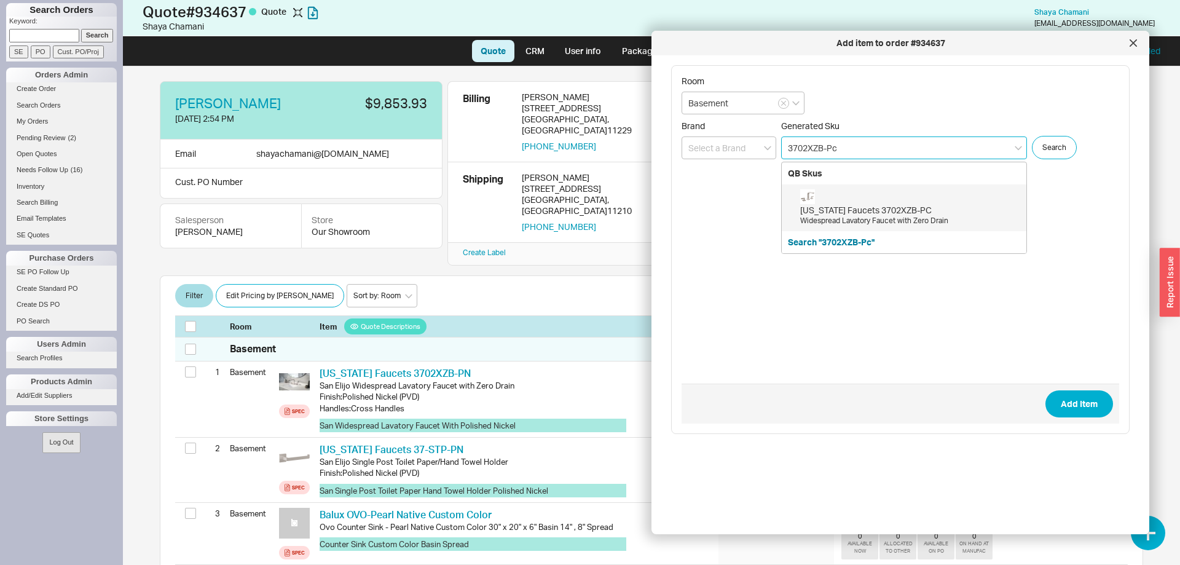
click at [920, 213] on div "California Faucets 3702XZB-PC" at bounding box center [910, 210] width 220 height 12
type input "3702XZB-PC"
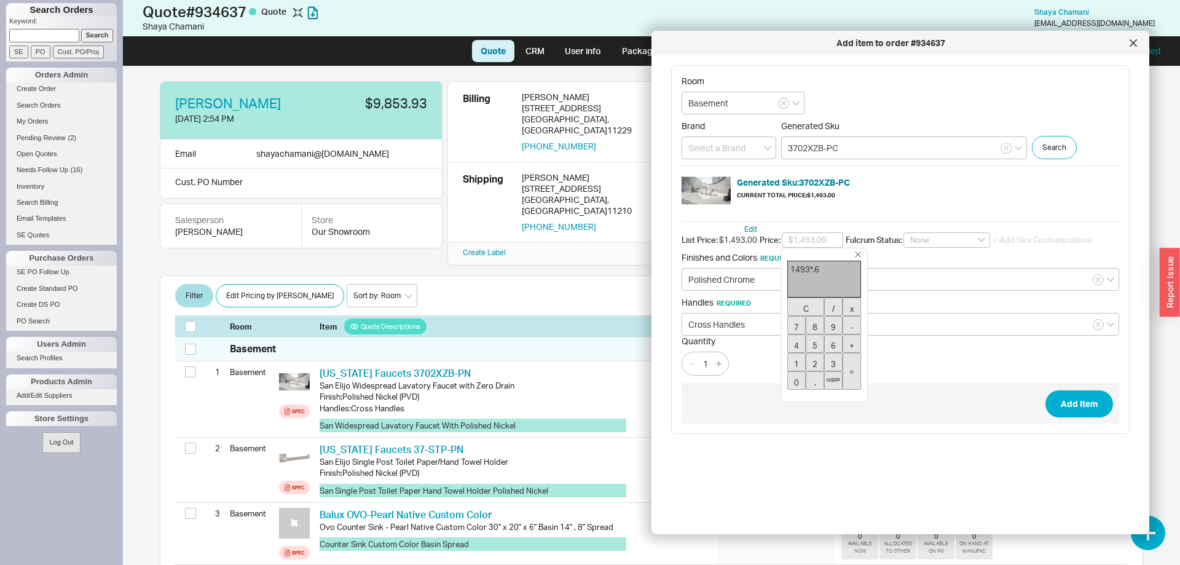
type input "$895.80"
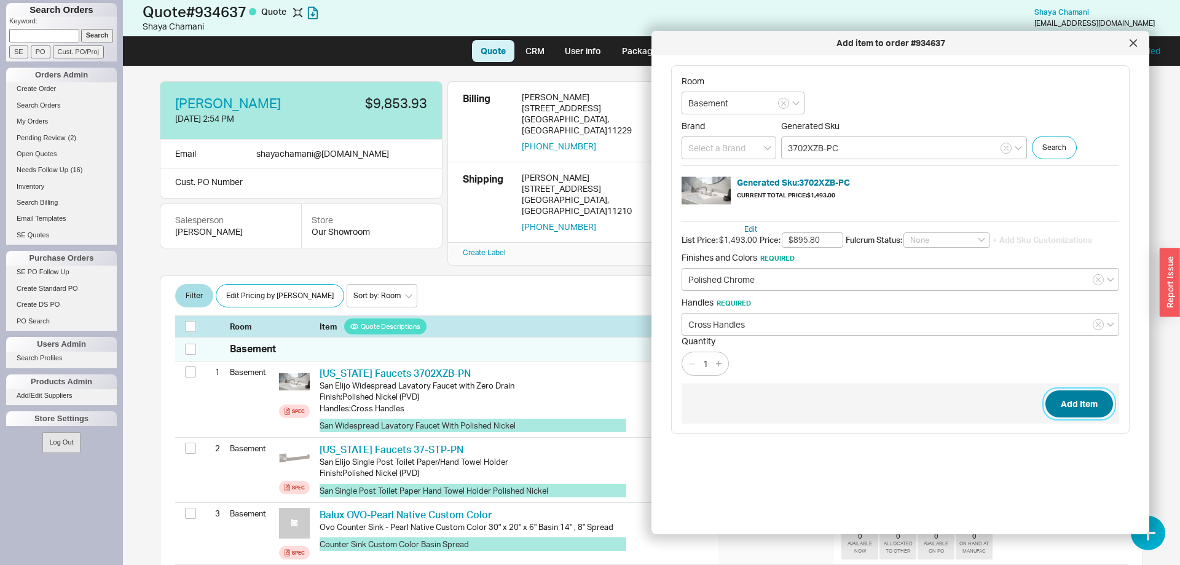
click at [1070, 399] on button "Add Item" at bounding box center [1079, 403] width 68 height 27
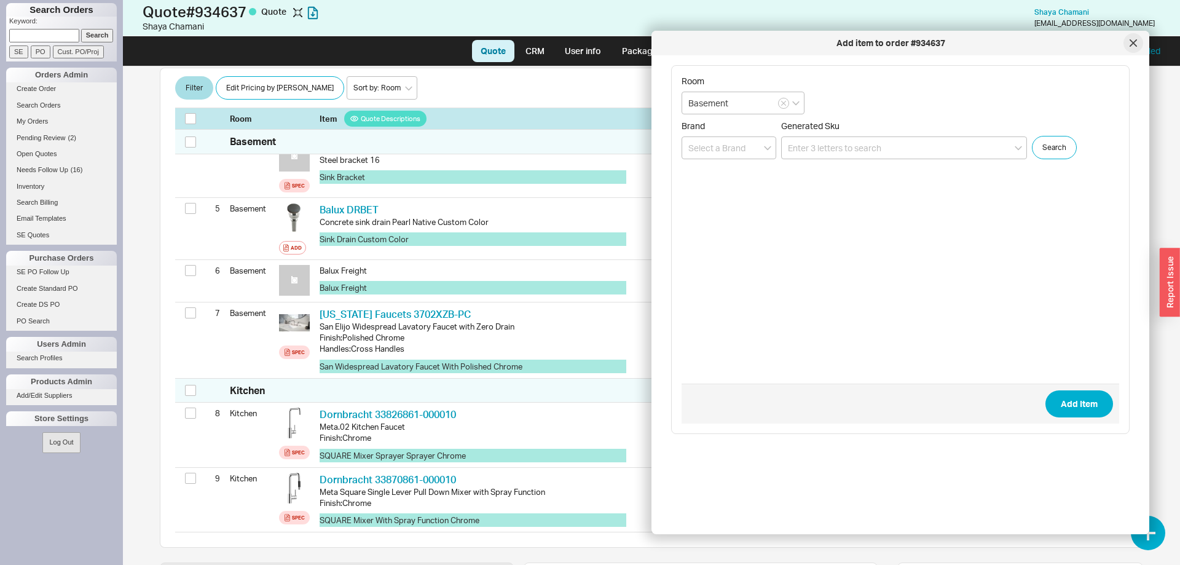
click at [1135, 41] on icon at bounding box center [1133, 43] width 6 height 6
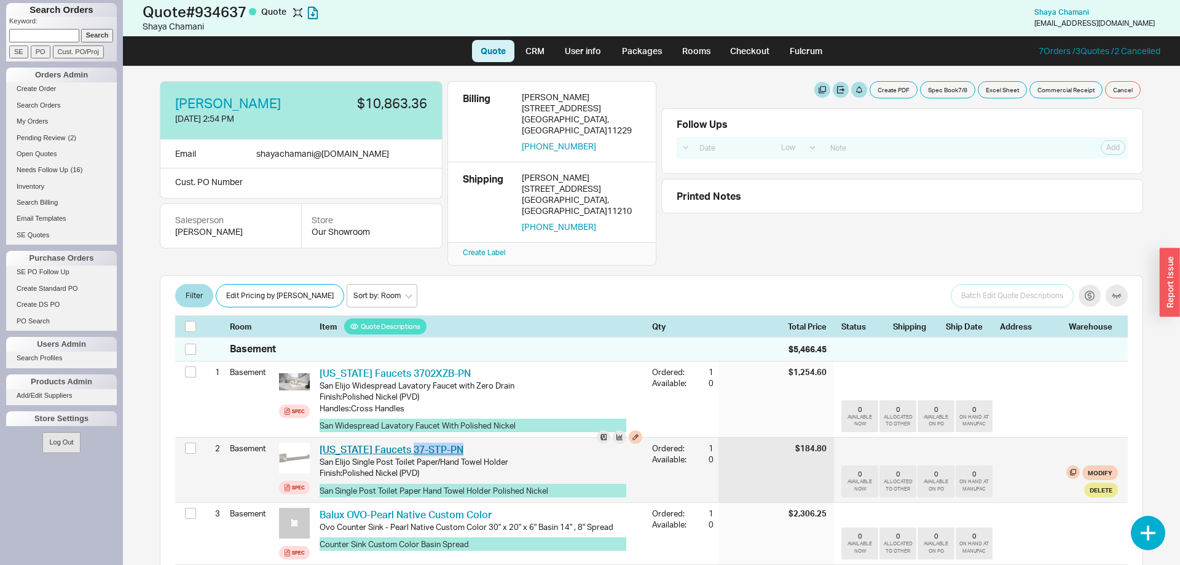
drag, startPoint x: 461, startPoint y: 433, endPoint x: 405, endPoint y: 427, distance: 56.2
click at [405, 442] on div "California Faucets 37-STP-PN CAF 37-STP-PN" at bounding box center [480, 449] width 323 height 14
copy link "37-STP-PN"
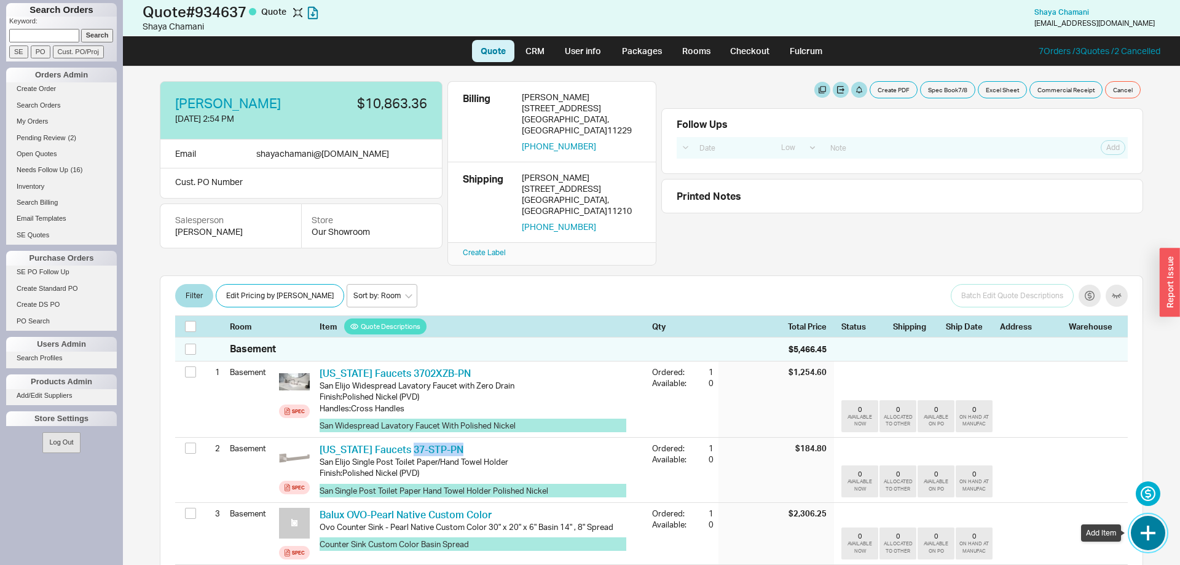
click at [1154, 531] on button "button" at bounding box center [1147, 532] width 34 height 34
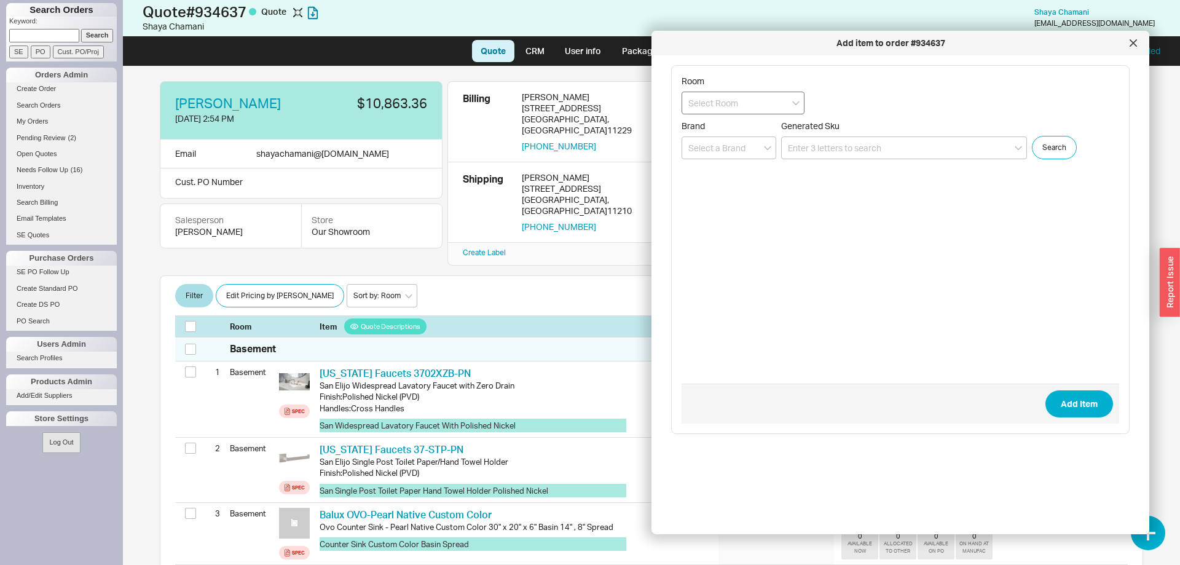
click at [775, 102] on input at bounding box center [742, 103] width 123 height 23
click at [767, 129] on div "Basement" at bounding box center [743, 128] width 122 height 22
type input "Basement"
paste input "37-STP-PN"
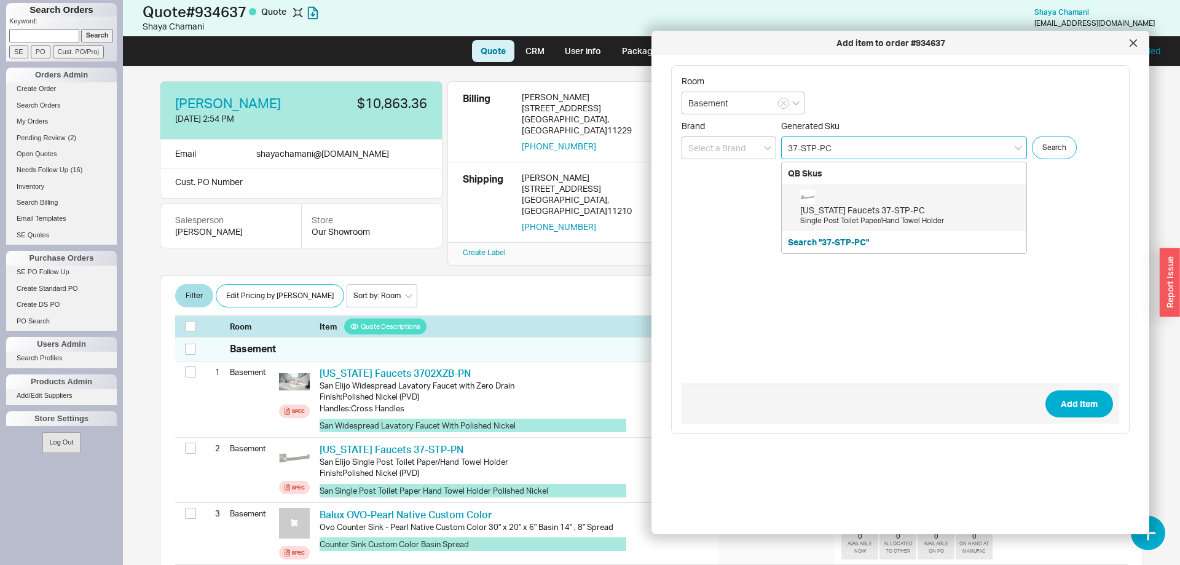
click at [910, 200] on div "California Faucets 37-STP-PC Single Post Toilet Paper/Hand Towel Holder" at bounding box center [910, 207] width 220 height 37
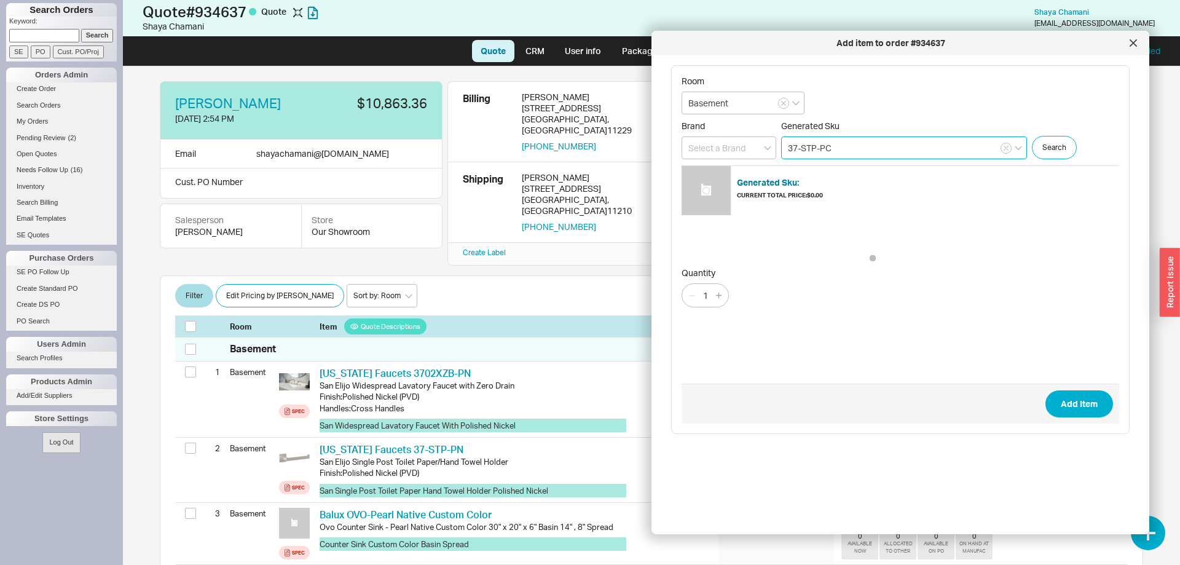
type input "37-STP-PC"
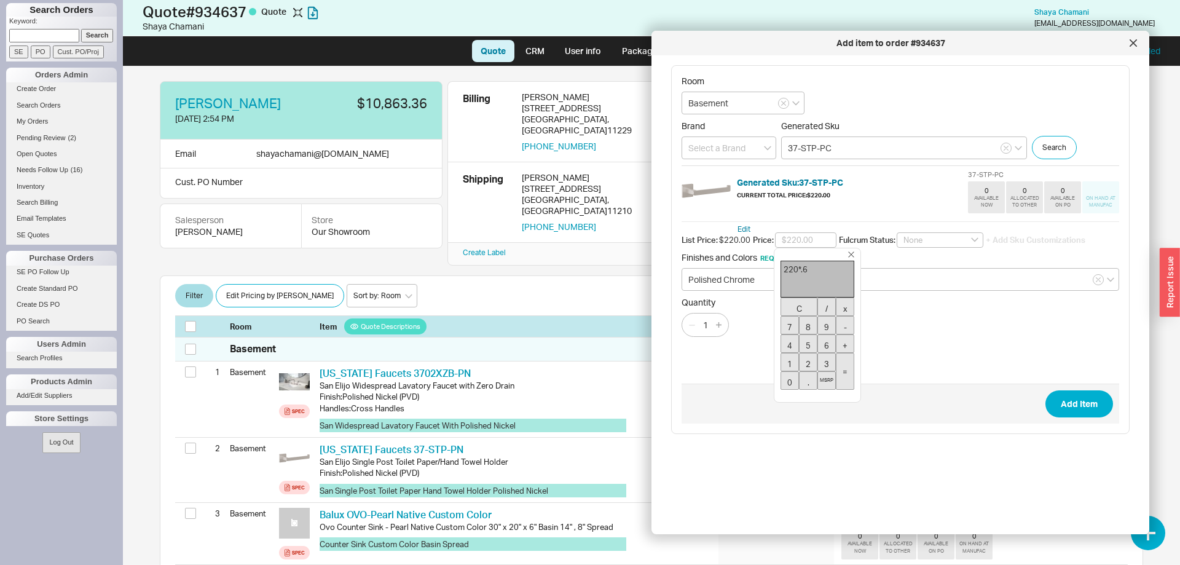
type input "$132.00"
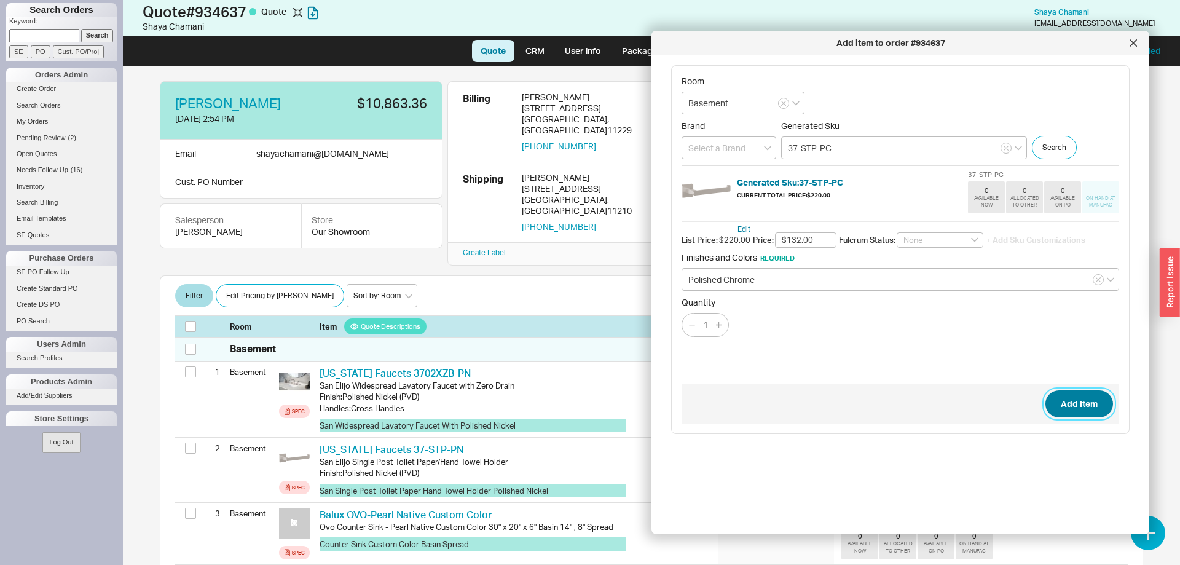
click at [1055, 397] on button "Add Item" at bounding box center [1079, 403] width 68 height 27
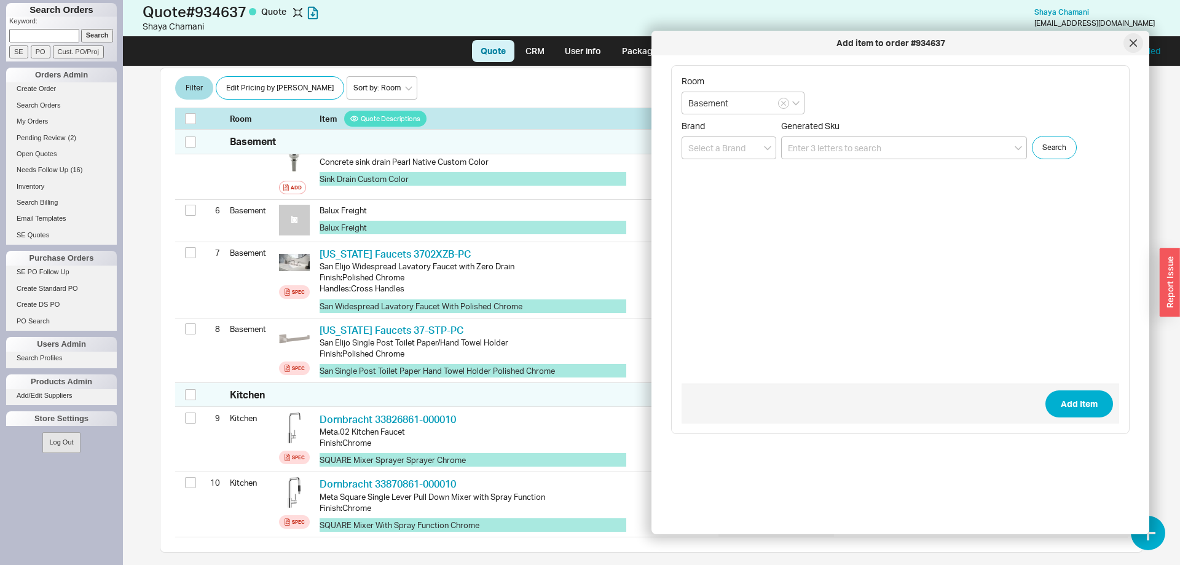
click at [1133, 48] on div at bounding box center [1133, 43] width 20 height 20
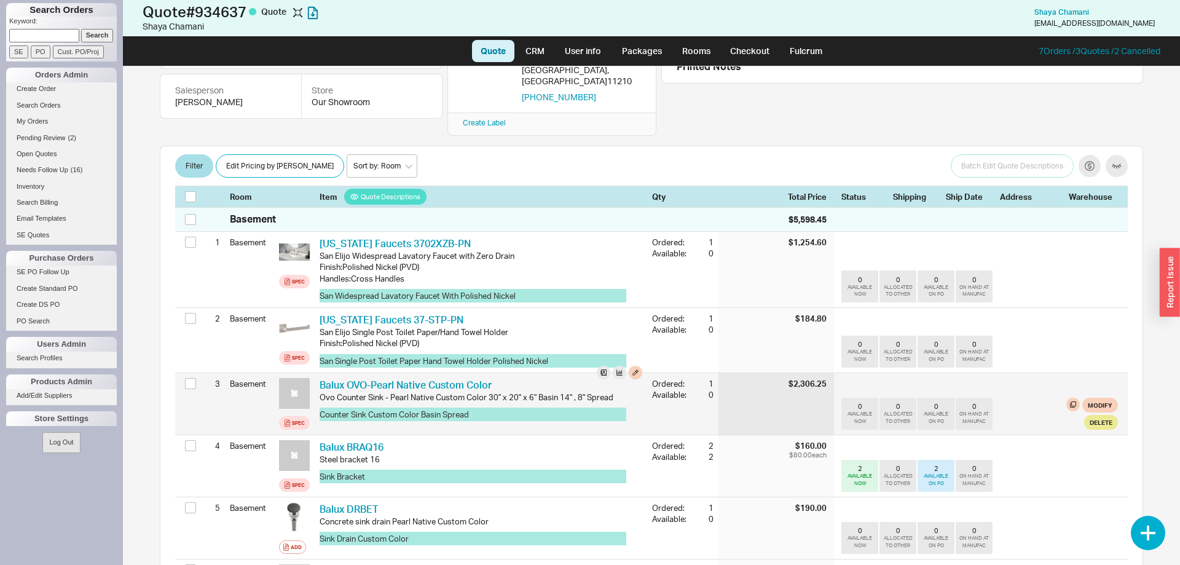
scroll to position [68, 0]
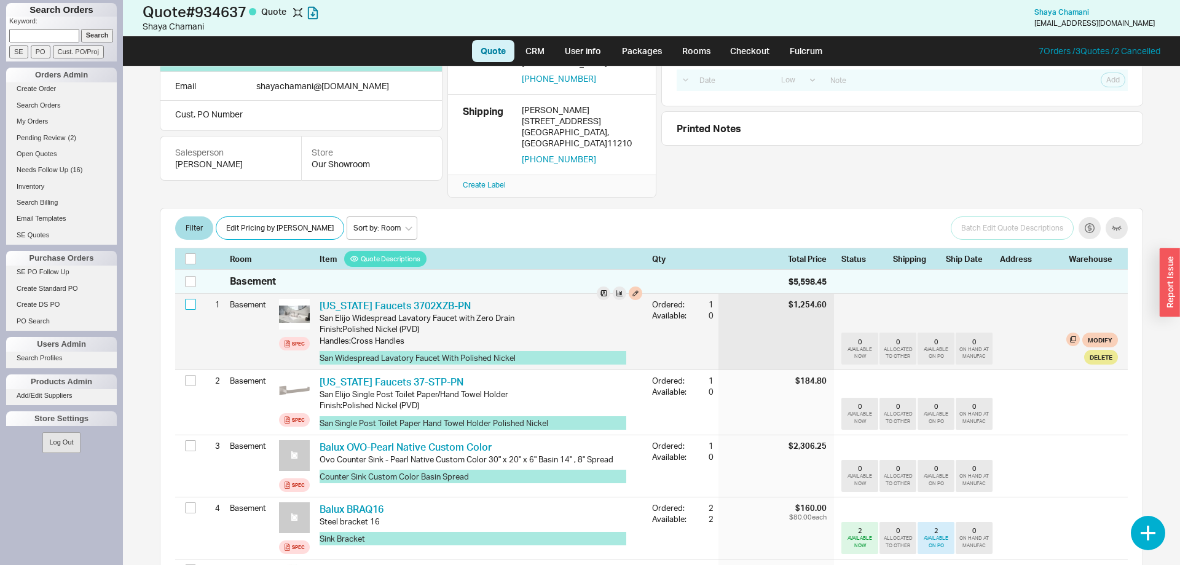
click at [189, 299] on input "checkbox" at bounding box center [190, 304] width 11 height 11
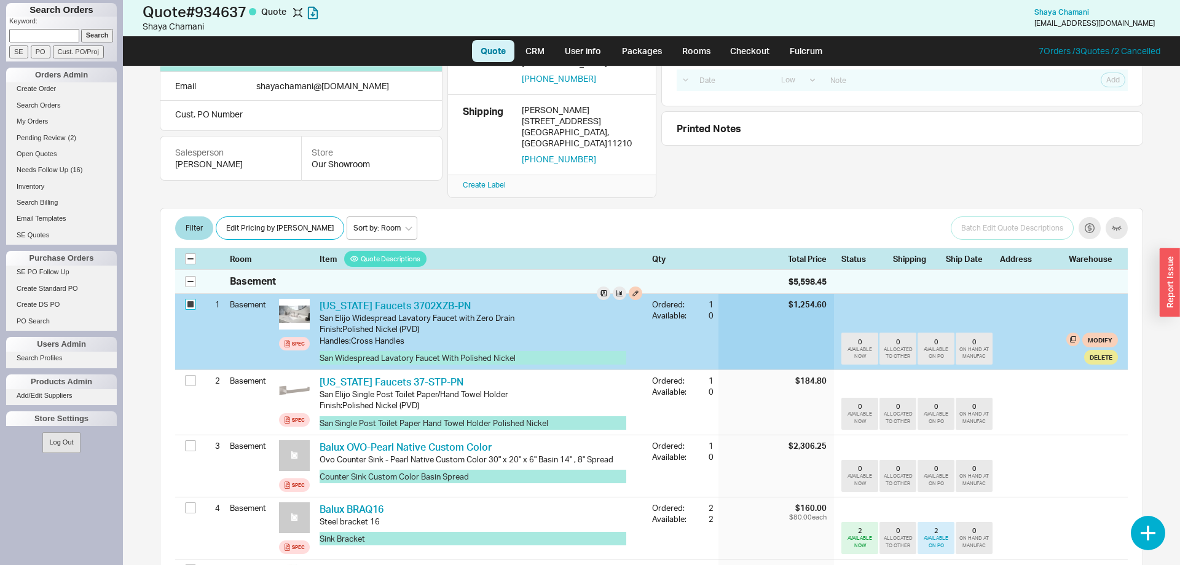
checkbox input "true"
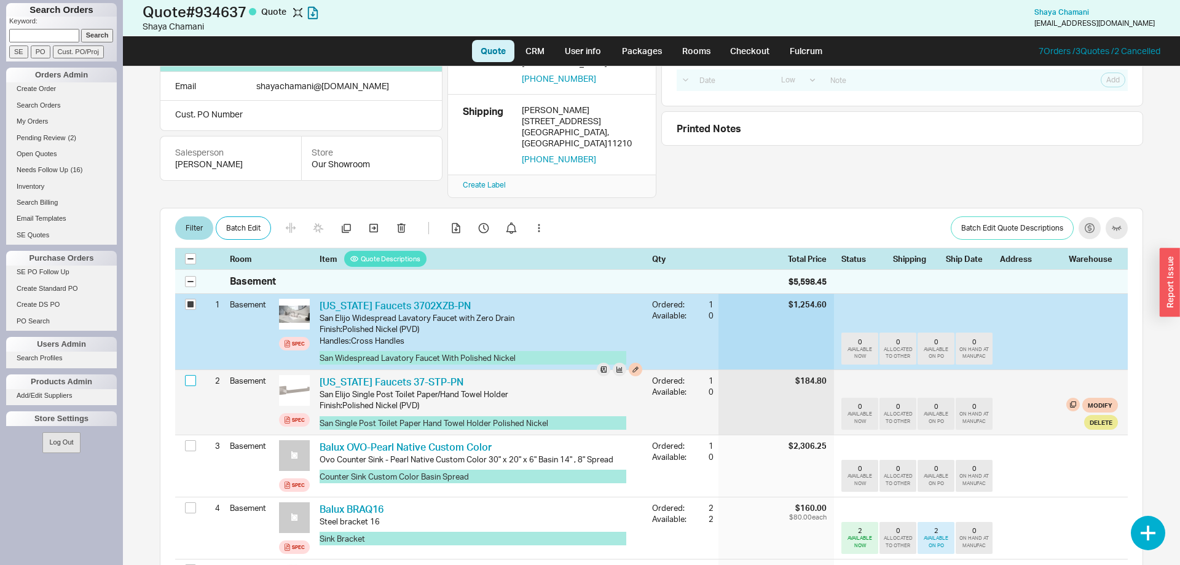
click at [190, 375] on input "checkbox" at bounding box center [190, 380] width 11 height 11
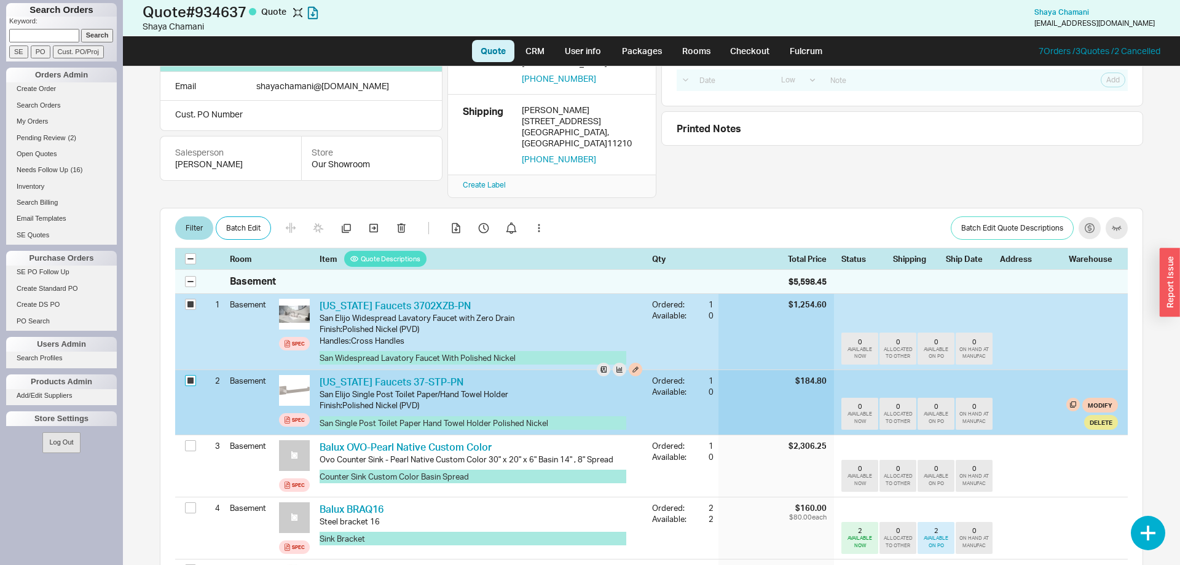
checkbox input "true"
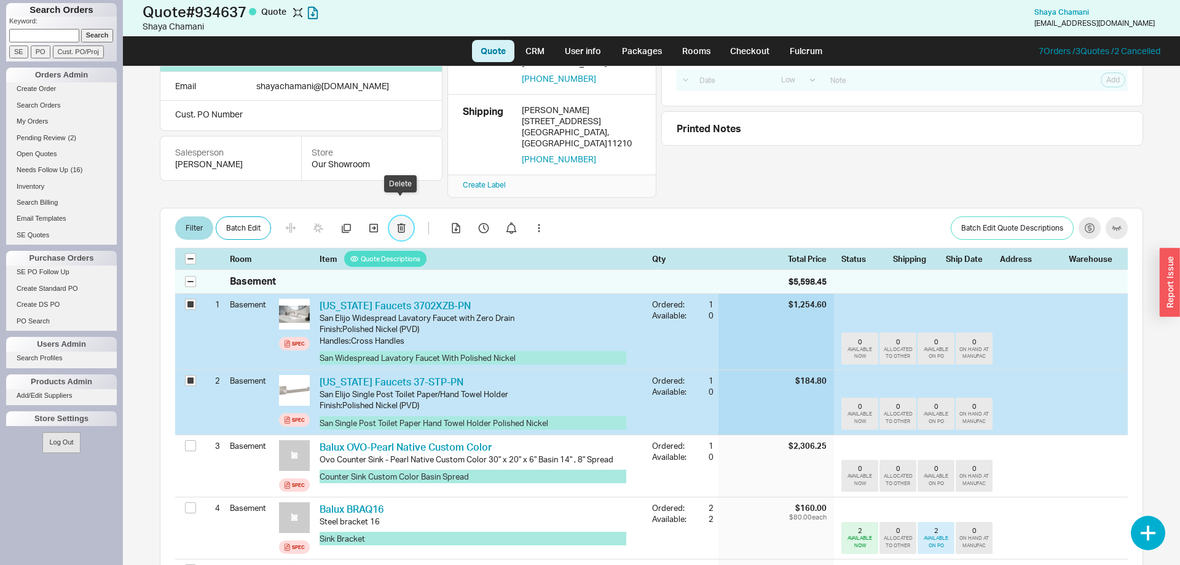
click at [403, 223] on icon "button" at bounding box center [401, 228] width 9 height 10
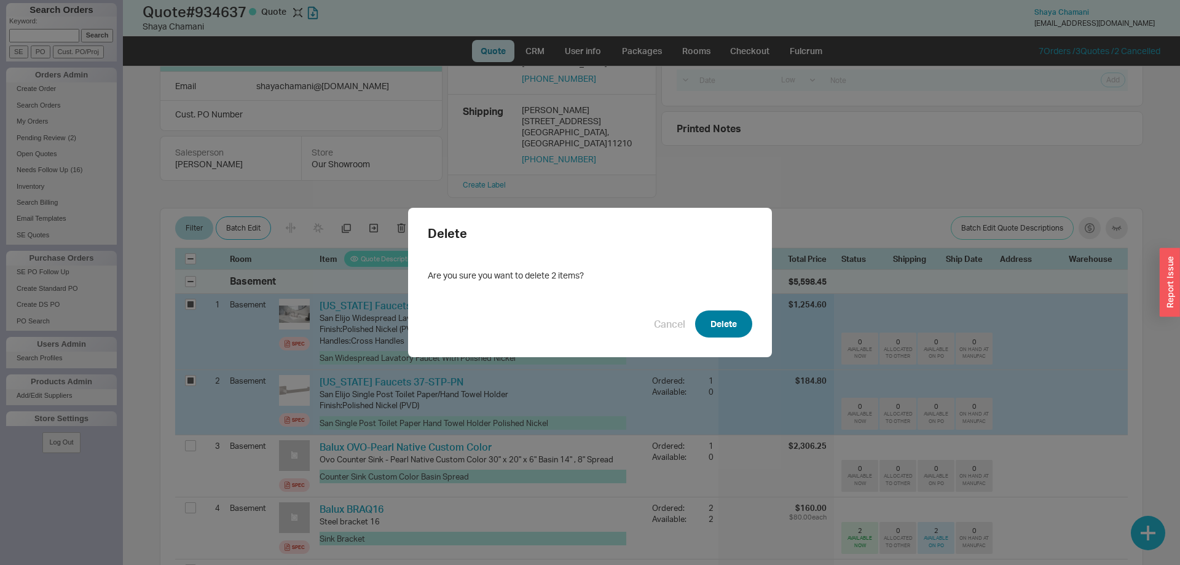
click at [746, 327] on button "Delete" at bounding box center [723, 323] width 57 height 27
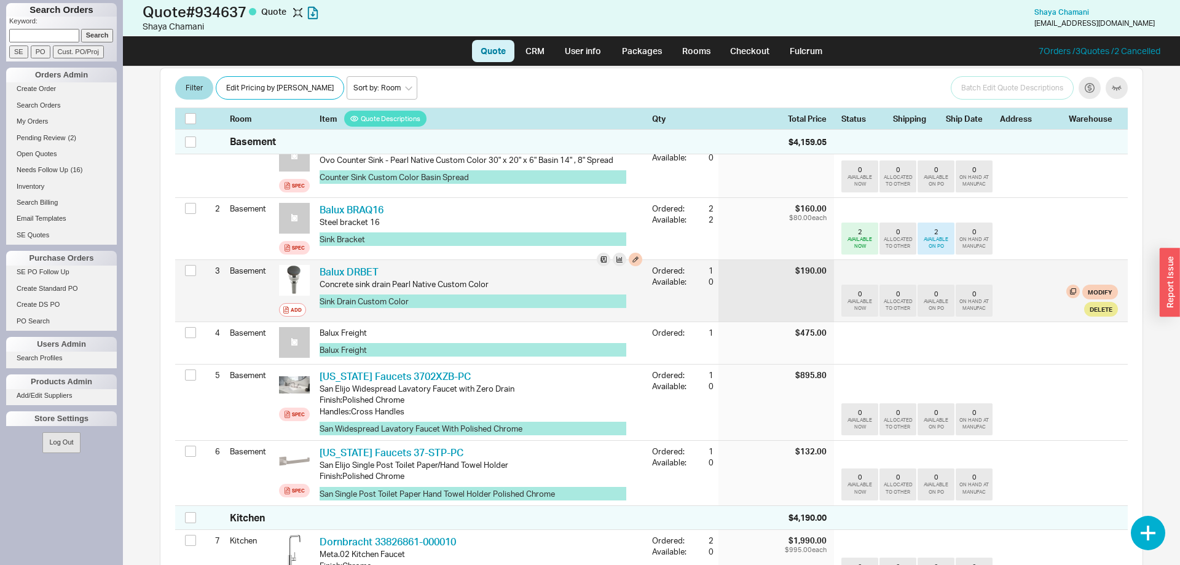
scroll to position [0, 0]
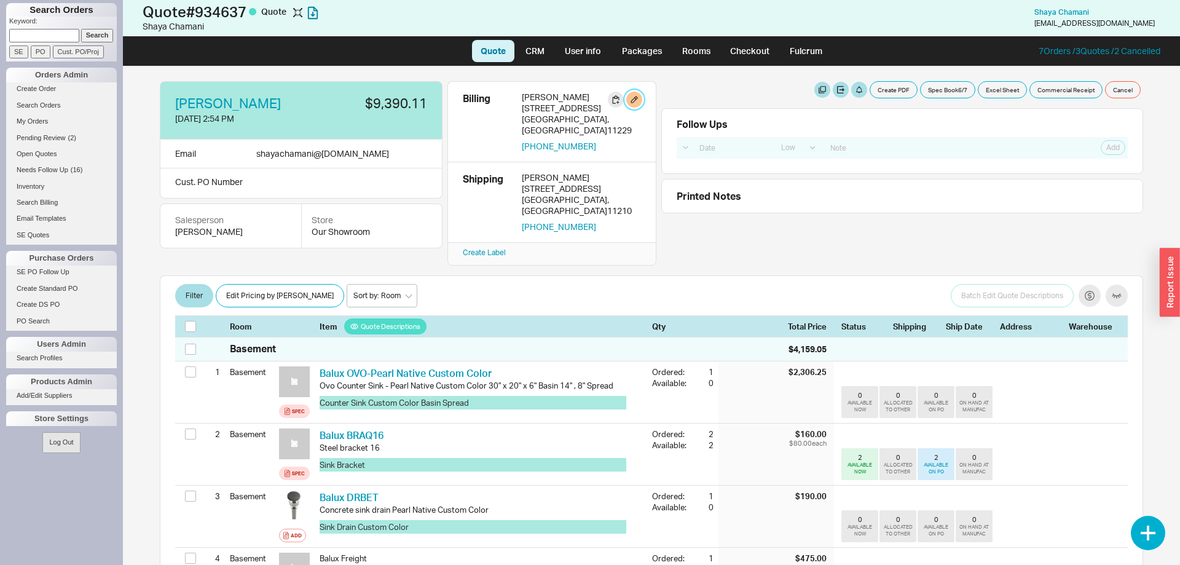
click at [635, 105] on button "button" at bounding box center [634, 100] width 16 height 16
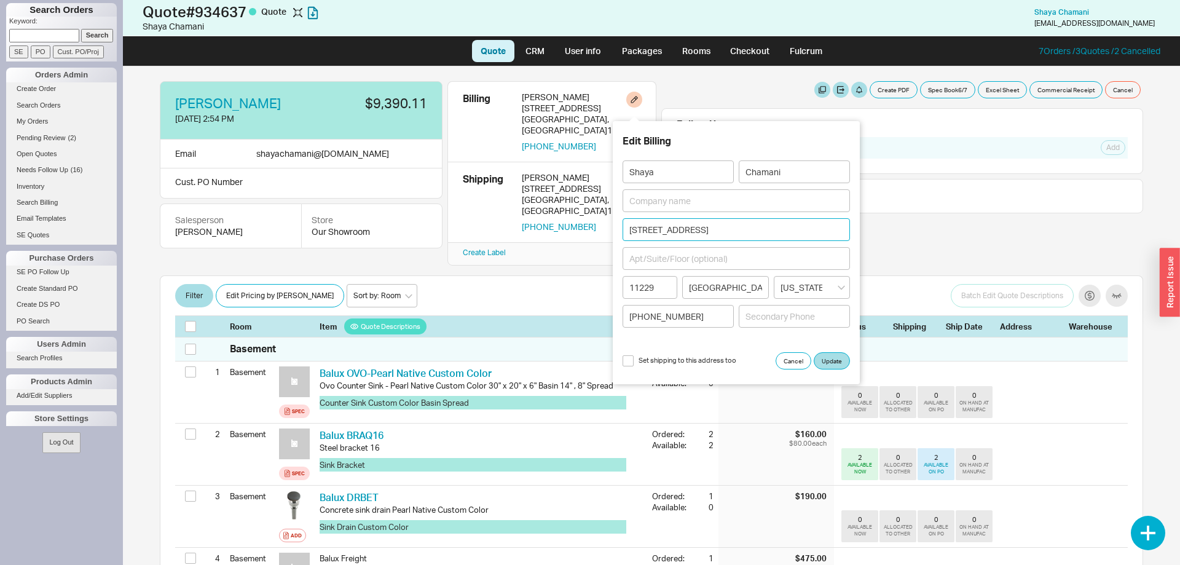
drag, startPoint x: 684, startPoint y: 220, endPoint x: 498, endPoint y: 222, distance: 186.2
click at [498, 222] on body "Search Orders Keyword: Search SE PO Cust. PO/Proj Orders Admin Create Order Sea…" at bounding box center [590, 282] width 1180 height 565
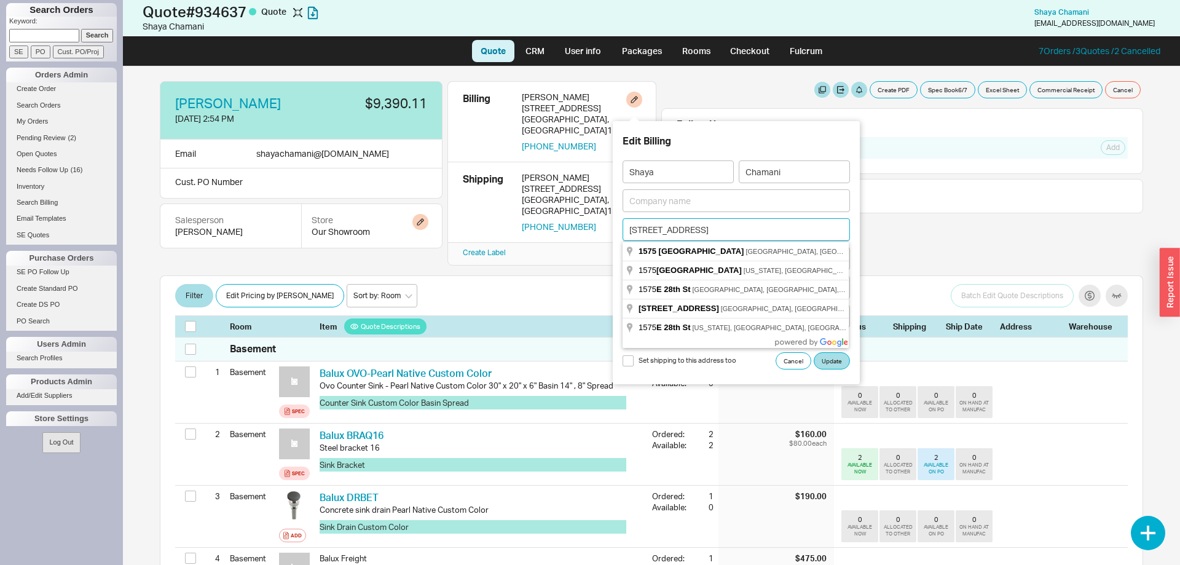
drag, startPoint x: 622, startPoint y: 222, endPoint x: 424, endPoint y: 208, distance: 199.0
click at [622, 218] on input "1575 E 28TH ST" at bounding box center [735, 229] width 227 height 23
click at [780, 225] on input "1575 E 28TH ST" at bounding box center [735, 229] width 227 height 23
click at [780, 227] on input "1575 E 28TH ST" at bounding box center [735, 229] width 227 height 23
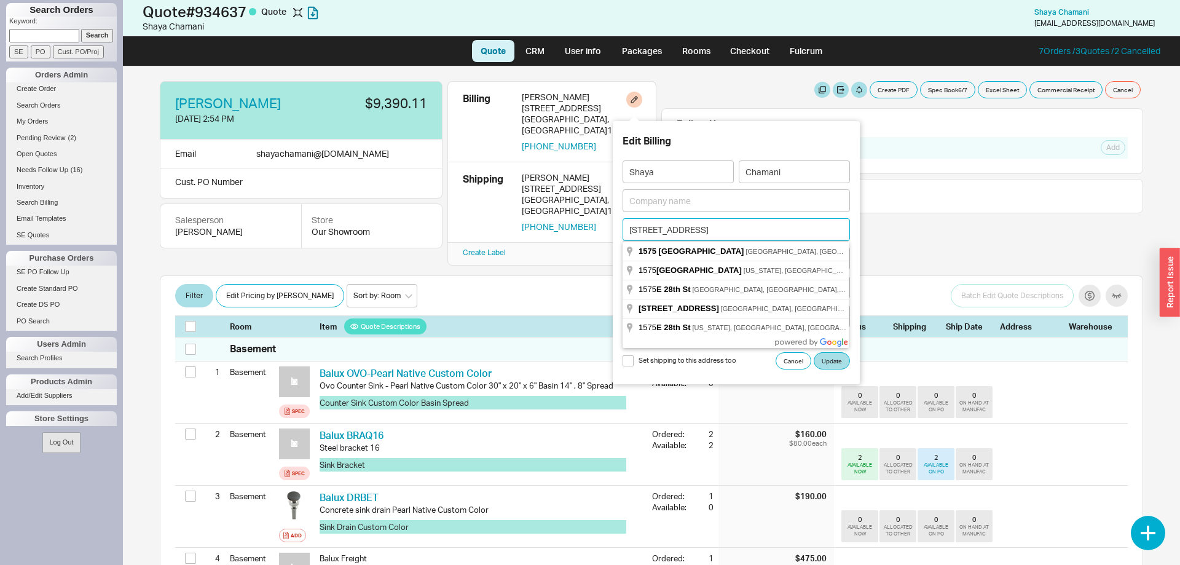
click at [781, 225] on input "1575 E 28TH ST" at bounding box center [735, 229] width 227 height 23
click at [766, 226] on input "1575 E 28TH ST" at bounding box center [735, 229] width 227 height 23
click at [769, 225] on input "1575 E 28TH ST" at bounding box center [735, 229] width 227 height 23
click at [772, 225] on input "1575 E 28TH ST" at bounding box center [735, 229] width 227 height 23
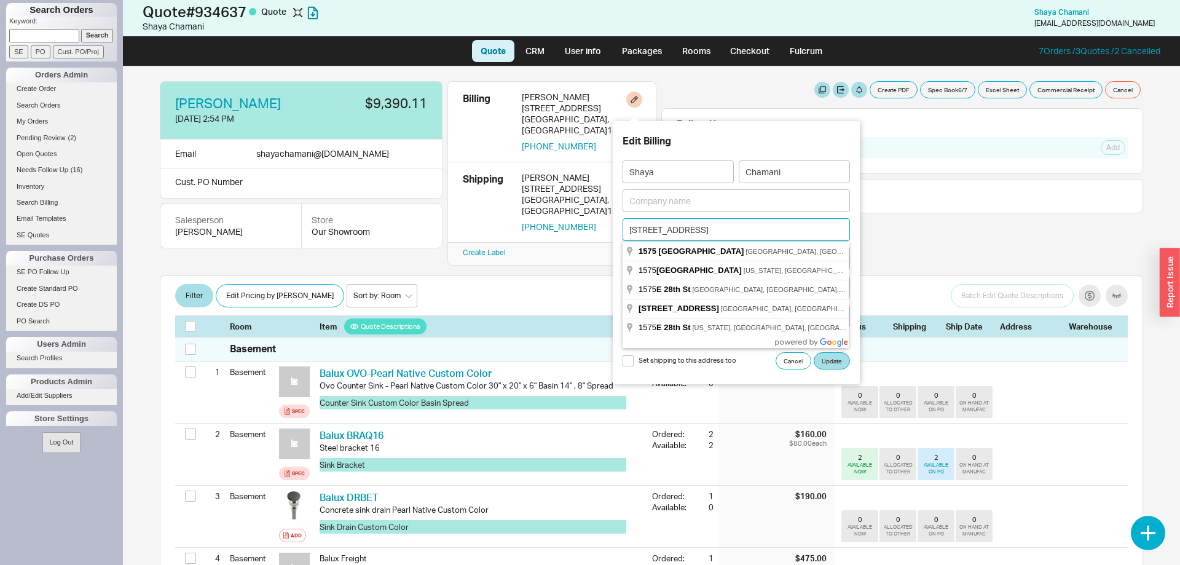
click at [772, 226] on input "1575 E 28TH ST" at bounding box center [735, 229] width 227 height 23
click at [544, 252] on div "Shaya Chamani 8/18/25 2:54 PM $9,390.11 Email shayachamani @ gmail.com Cust. PO…" at bounding box center [650, 315] width 1007 height 498
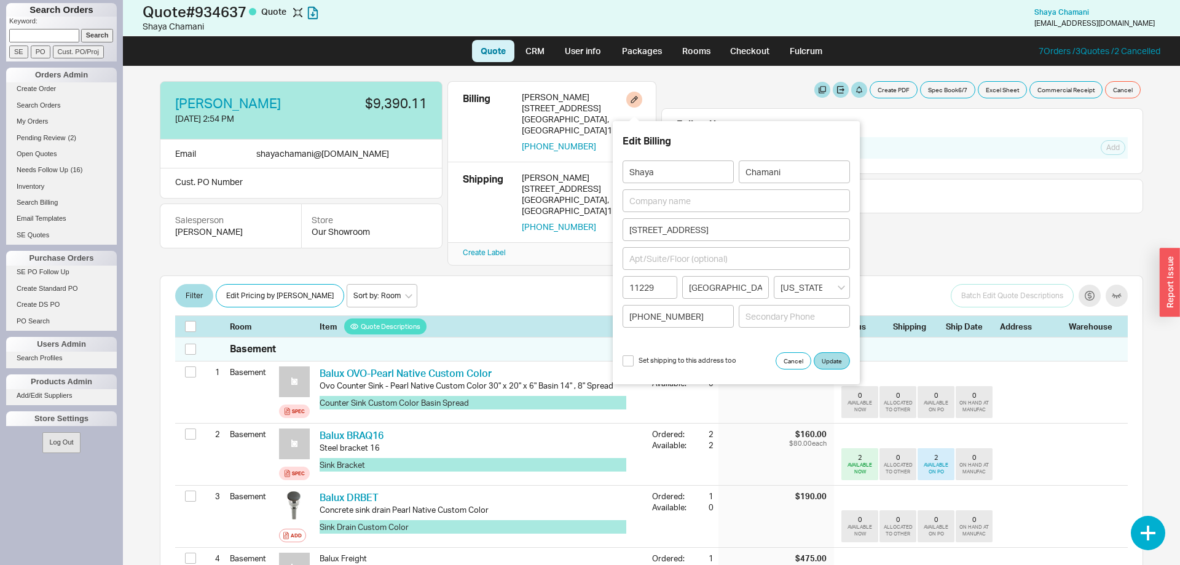
click at [575, 273] on div at bounding box center [651, 274] width 983 height 2
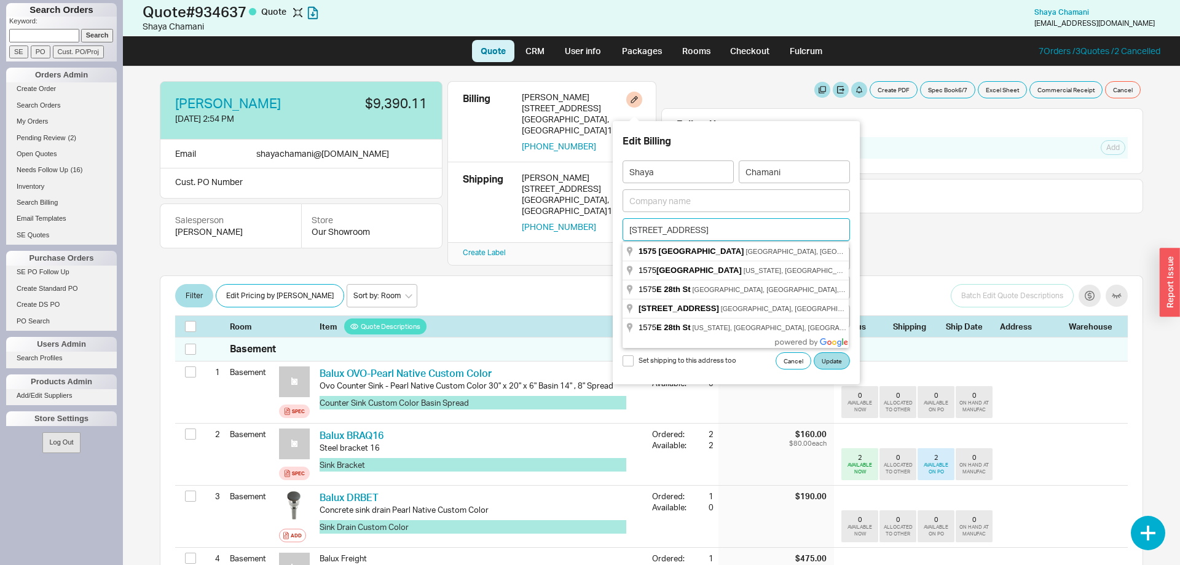
click at [718, 226] on input "1575 E 28TH ST" at bounding box center [735, 229] width 227 height 23
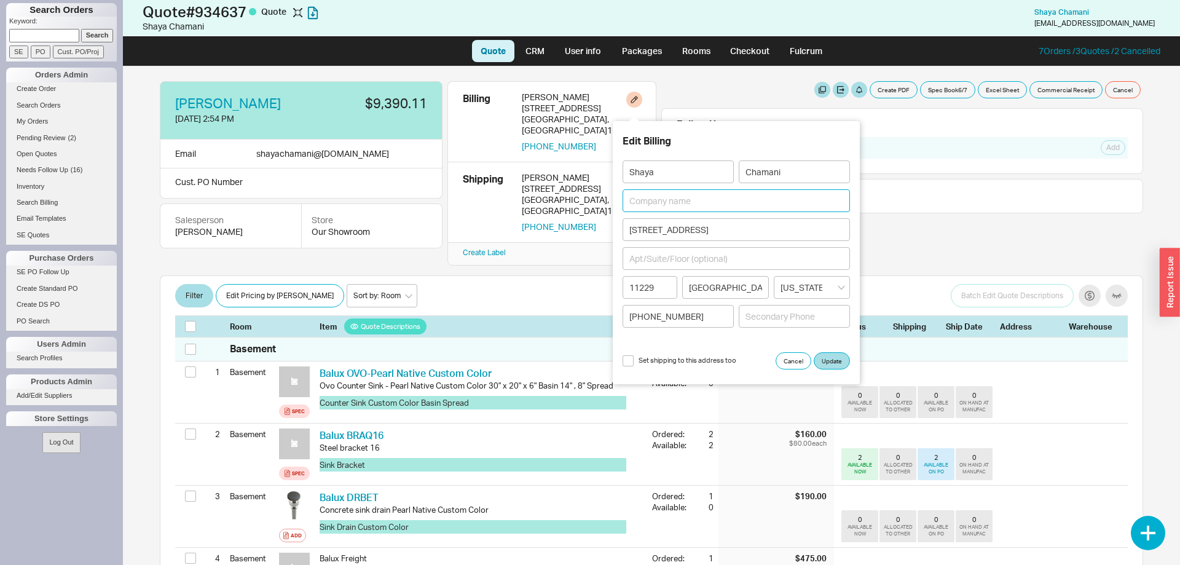
click at [714, 200] on input at bounding box center [735, 200] width 227 height 23
type input "Euro House"
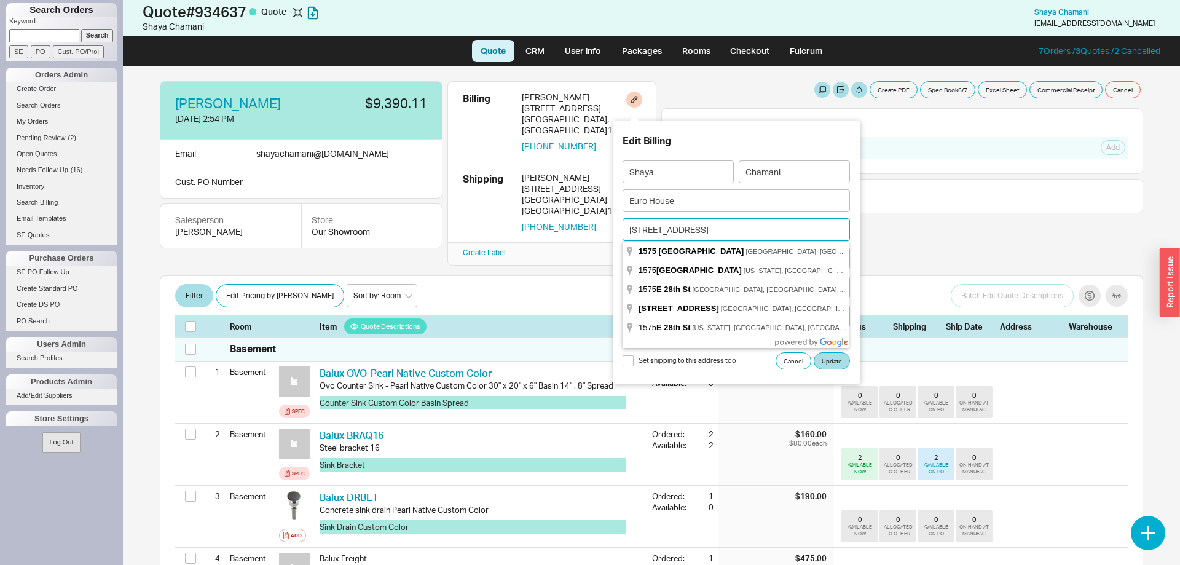
click at [804, 223] on input "1575 E 28TH ST" at bounding box center [735, 229] width 227 height 23
click at [805, 223] on input "1575 E 28TH ST" at bounding box center [735, 229] width 227 height 23
click at [807, 223] on input "1575 E 28TH ST" at bounding box center [735, 229] width 227 height 23
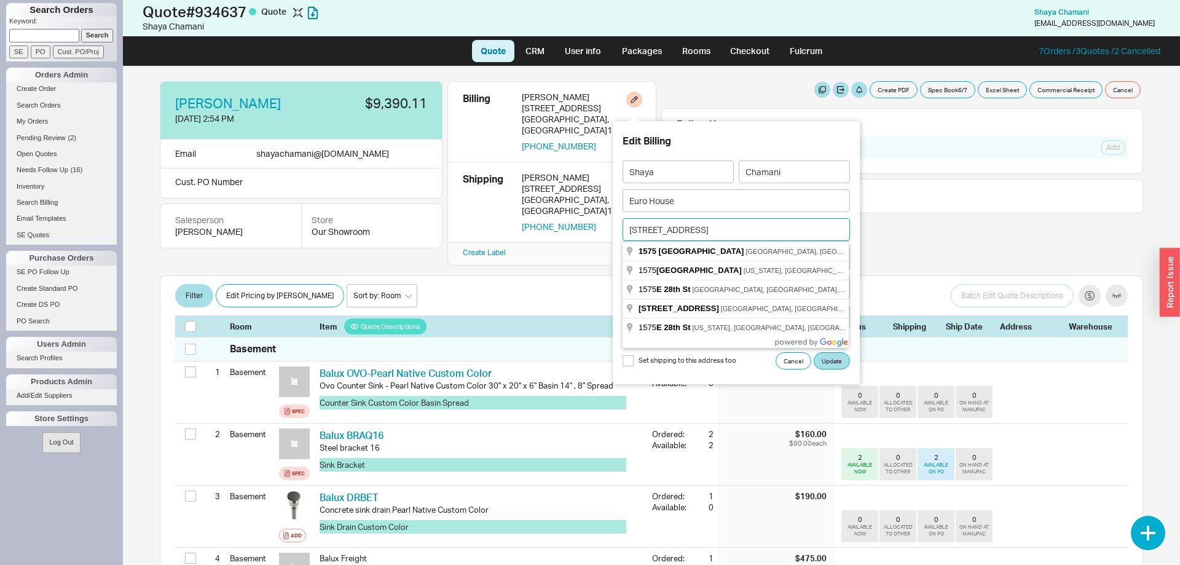
click at [807, 223] on input "1575 E 28TH ST" at bounding box center [735, 229] width 227 height 23
type input "[GEOGRAPHIC_DATA][PERSON_NAME]"
type input "11230"
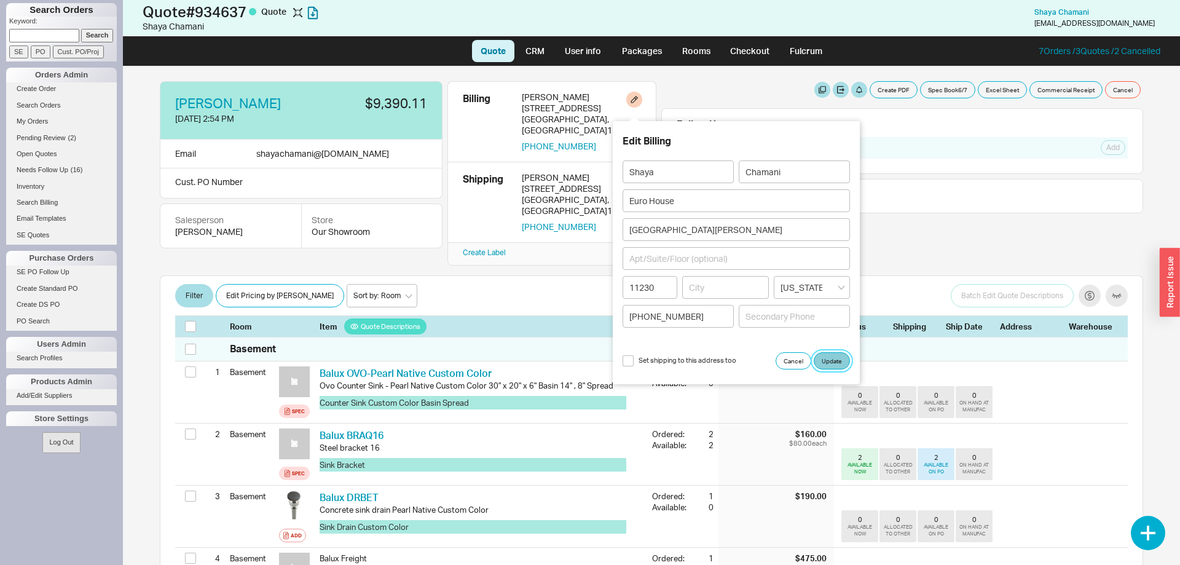
click at [836, 353] on button "Update" at bounding box center [831, 360] width 36 height 17
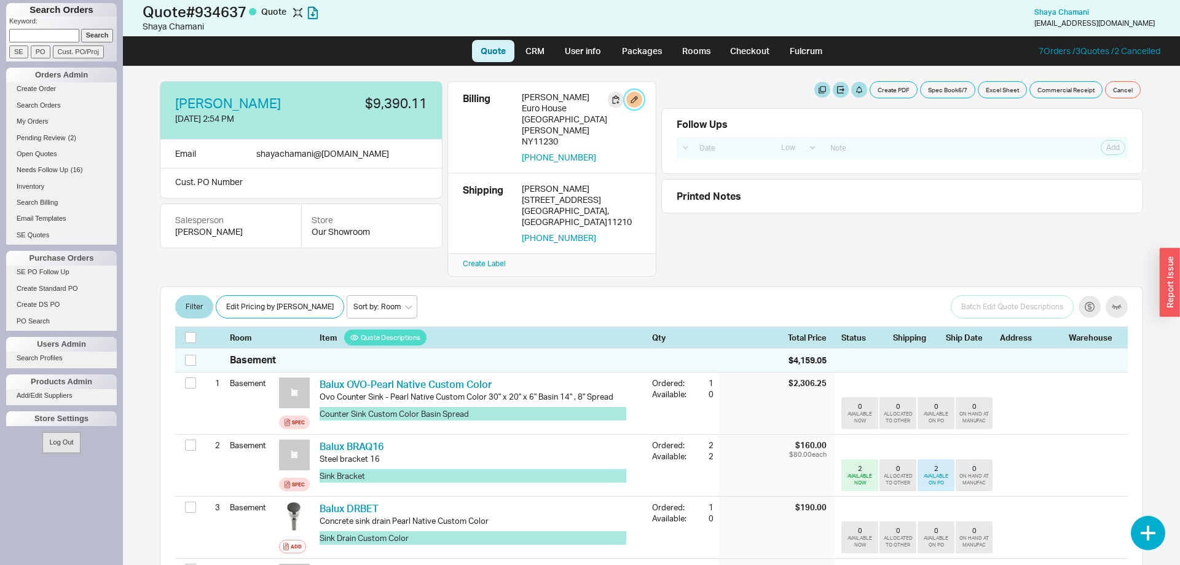
click at [637, 103] on button "button" at bounding box center [634, 100] width 16 height 16
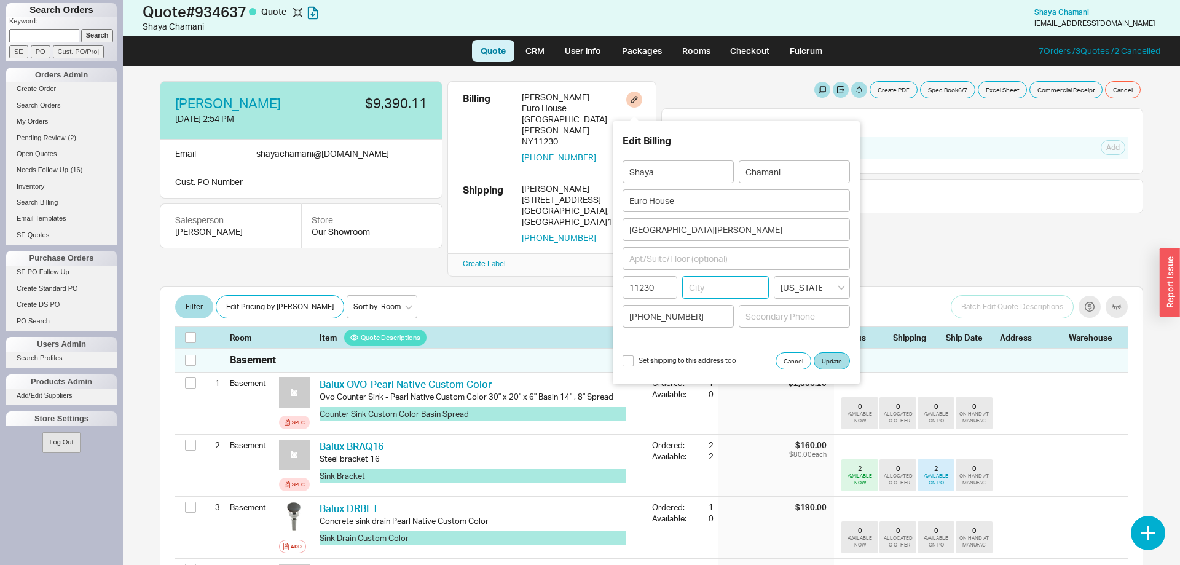
click at [714, 284] on input at bounding box center [725, 287] width 87 height 23
type input "[GEOGRAPHIC_DATA]"
click at [752, 84] on div "Create PDF Spec Book 6 / 7 Excel Sheet Commercial Receipt Cancel" at bounding box center [900, 89] width 479 height 17
click at [735, 284] on input "[GEOGRAPHIC_DATA]" at bounding box center [725, 287] width 87 height 23
click at [833, 357] on button "Update" at bounding box center [831, 360] width 36 height 17
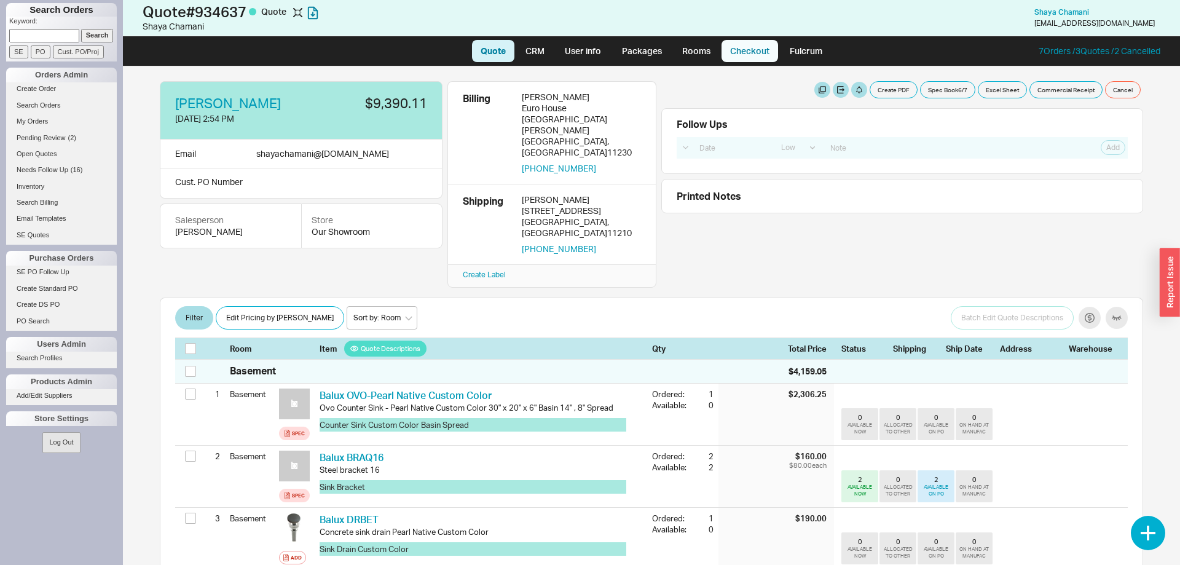
click at [754, 54] on link "Checkout" at bounding box center [749, 51] width 57 height 22
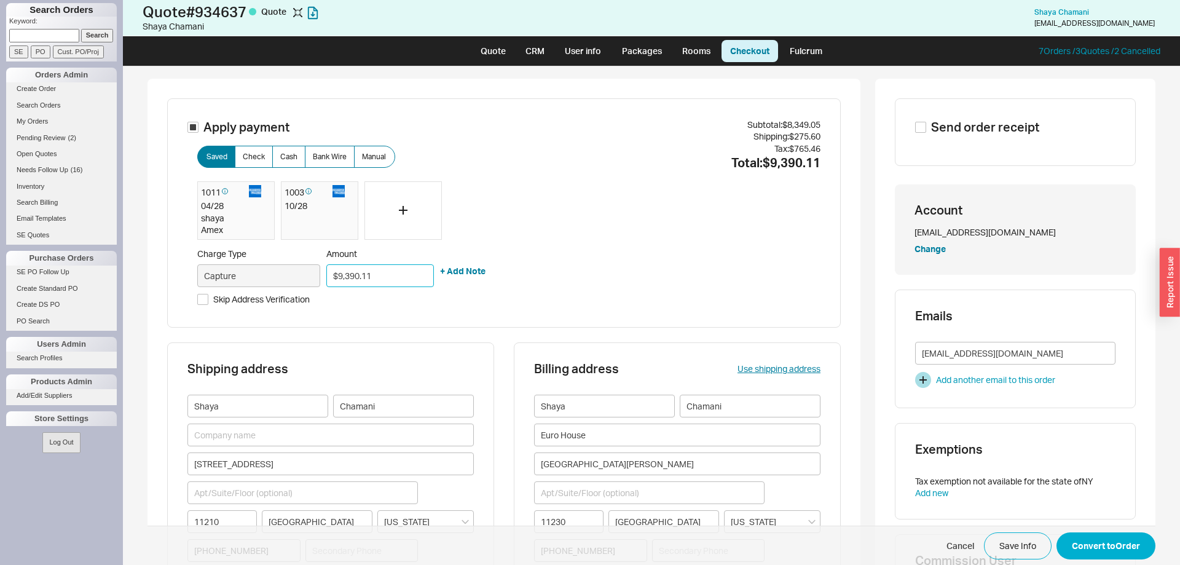
drag, startPoint x: 397, startPoint y: 281, endPoint x: 261, endPoint y: 282, distance: 135.8
click at [326, 282] on input "$9,390.11" at bounding box center [380, 275] width 108 height 23
type input "$4,300.00"
click at [417, 216] on div at bounding box center [402, 210] width 77 height 58
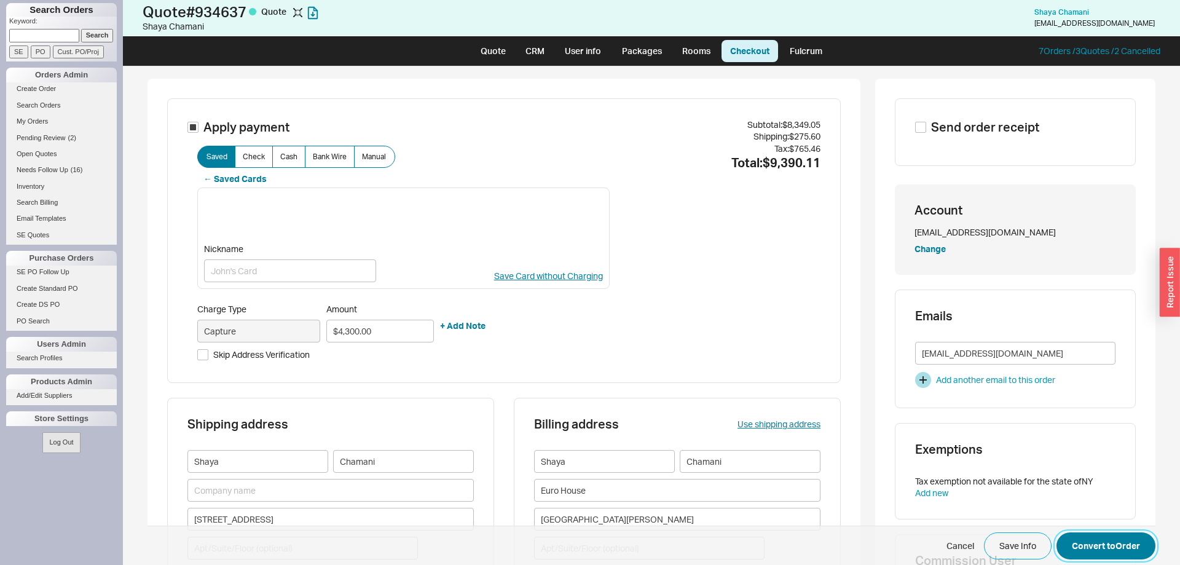
click at [1114, 544] on button "Convert to Order" at bounding box center [1105, 545] width 99 height 27
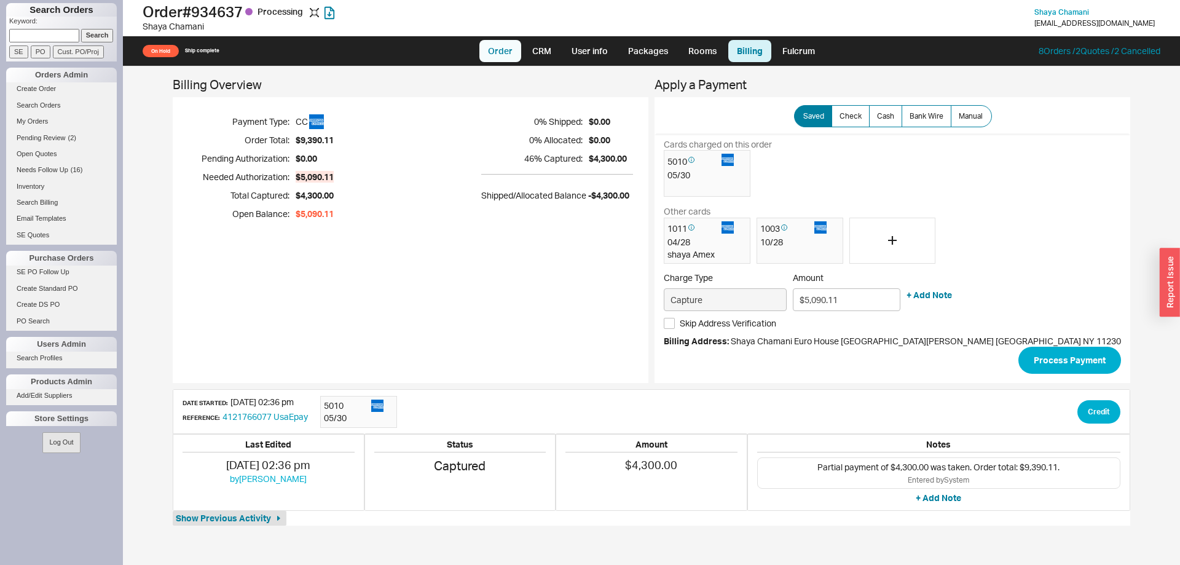
click at [499, 51] on link "Order" at bounding box center [500, 51] width 42 height 22
select select "LOW"
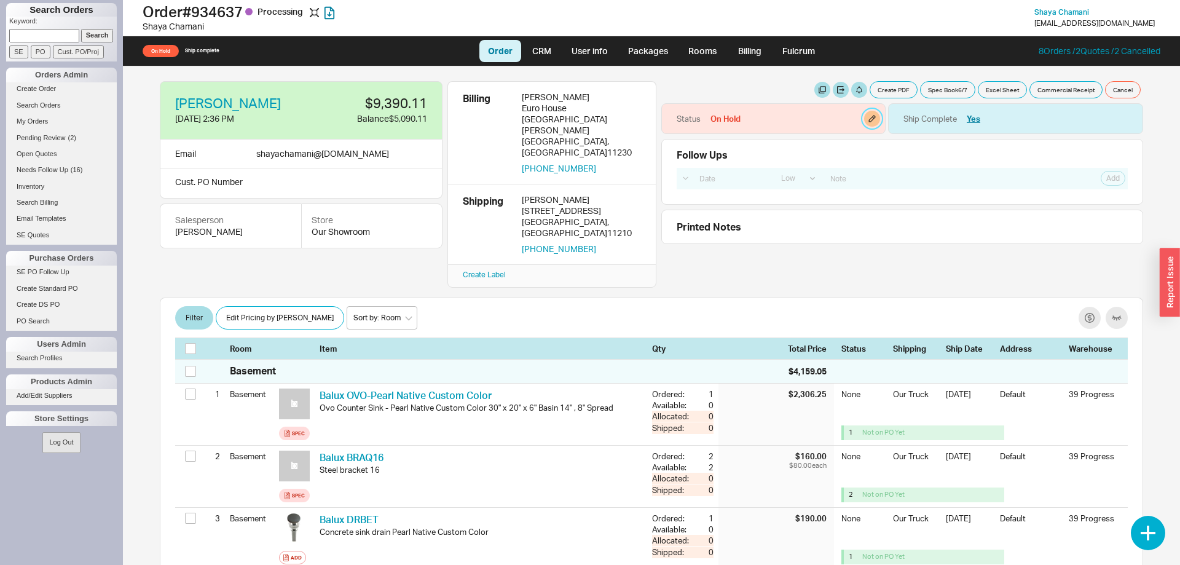
click at [874, 122] on button "button" at bounding box center [872, 119] width 16 height 16
select select "On Hold"
click at [767, 155] on select "None On Hold Call Before Ship Hold for Balance Hold For Payment Wait For Cust. …" at bounding box center [825, 166] width 117 height 23
select select
click option "None" at bounding box center [0, 0] width 0 height 0
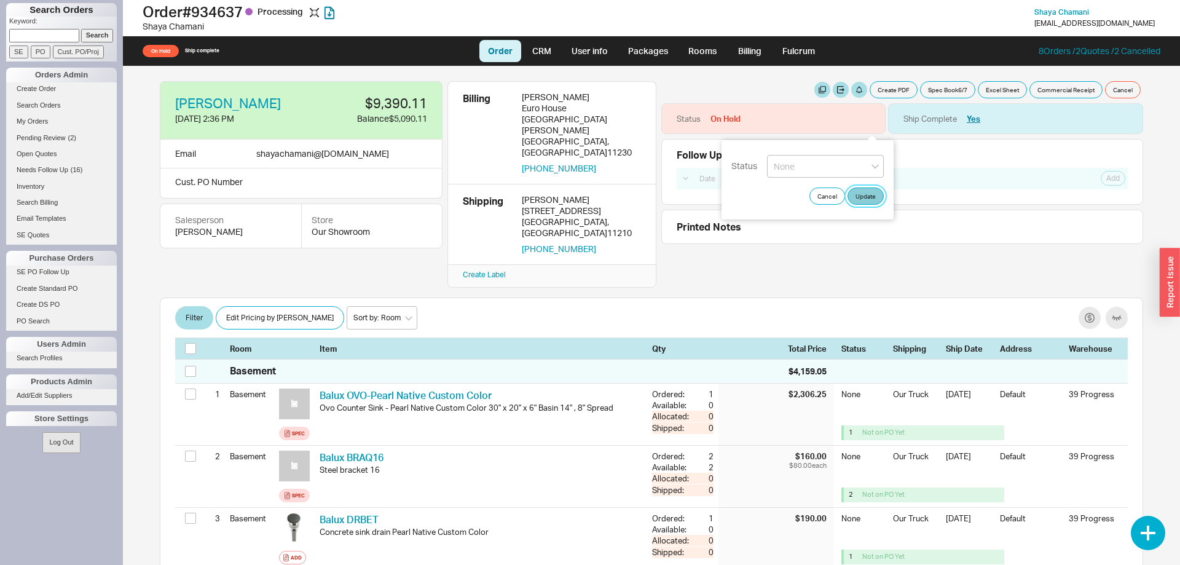
click at [869, 192] on button "Update" at bounding box center [865, 195] width 36 height 17
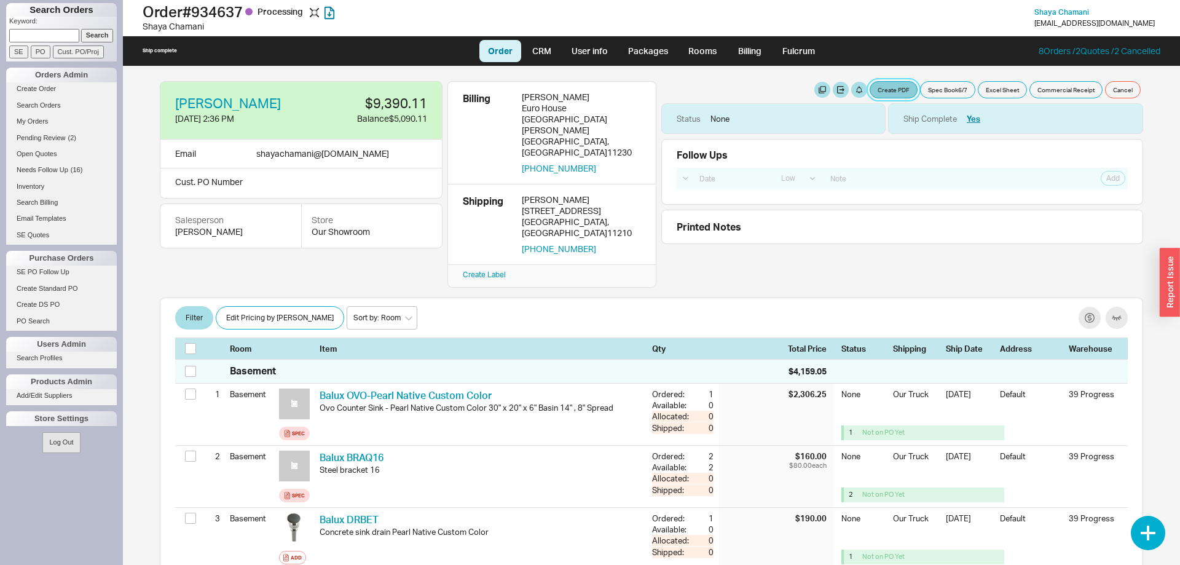
click at [900, 95] on button "Create PDF" at bounding box center [893, 89] width 48 height 17
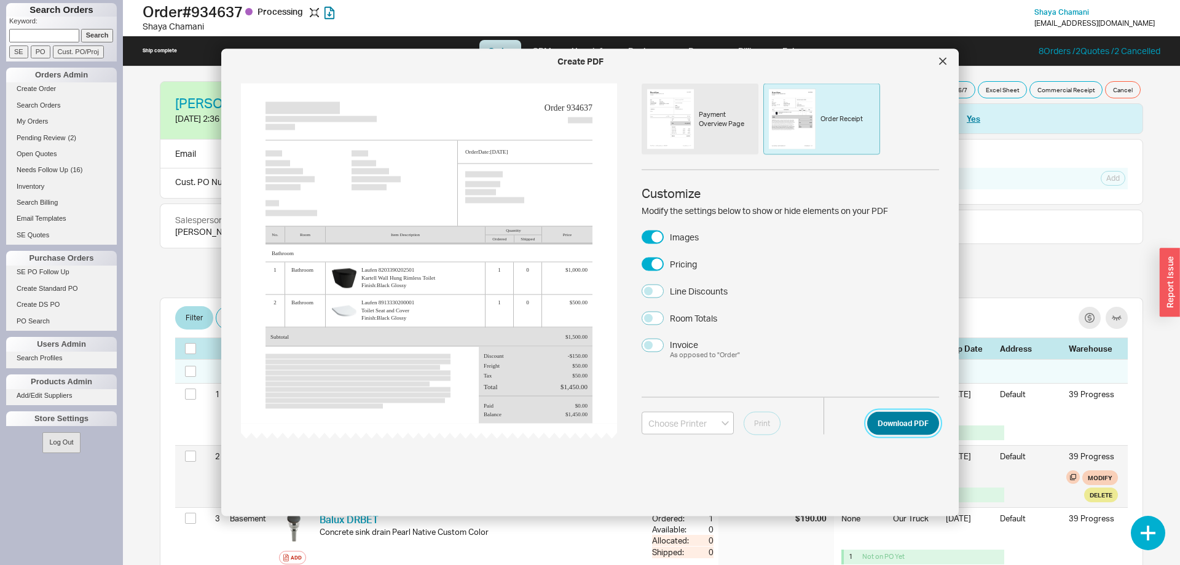
drag, startPoint x: 906, startPoint y: 420, endPoint x: 915, endPoint y: 416, distance: 10.5
click at [908, 420] on button "Download PDF" at bounding box center [903, 422] width 72 height 23
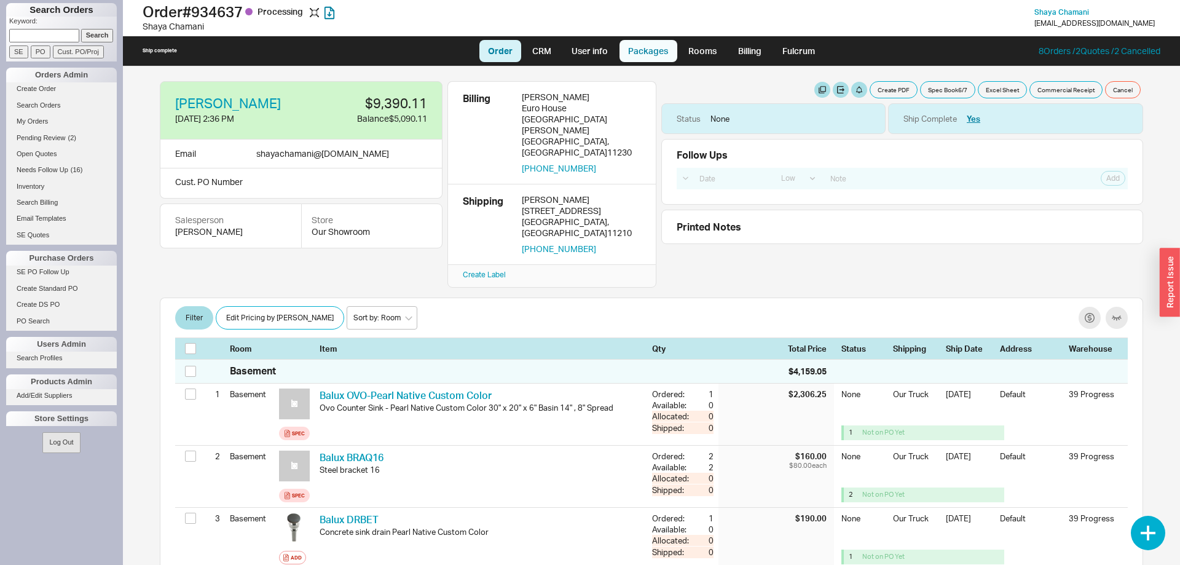
click at [663, 55] on link "Packages" at bounding box center [648, 51] width 58 height 22
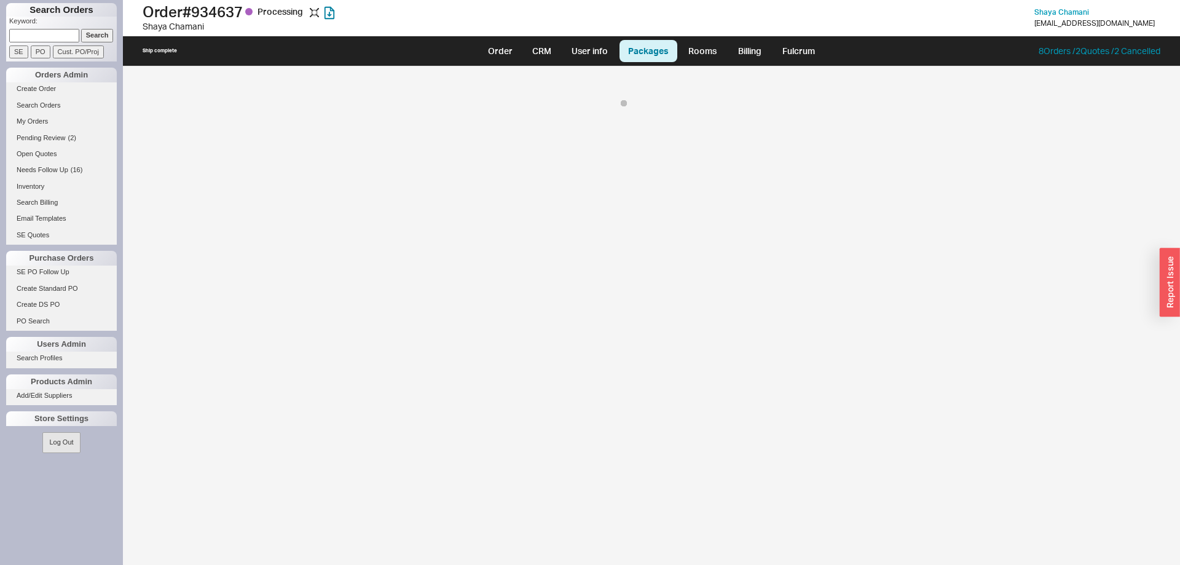
select select "8"
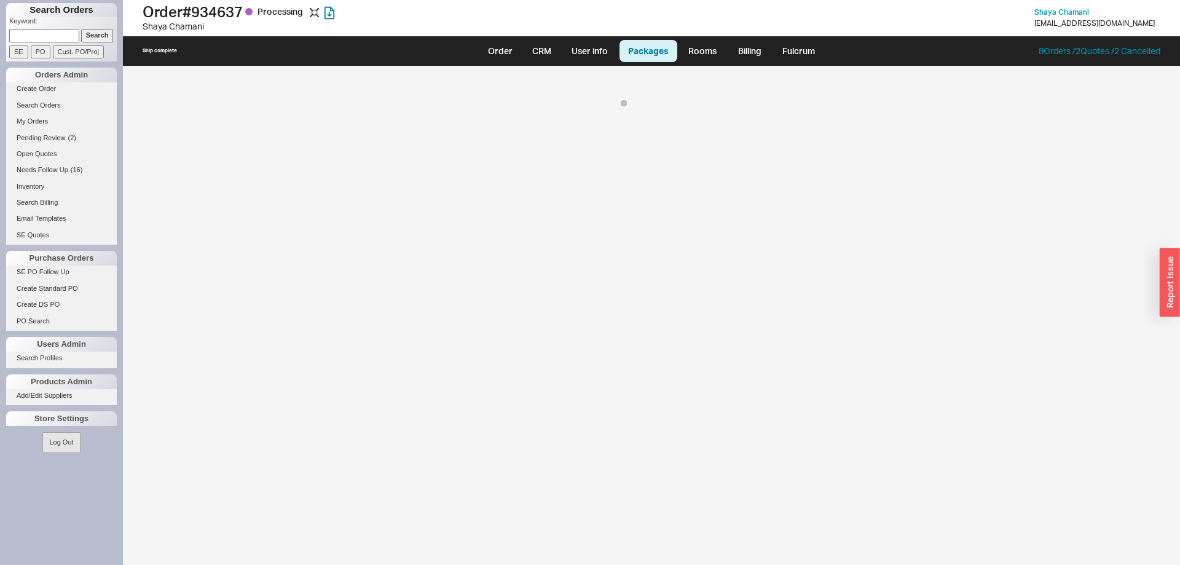
select select "8"
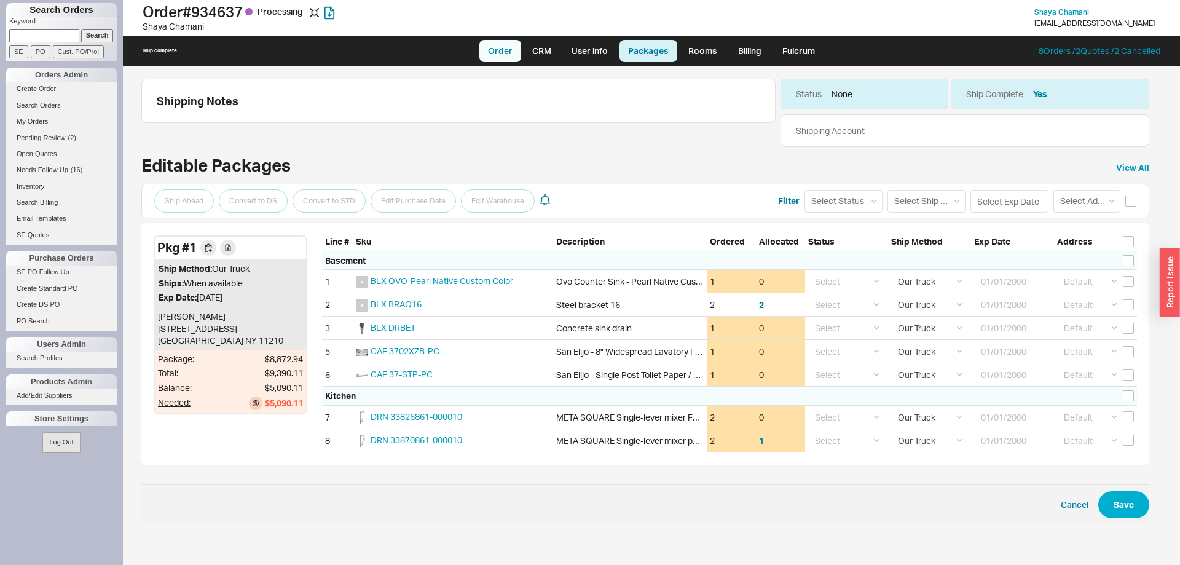
click at [518, 55] on link "Order" at bounding box center [500, 51] width 42 height 22
select select "LOW"
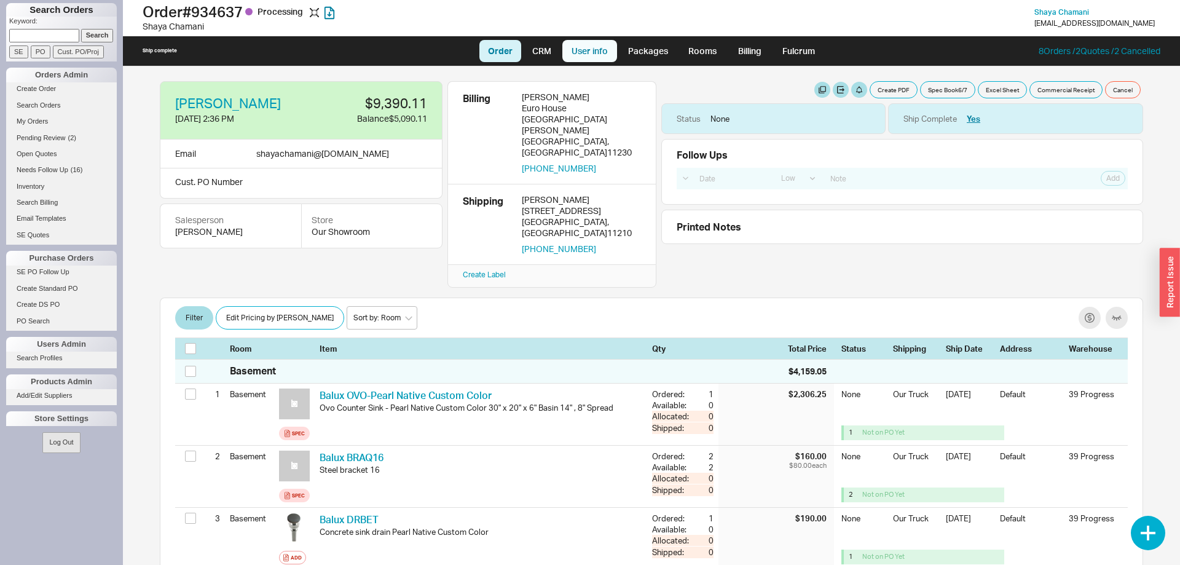
click at [590, 56] on link "User info" at bounding box center [589, 51] width 55 height 22
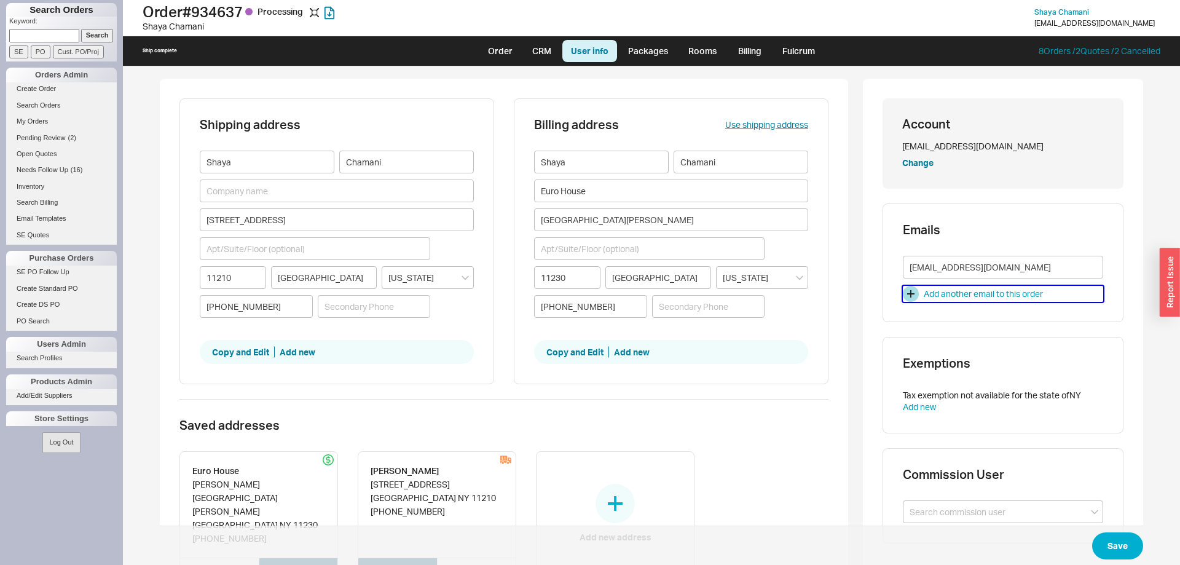
click at [1040, 291] on div "Add another email to this order" at bounding box center [982, 294] width 119 height 12
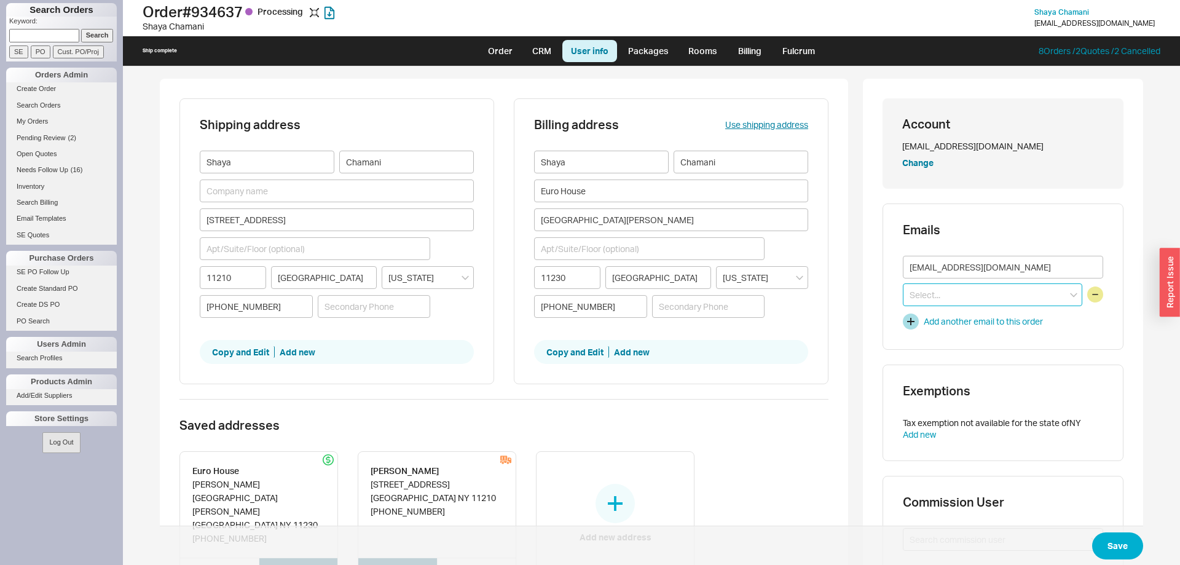
click at [1038, 289] on input at bounding box center [991, 294] width 179 height 23
click at [1047, 233] on h3 "Emails" at bounding box center [1002, 230] width 200 height 12
click at [925, 431] on link "Add new" at bounding box center [918, 434] width 33 height 10
click at [498, 52] on link "Order" at bounding box center [500, 51] width 42 height 22
select select "LOW"
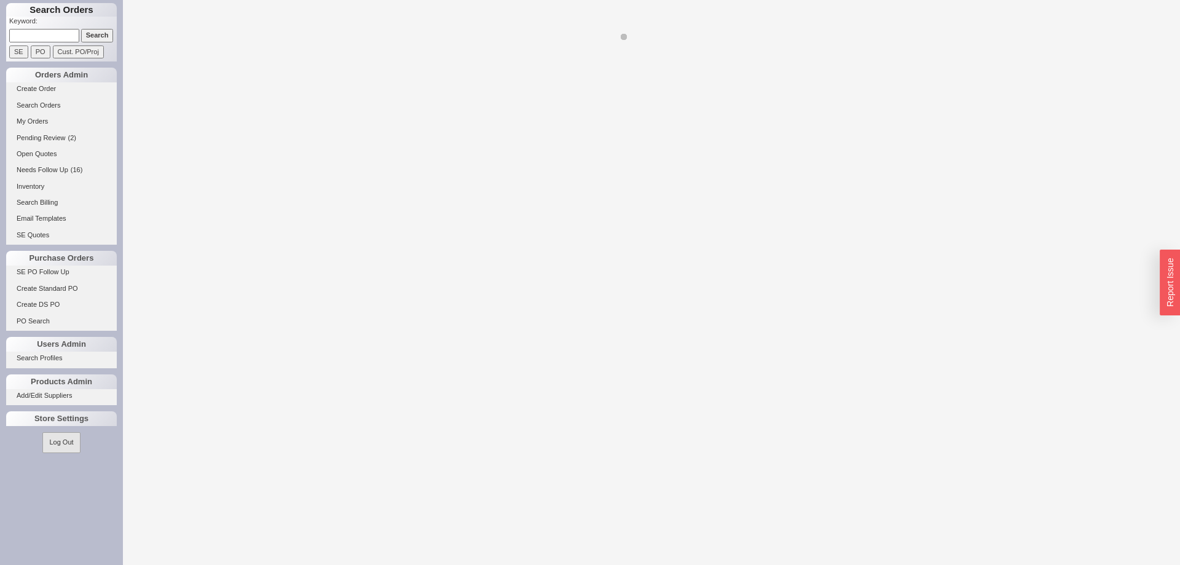
scroll to position [280, 0]
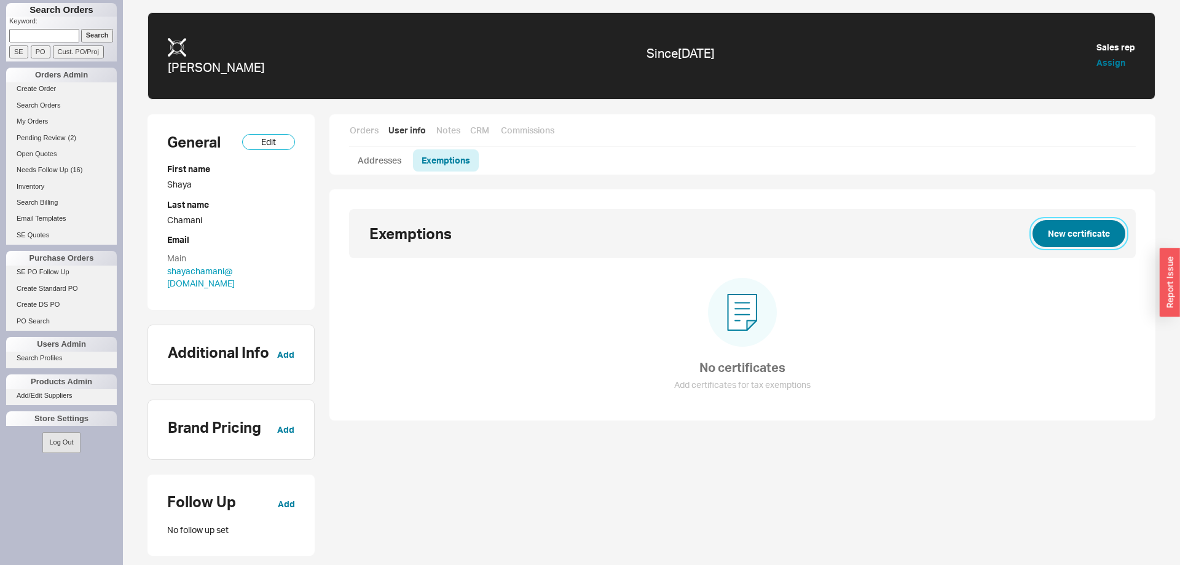
click at [1109, 229] on button "New certificate" at bounding box center [1078, 233] width 93 height 27
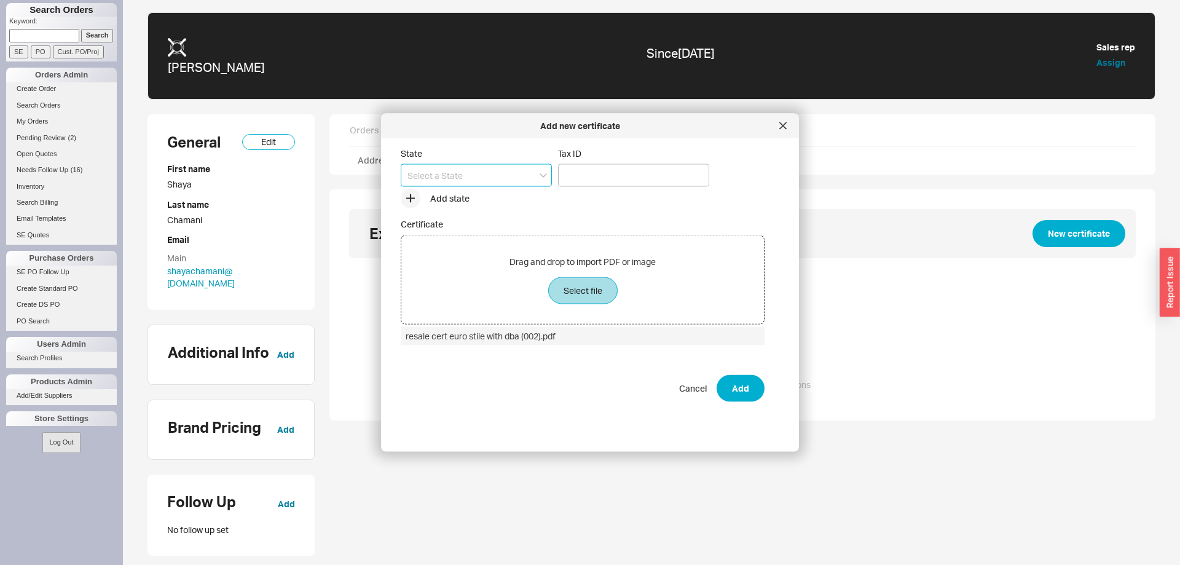
click at [456, 172] on input at bounding box center [476, 175] width 151 height 23
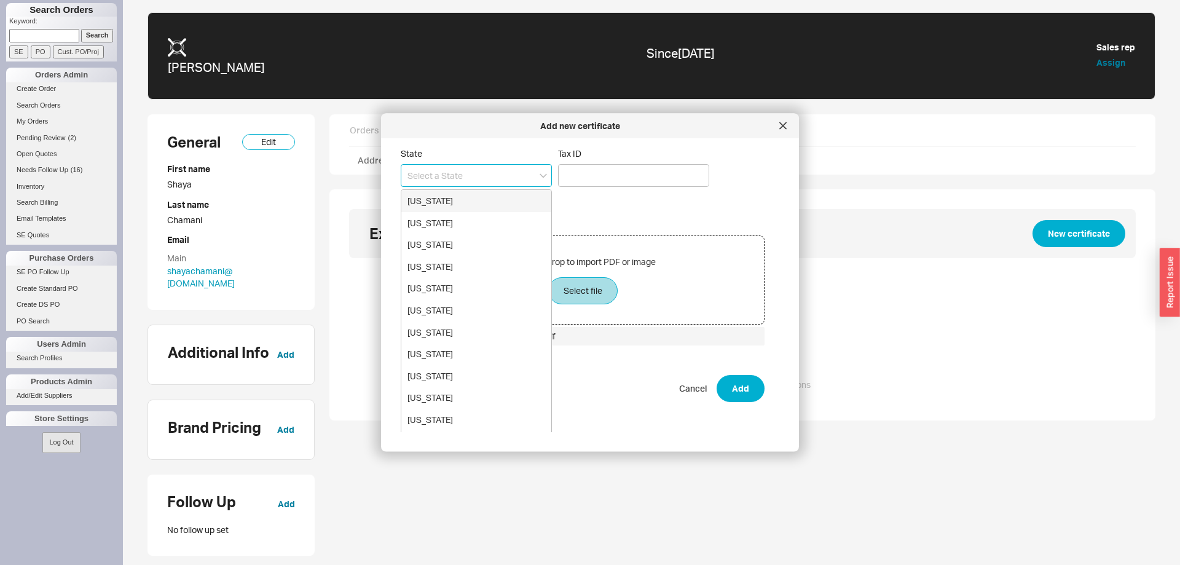
click at [460, 209] on div "[US_STATE]" at bounding box center [476, 201] width 150 height 22
type input "[US_STATE]"
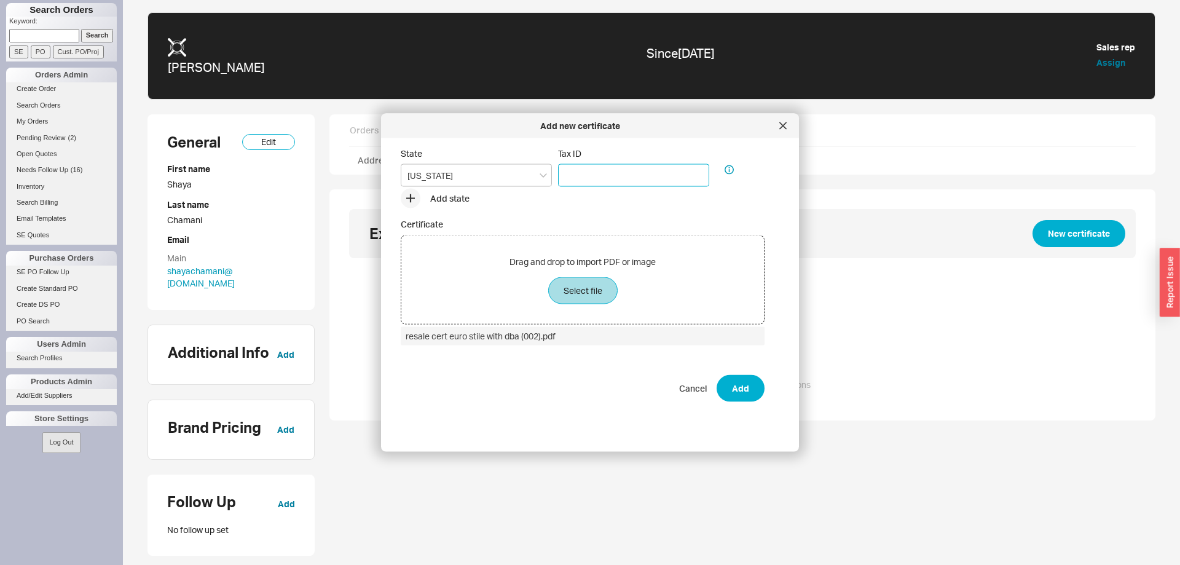
click at [680, 174] on input "Tax ID" at bounding box center [633, 175] width 151 height 23
paste input "[US_EMPLOYER_IDENTIFICATION_NUMBER]"
type input "[US_EMPLOYER_IDENTIFICATION_NUMBER]"
click at [740, 393] on button "Add" at bounding box center [740, 388] width 48 height 27
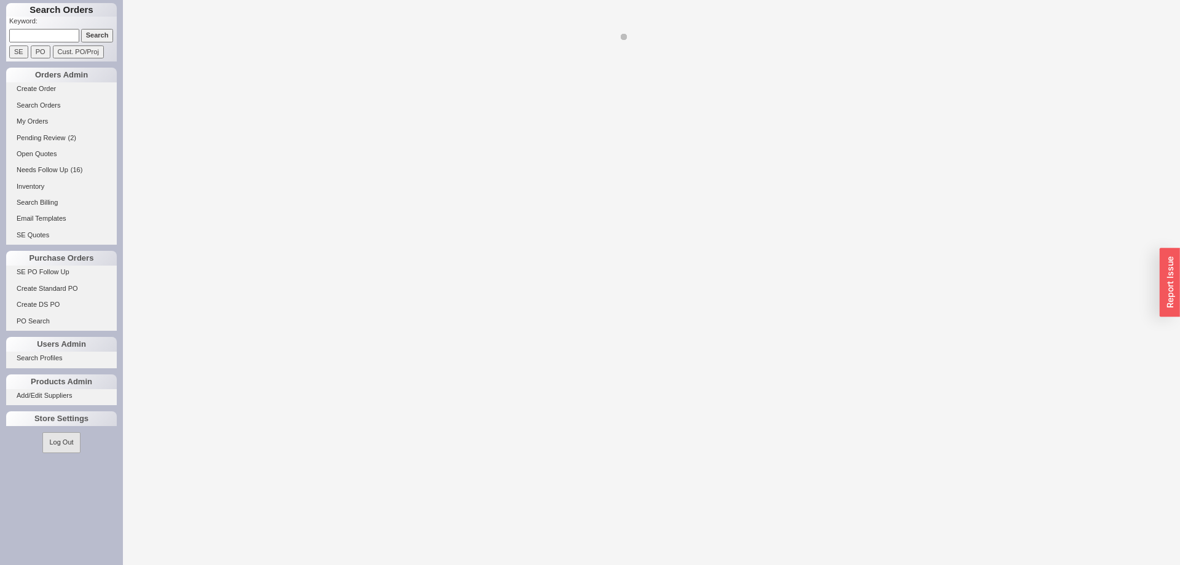
select select "LOW"
